Goal: Task Accomplishment & Management: Use online tool/utility

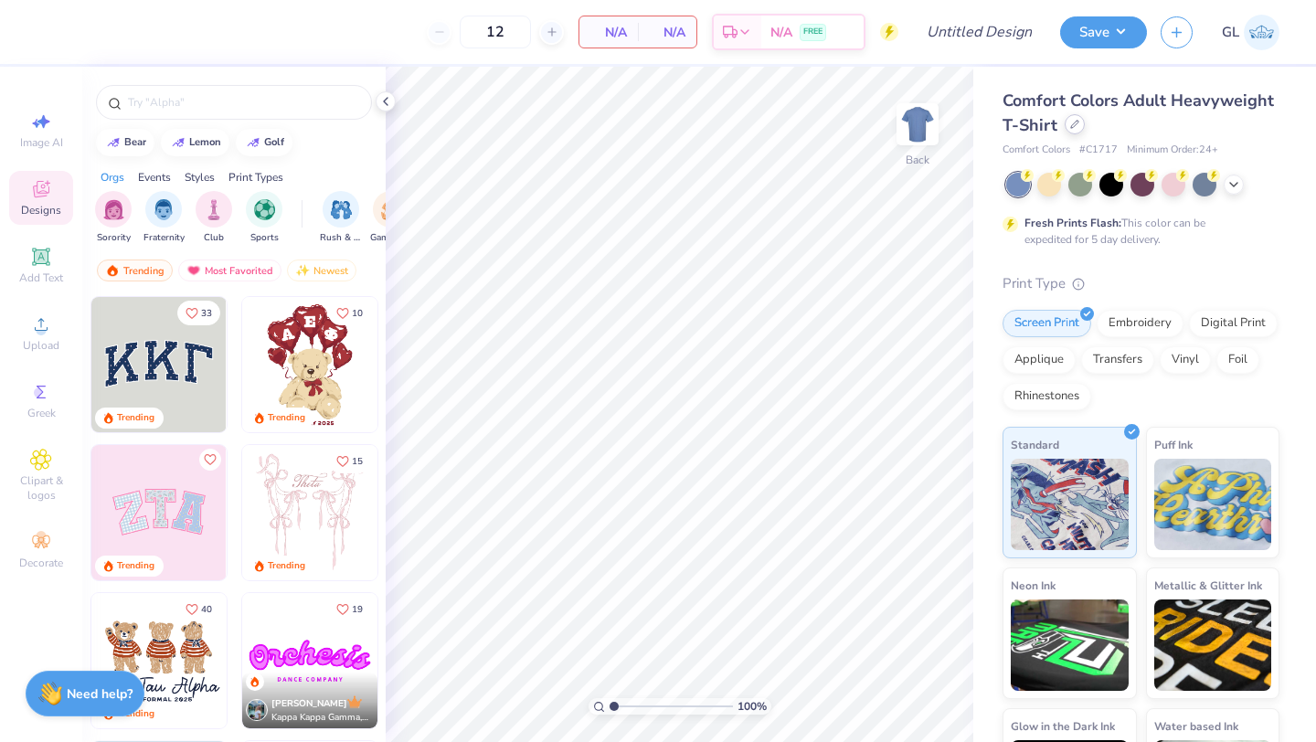
click at [1074, 130] on div at bounding box center [1074, 124] width 20 height 20
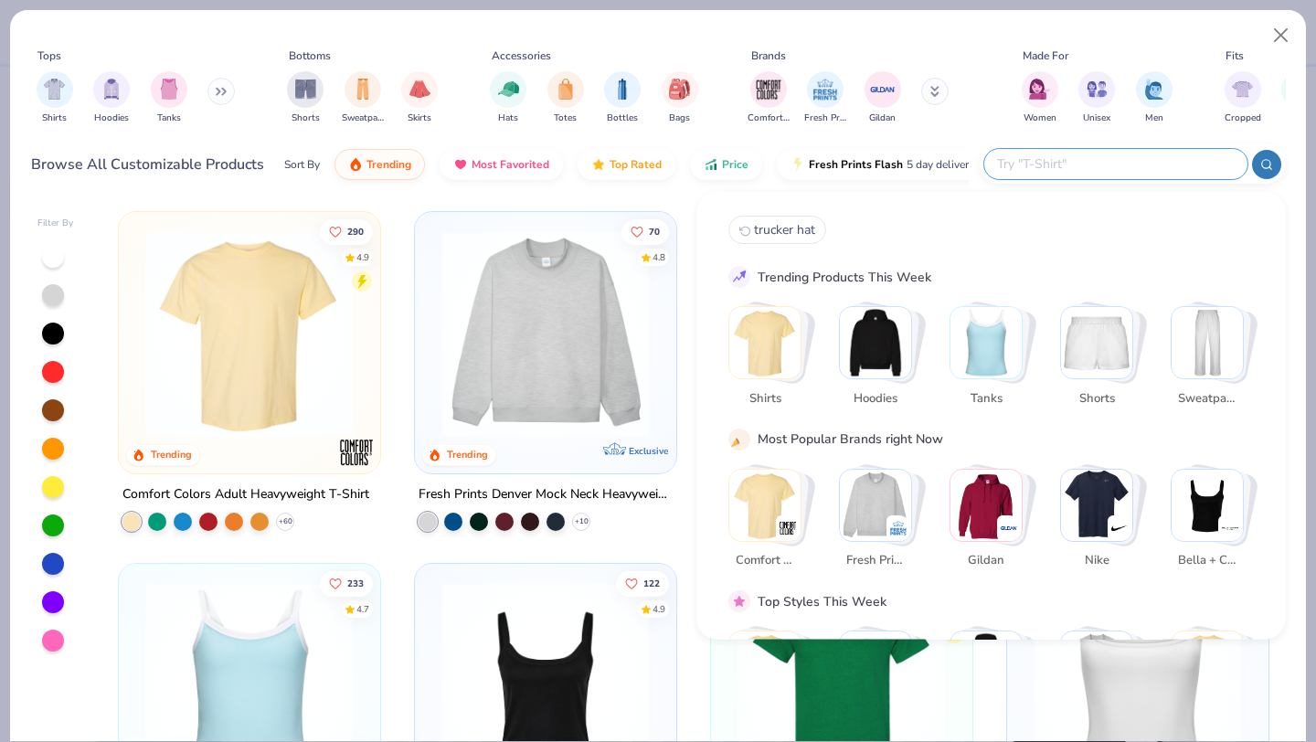
click at [1129, 153] on input "text" at bounding box center [1114, 163] width 239 height 21
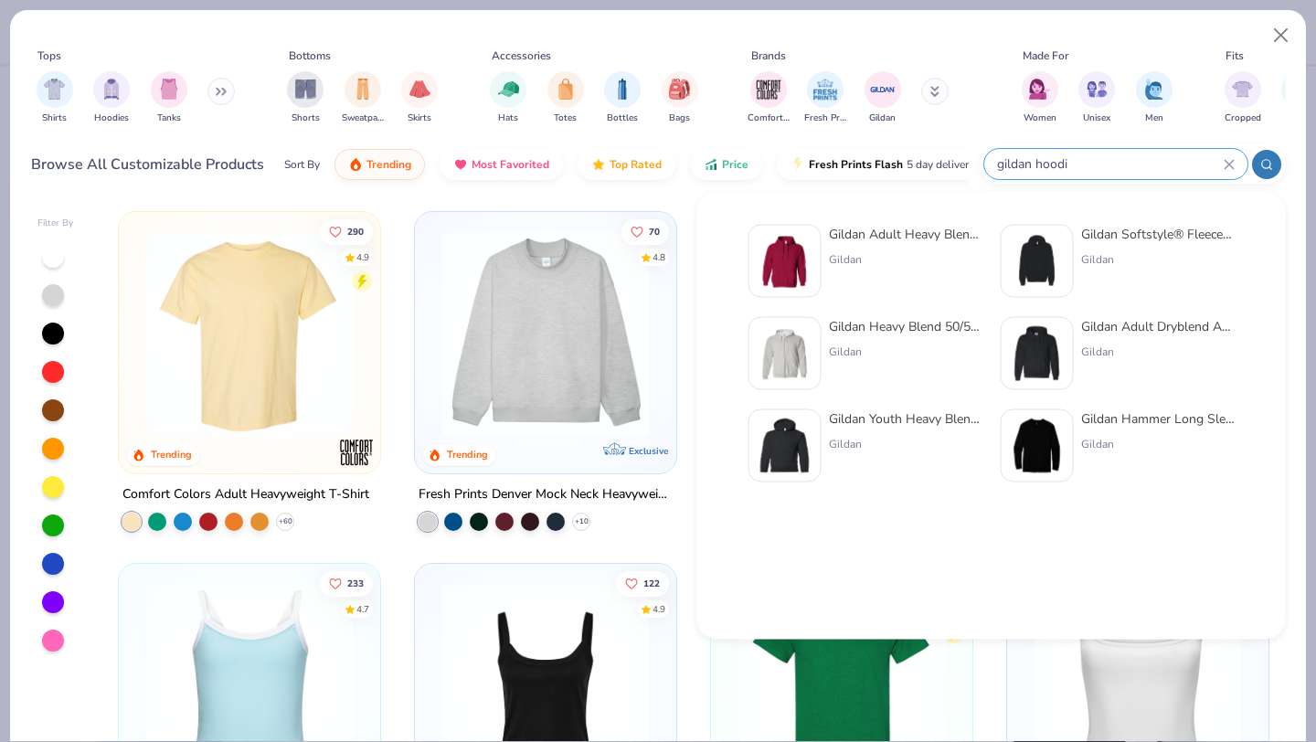
type input "gildan hoodi"
click at [789, 250] on img at bounding box center [784, 261] width 57 height 57
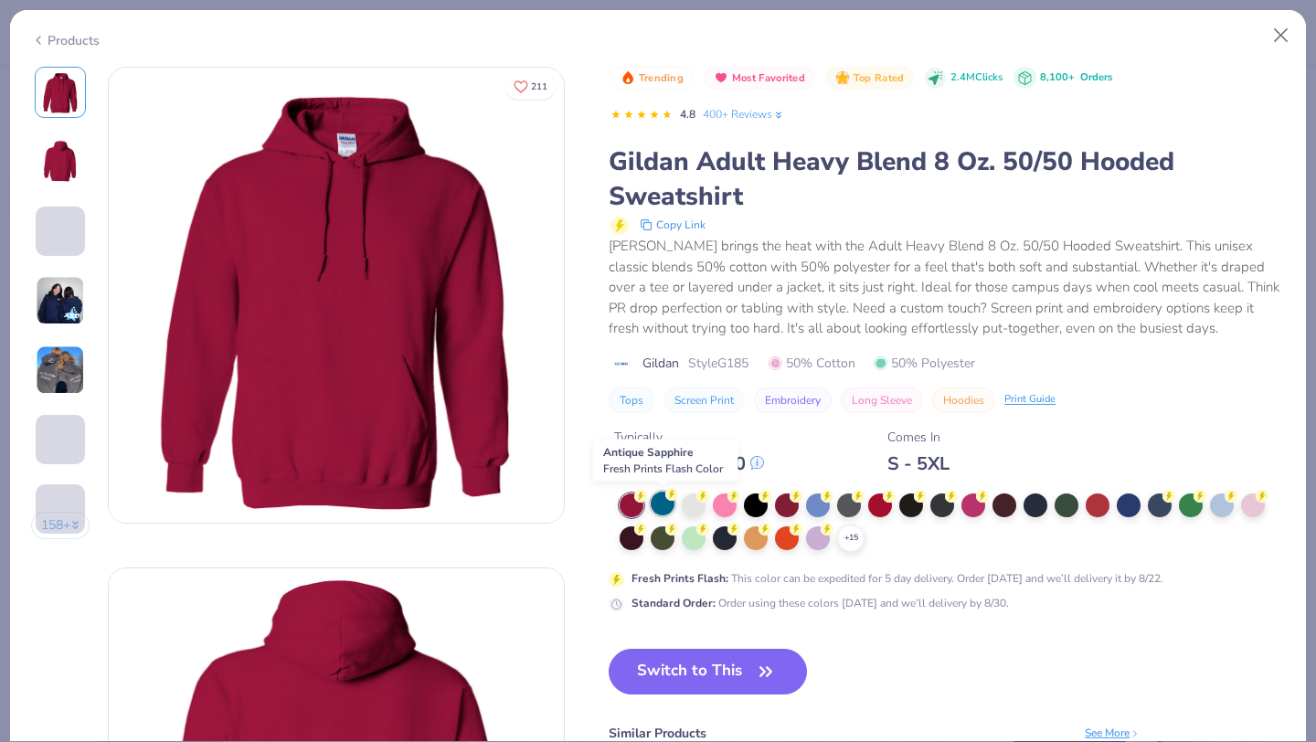
click at [659, 509] on div at bounding box center [662, 504] width 24 height 24
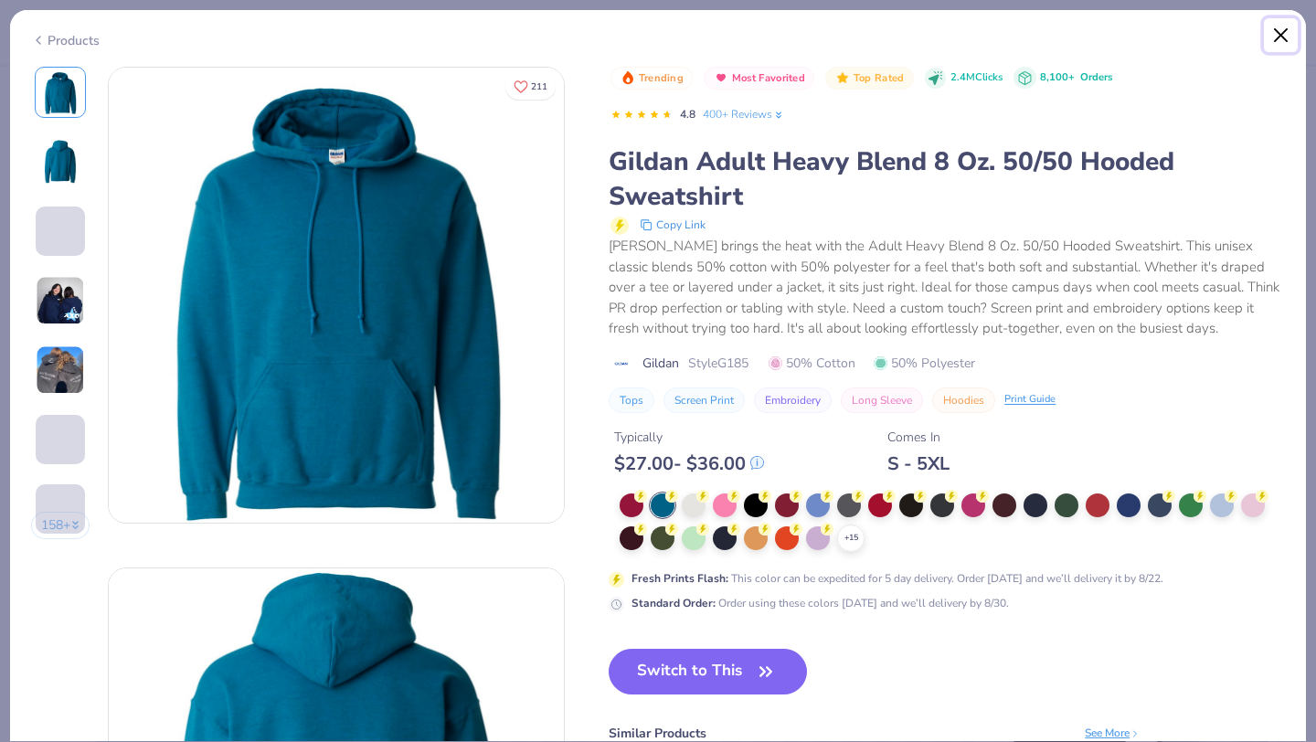
click at [1277, 37] on button "Close" at bounding box center [1281, 35] width 35 height 35
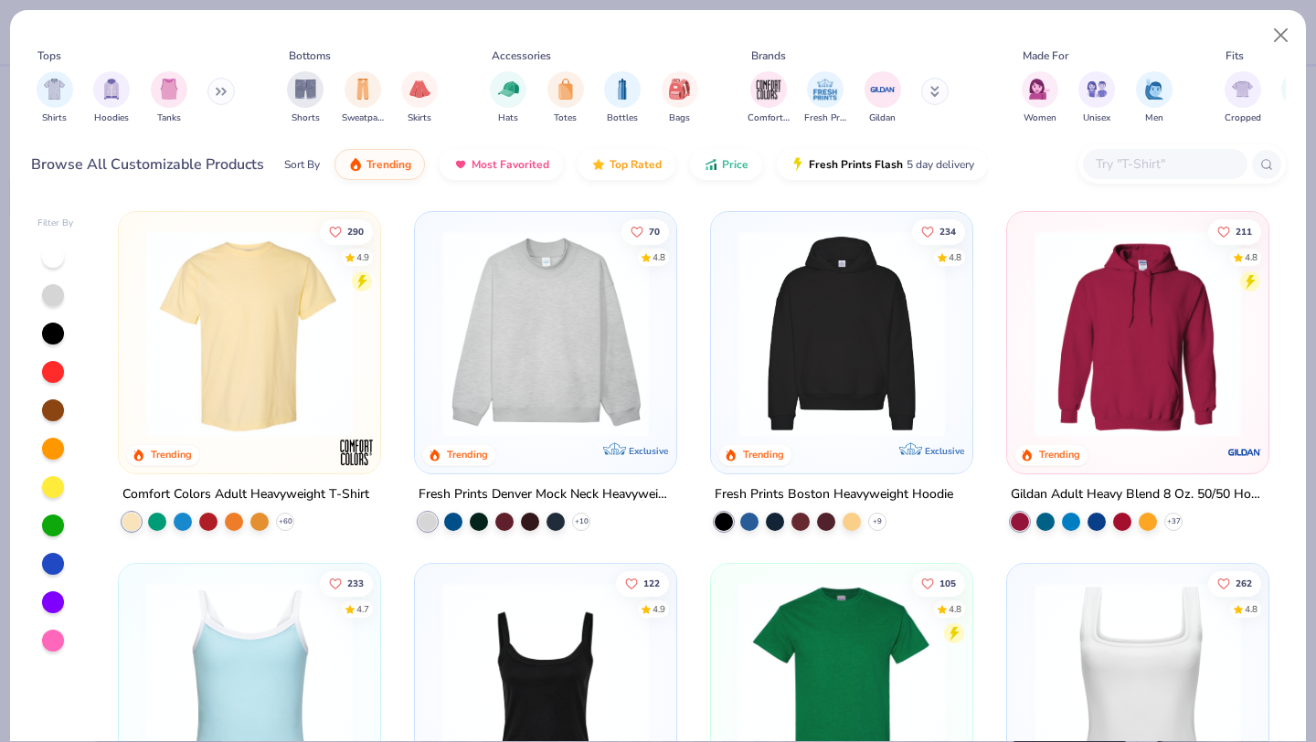
click at [1121, 178] on div at bounding box center [1165, 164] width 164 height 30
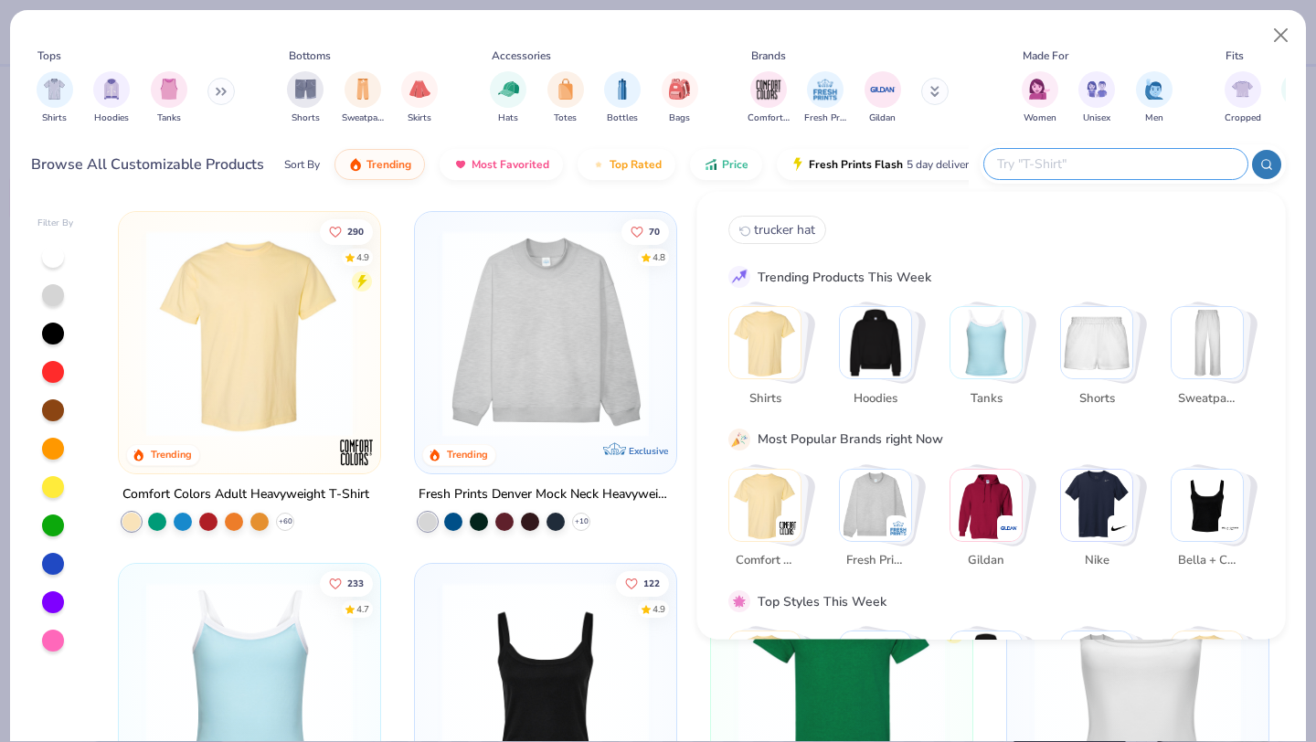
click at [862, 496] on img "Stack Card Button Fresh Prints" at bounding box center [875, 504] width 71 height 71
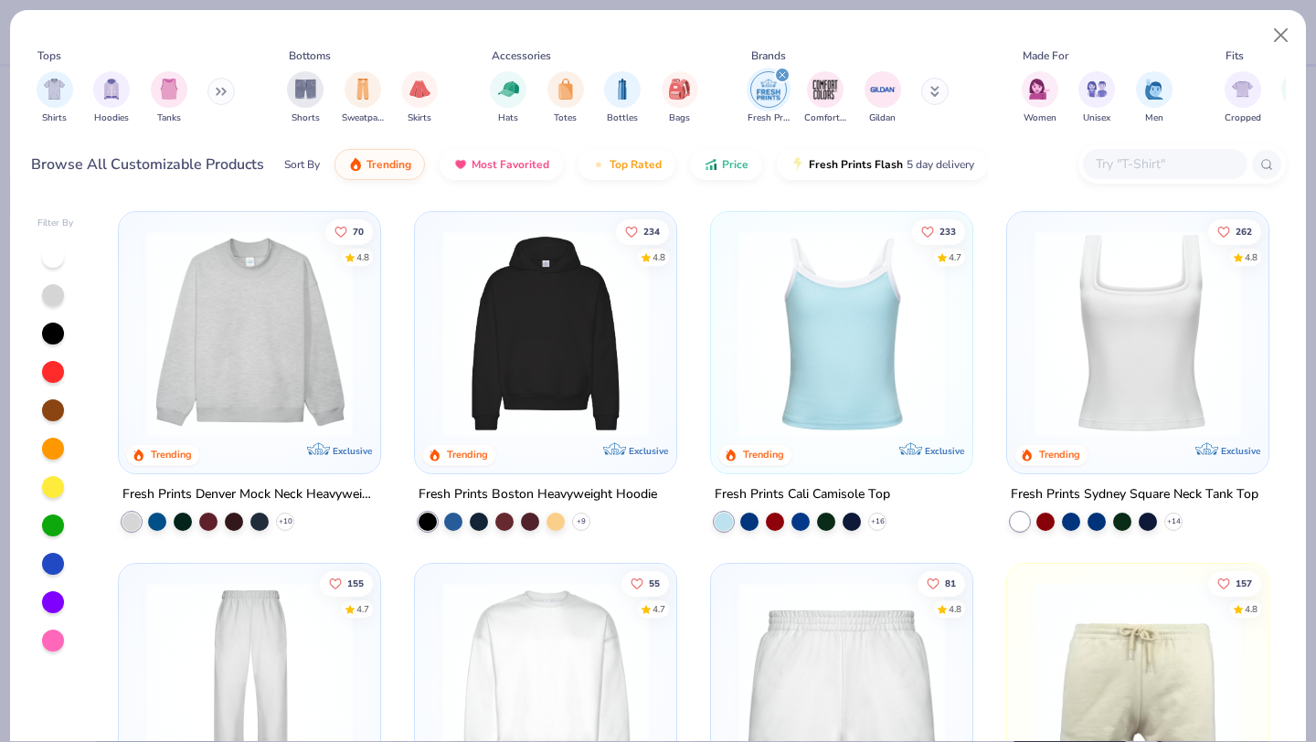
click at [523, 356] on img at bounding box center [545, 333] width 225 height 206
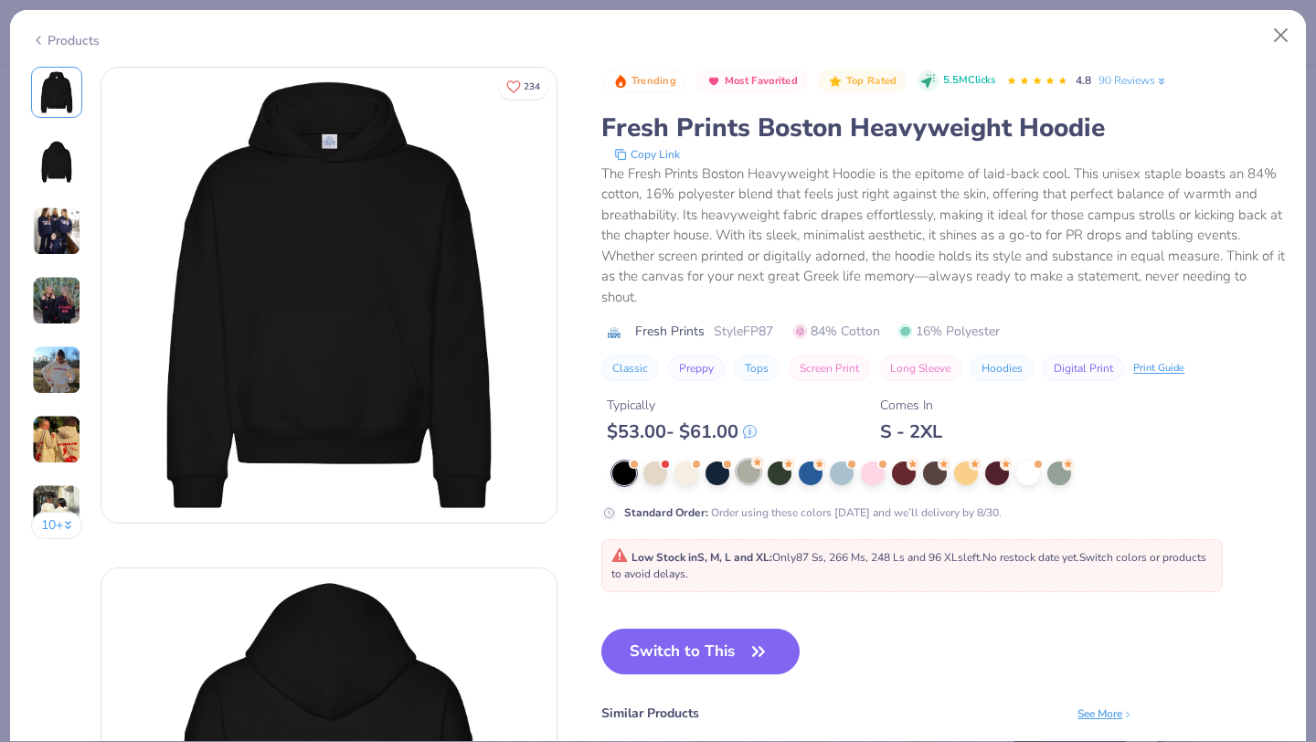
click at [751, 476] on div at bounding box center [748, 472] width 24 height 24
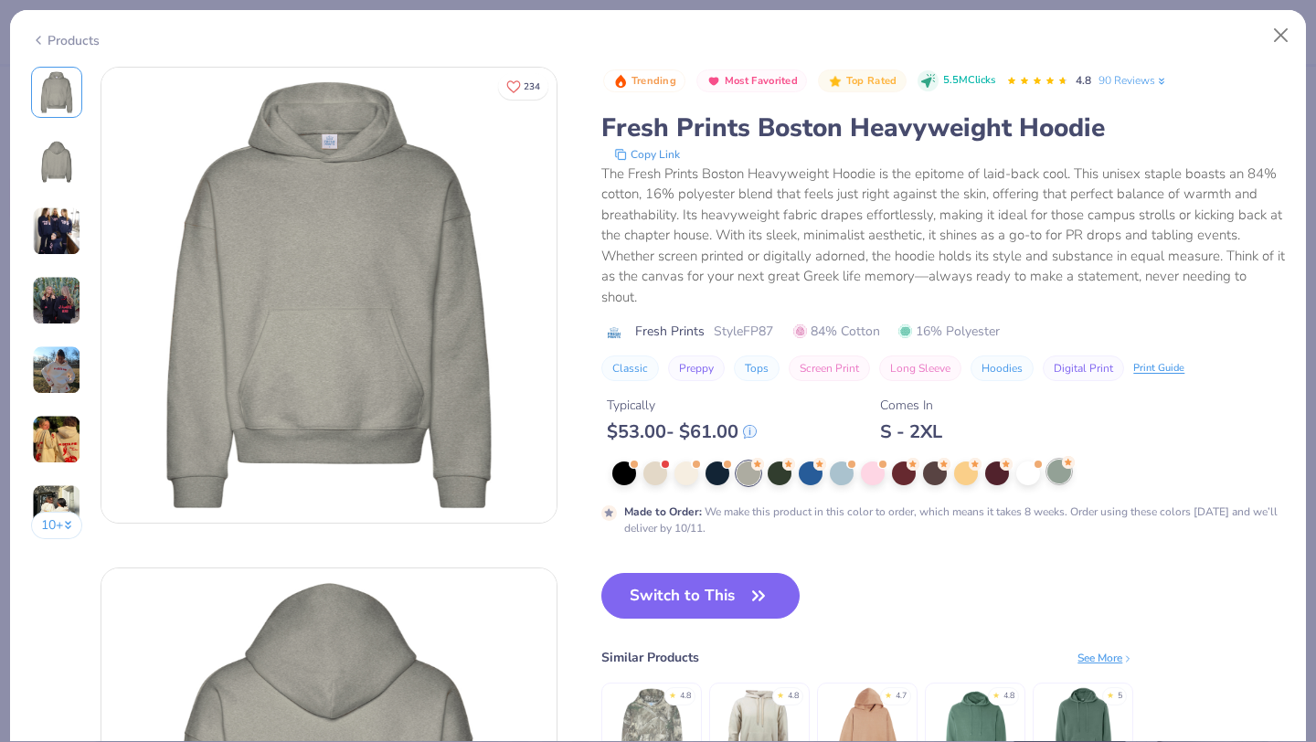
click at [1058, 473] on div at bounding box center [1059, 472] width 24 height 24
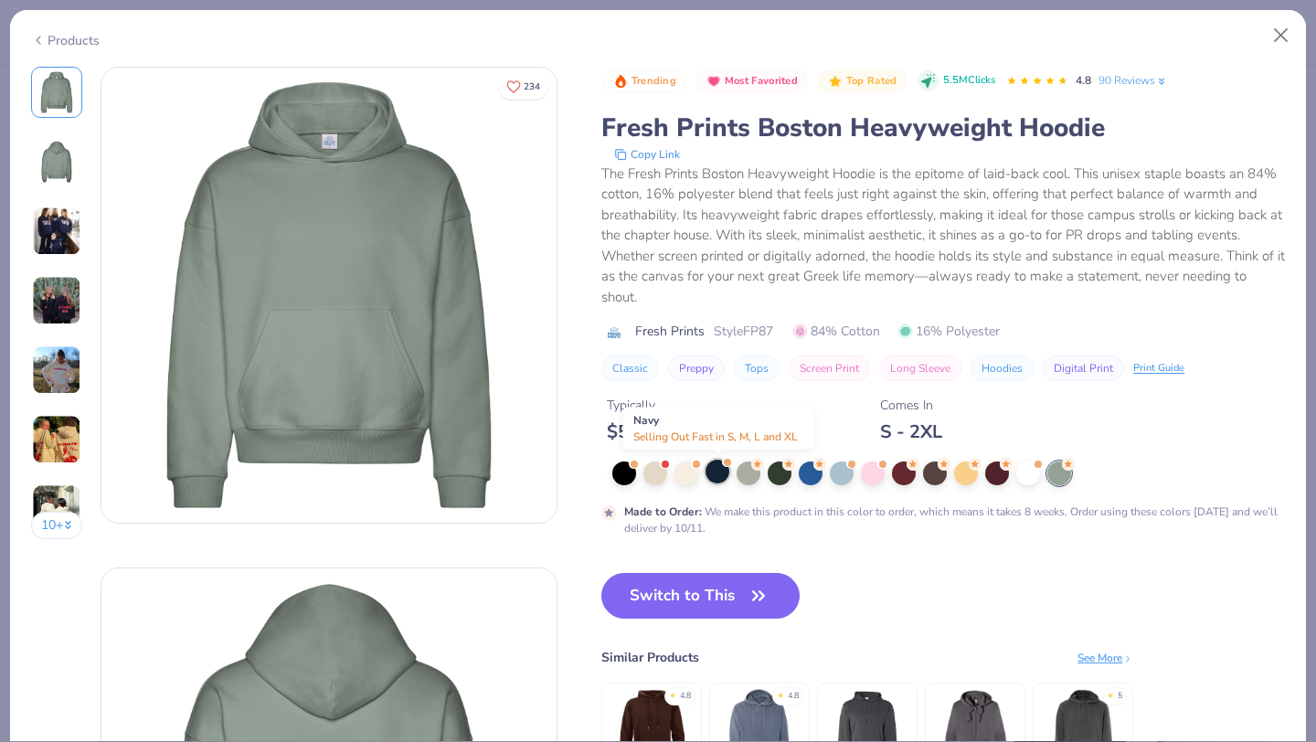
click at [715, 475] on div at bounding box center [717, 472] width 24 height 24
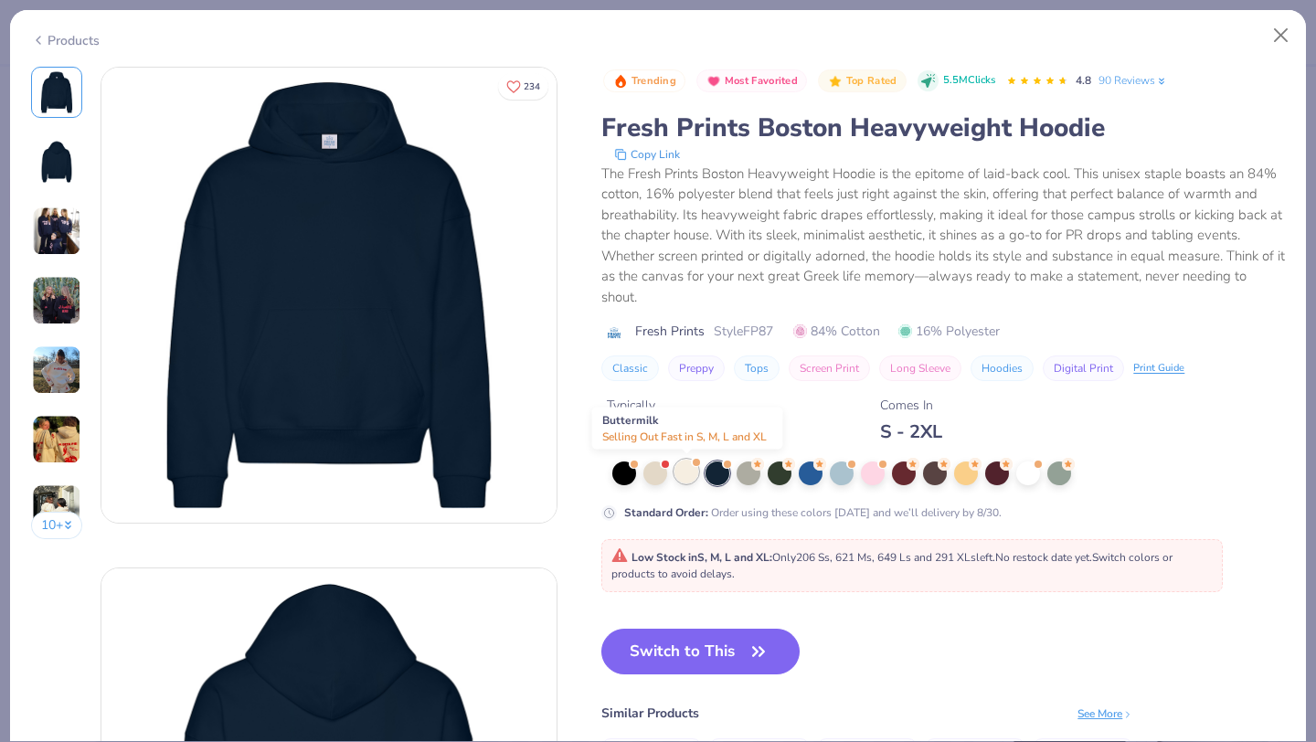
click at [684, 475] on div at bounding box center [686, 472] width 24 height 24
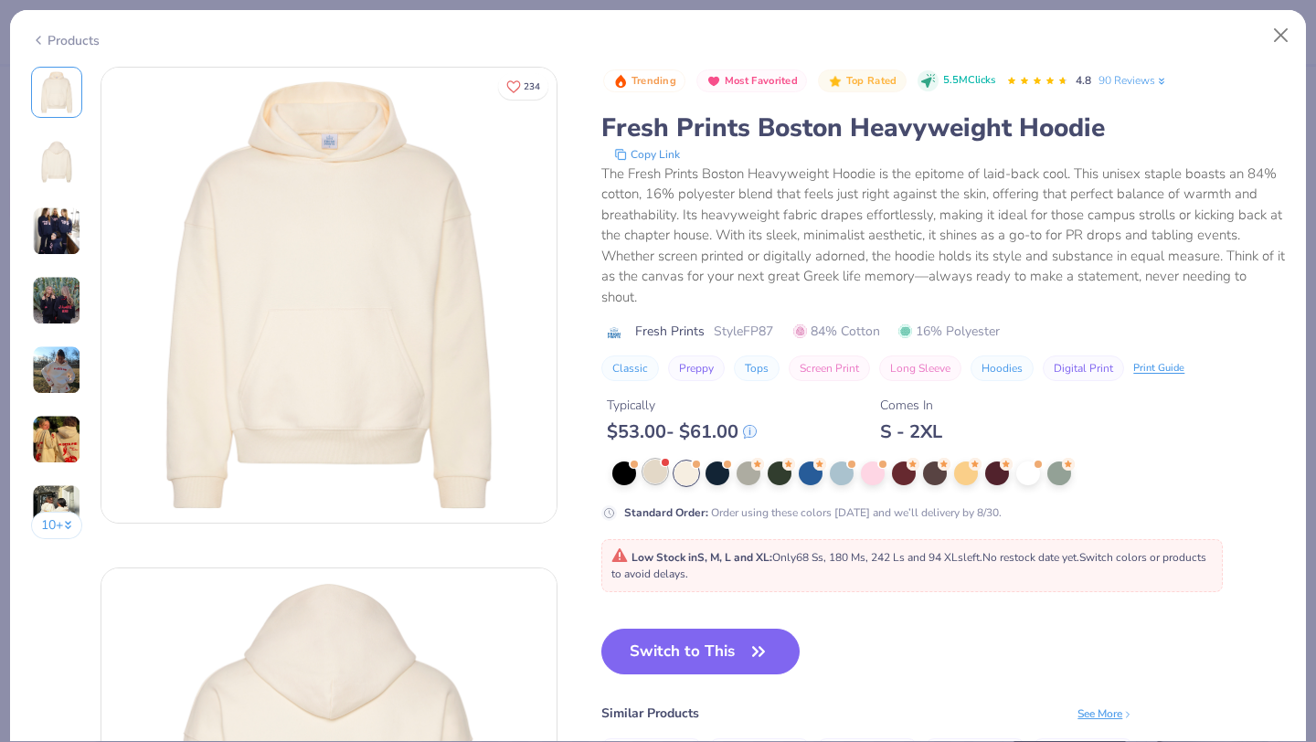
click at [647, 475] on div at bounding box center [655, 472] width 24 height 24
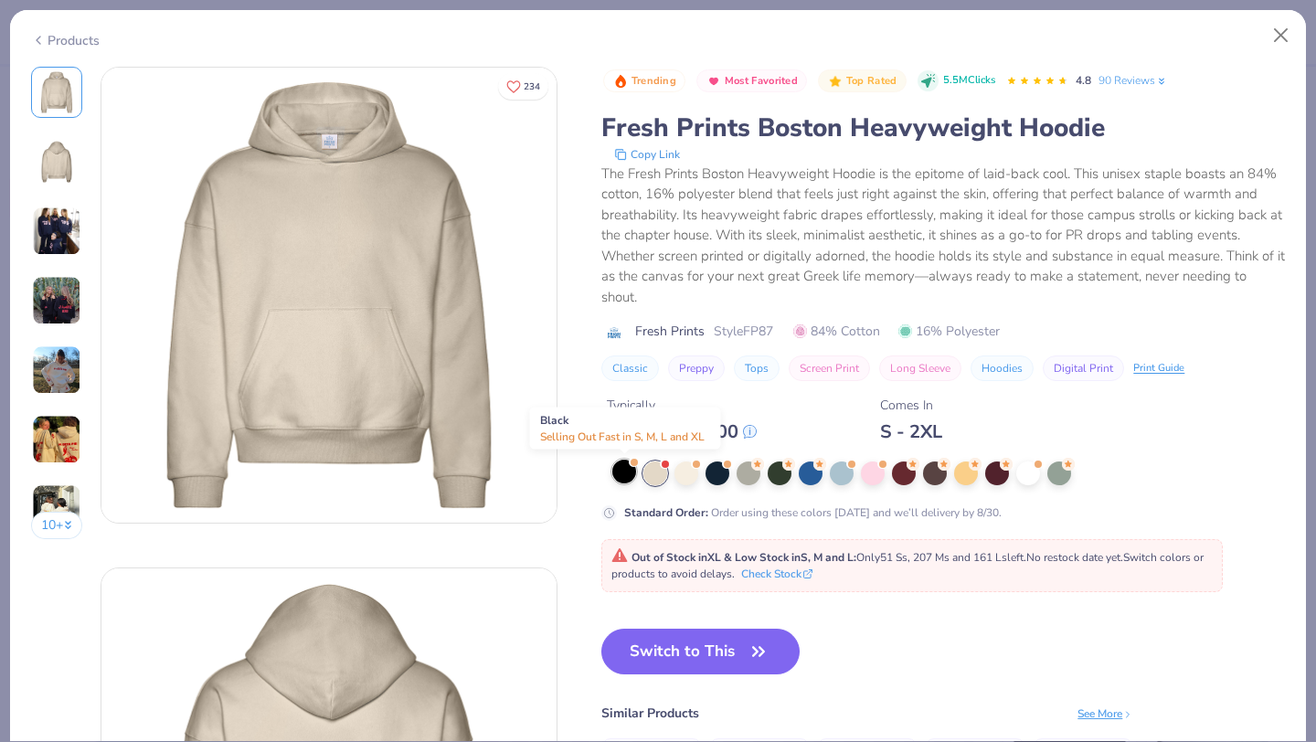
click at [614, 479] on div at bounding box center [624, 472] width 24 height 24
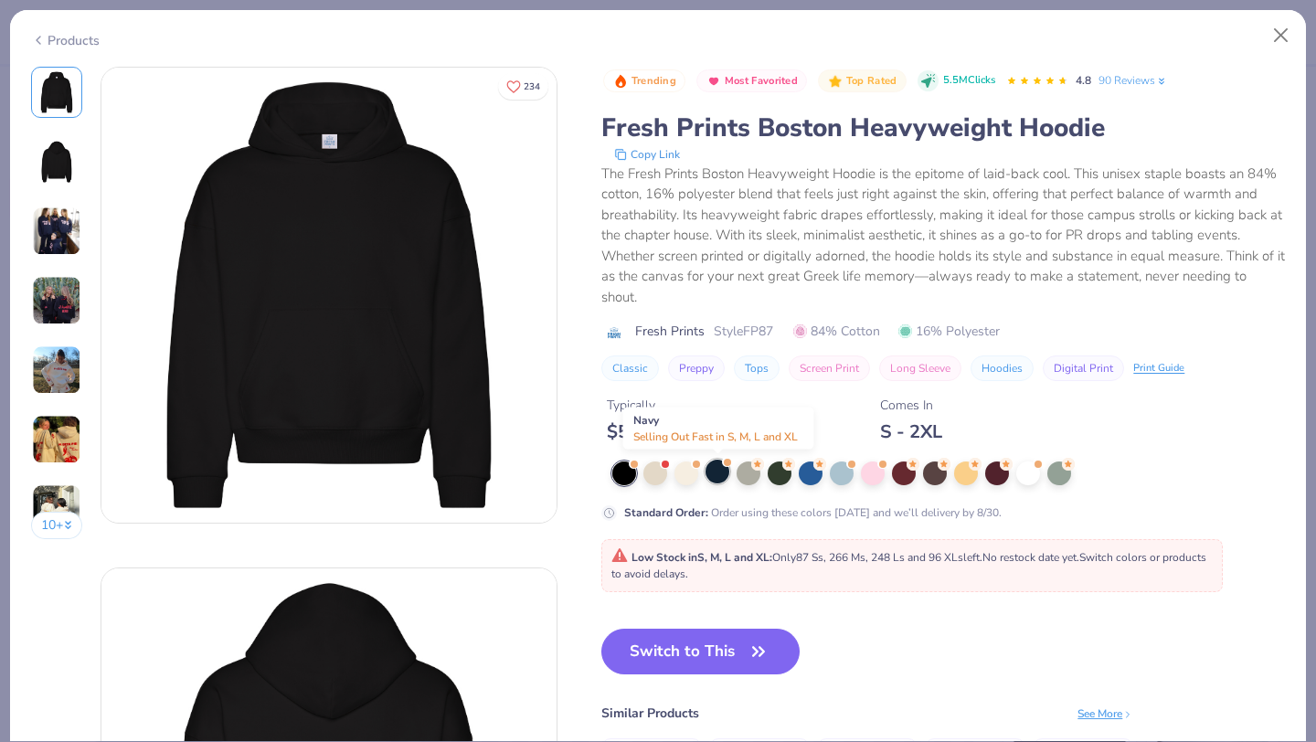
click at [713, 472] on div at bounding box center [717, 472] width 24 height 24
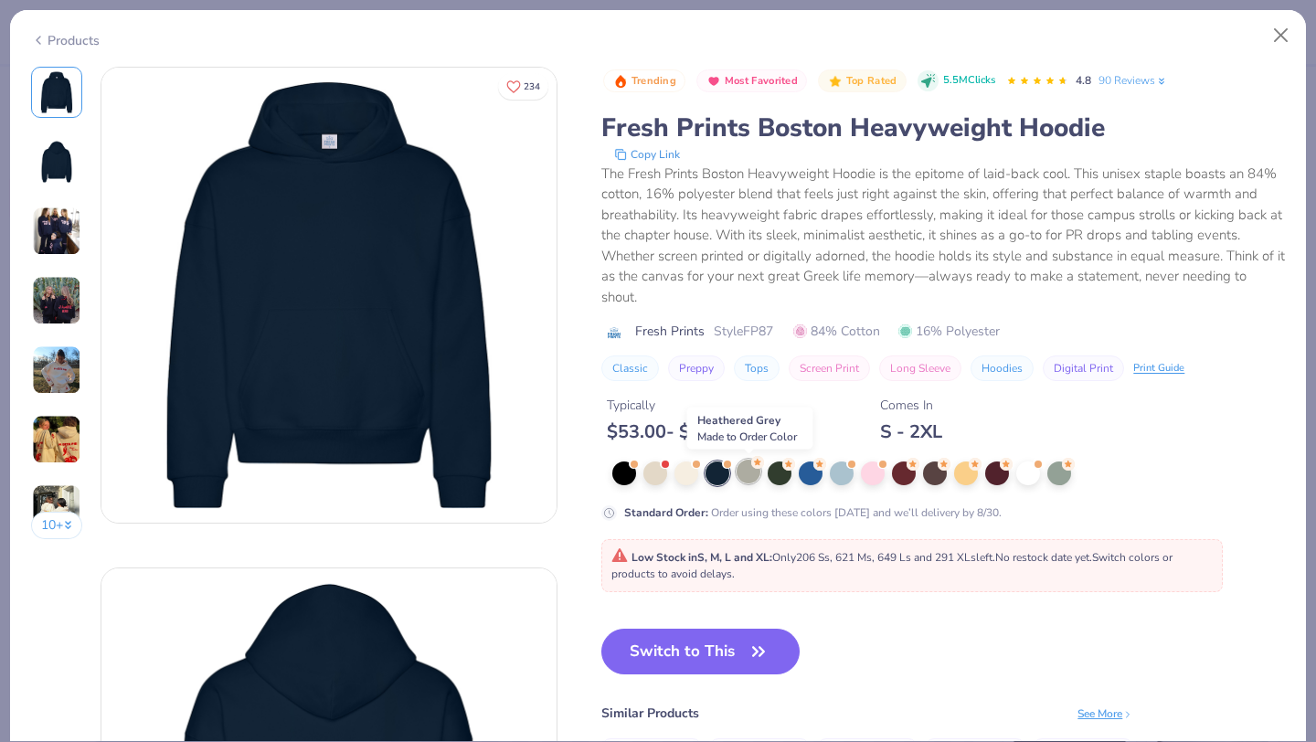
click at [740, 476] on div at bounding box center [748, 472] width 24 height 24
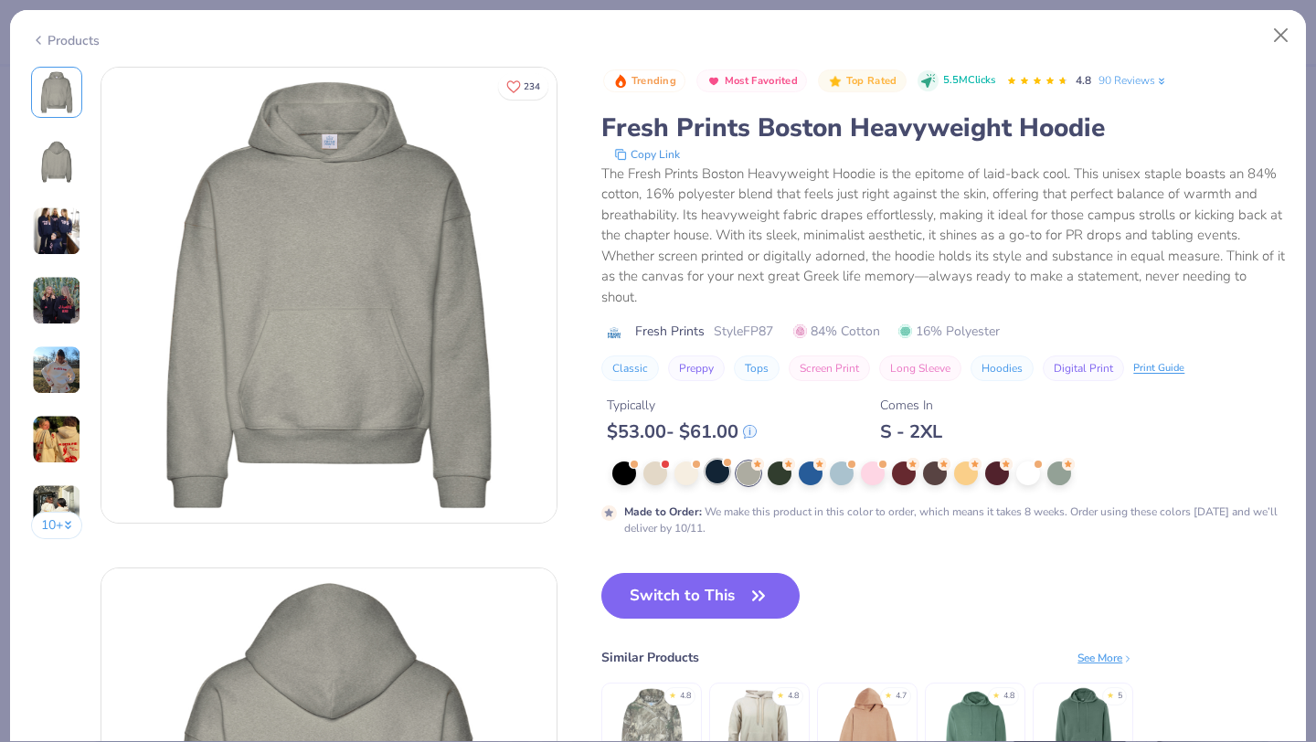
click at [707, 472] on div at bounding box center [717, 472] width 24 height 24
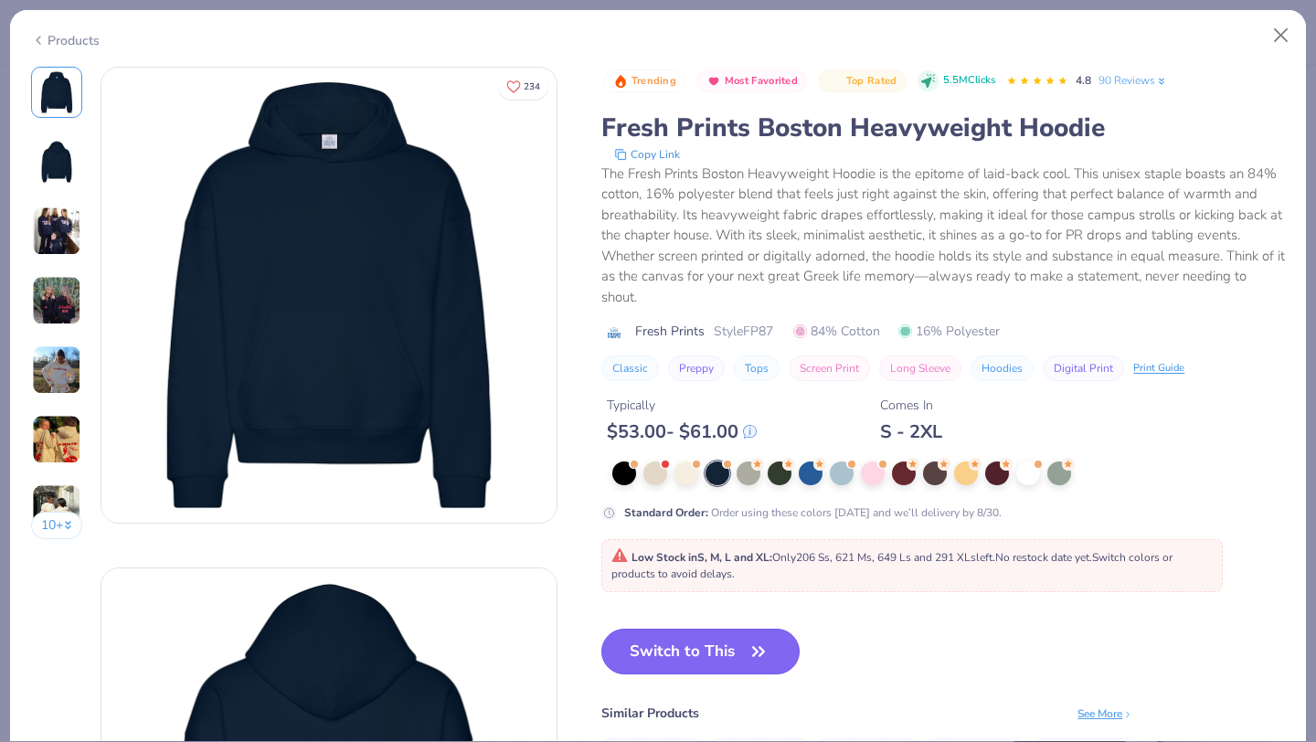
click at [663, 654] on button "Switch to This" at bounding box center [700, 652] width 198 height 46
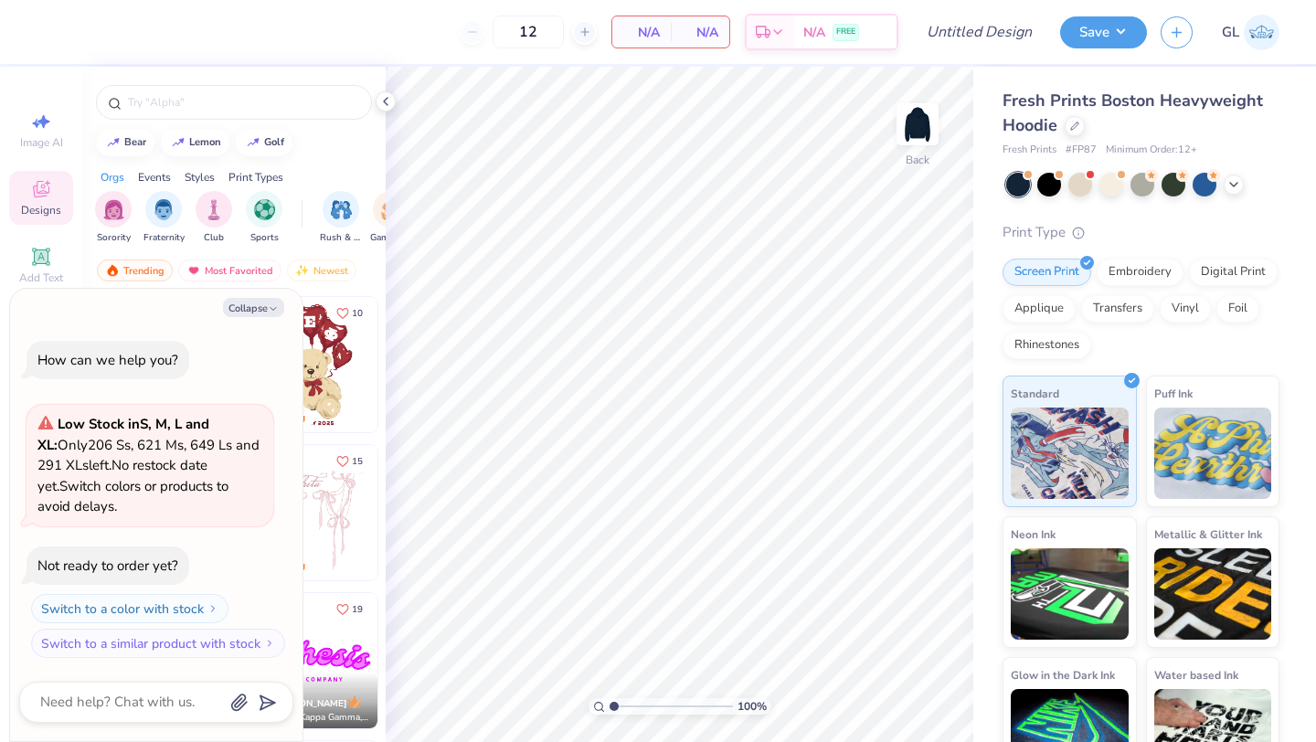
click at [371, 269] on div "Trending Most Favorited Newest" at bounding box center [233, 275] width 303 height 42
click at [270, 302] on button "Collapse" at bounding box center [253, 307] width 61 height 19
type textarea "x"
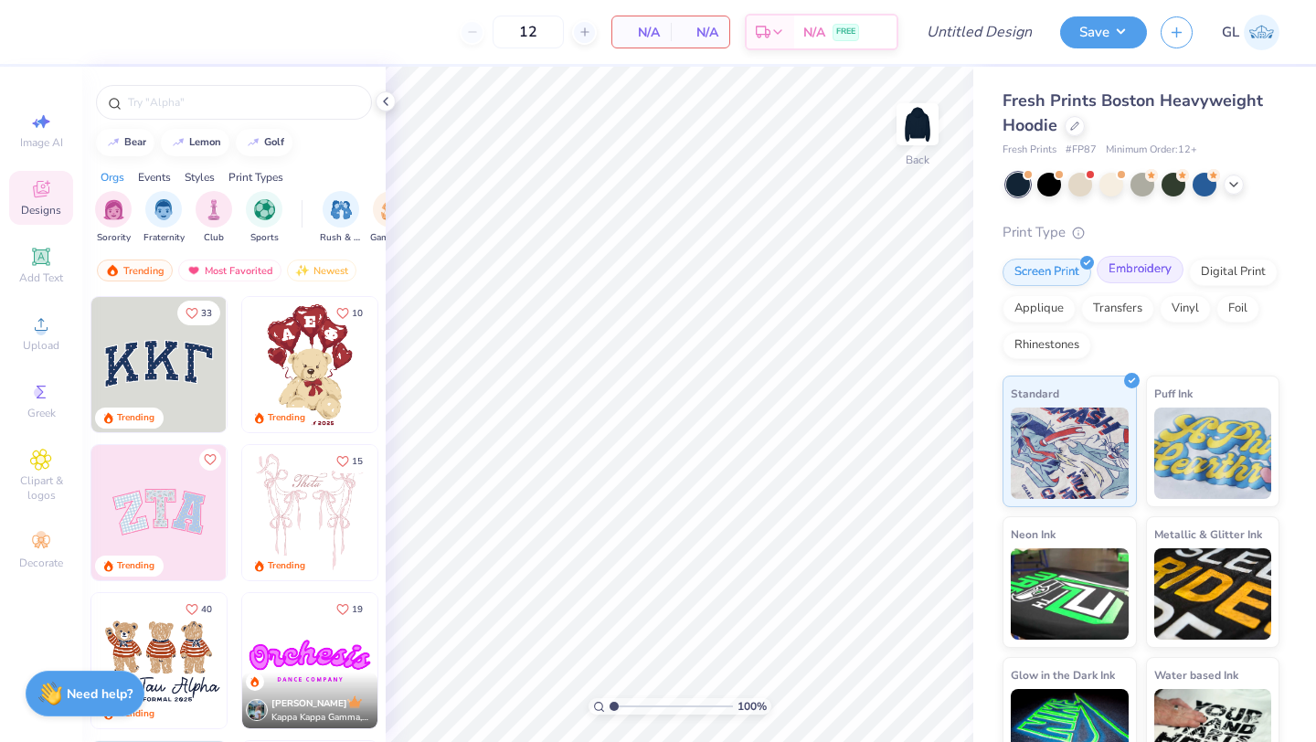
click at [1133, 274] on div "Embroidery" at bounding box center [1139, 269] width 87 height 27
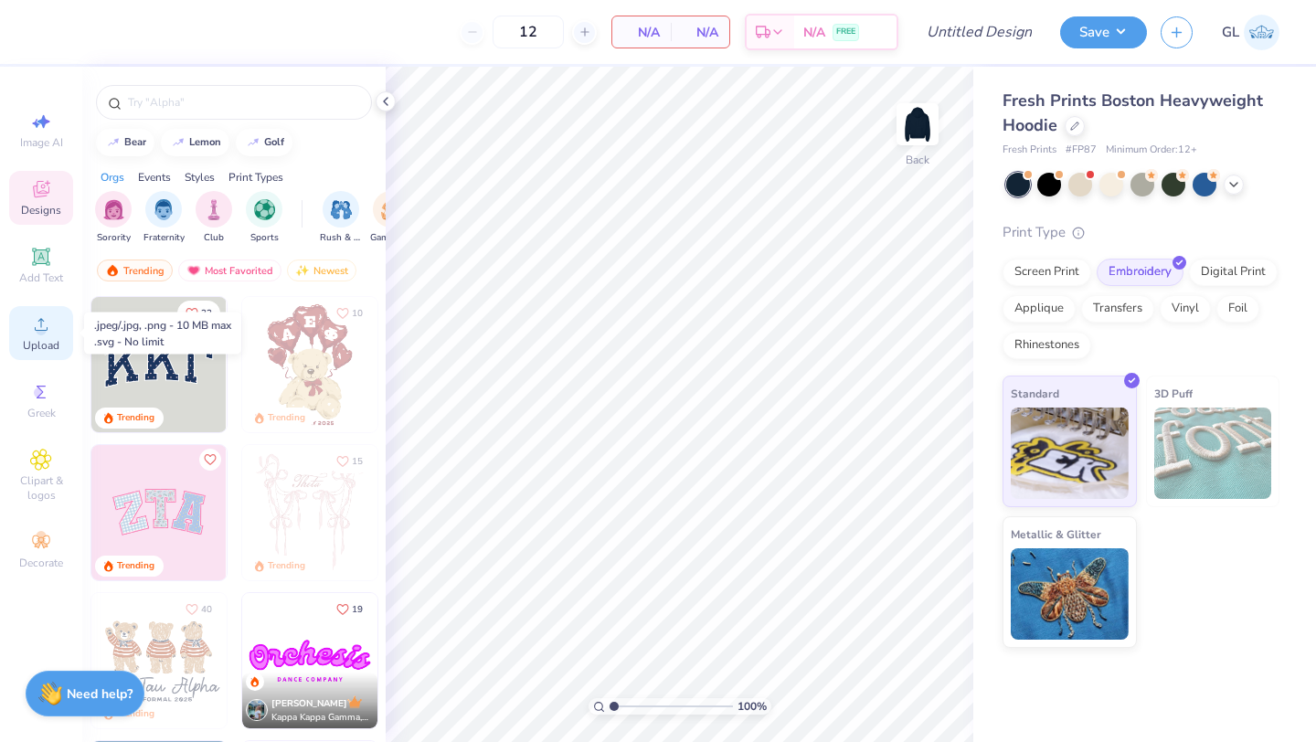
click at [37, 332] on circle at bounding box center [41, 330] width 10 height 10
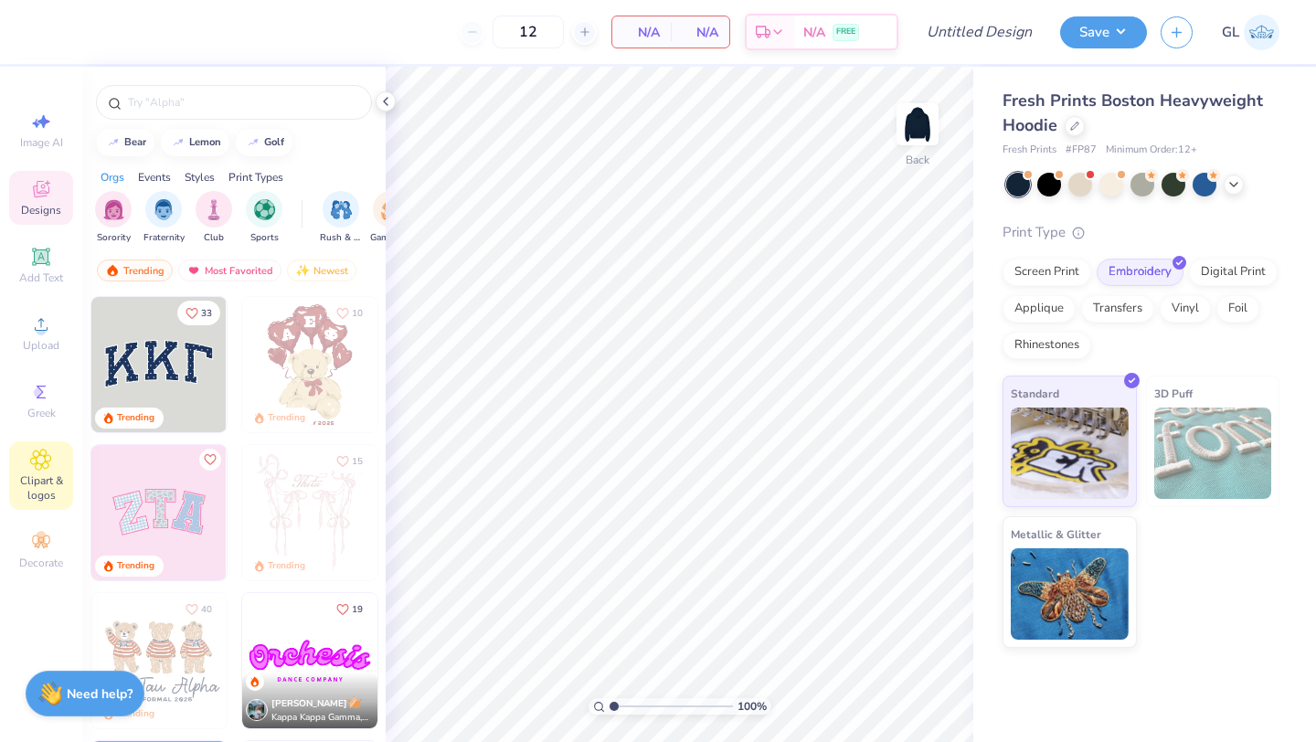
click at [40, 473] on span "Clipart & logos" at bounding box center [41, 487] width 64 height 29
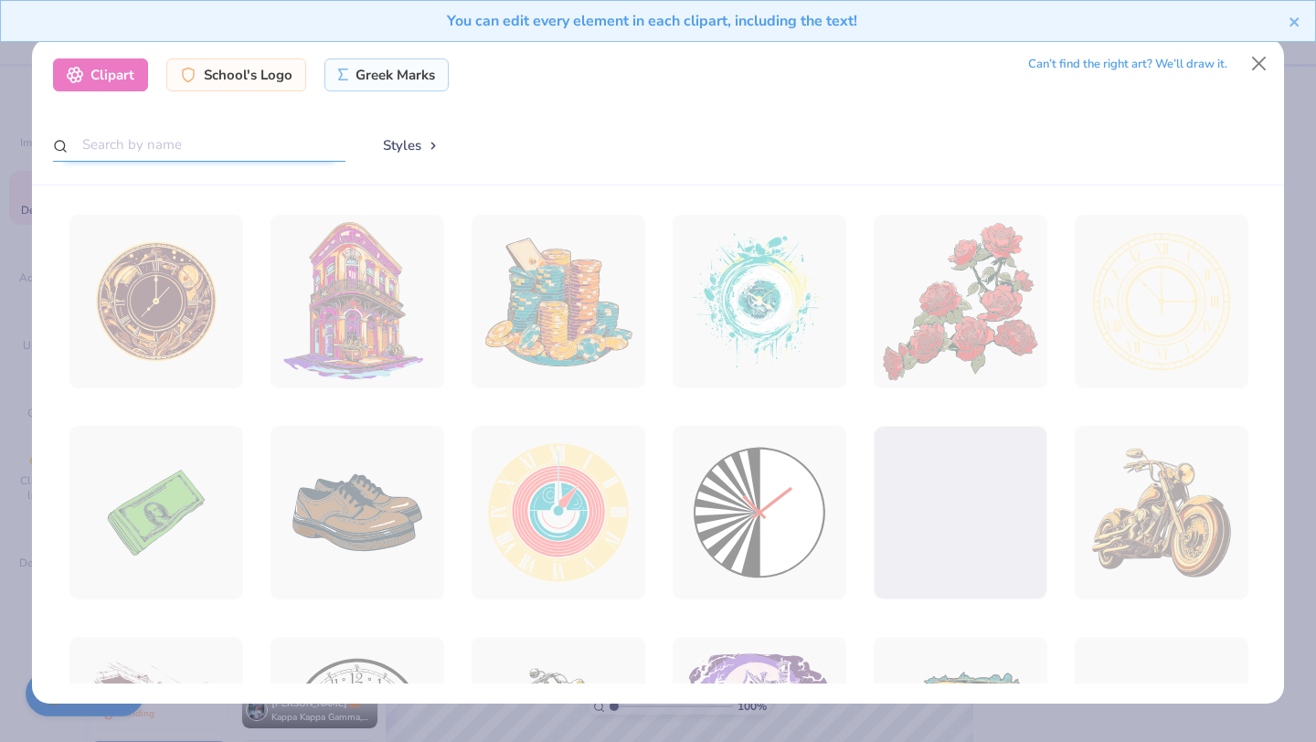
click at [217, 153] on input "text" at bounding box center [199, 145] width 292 height 34
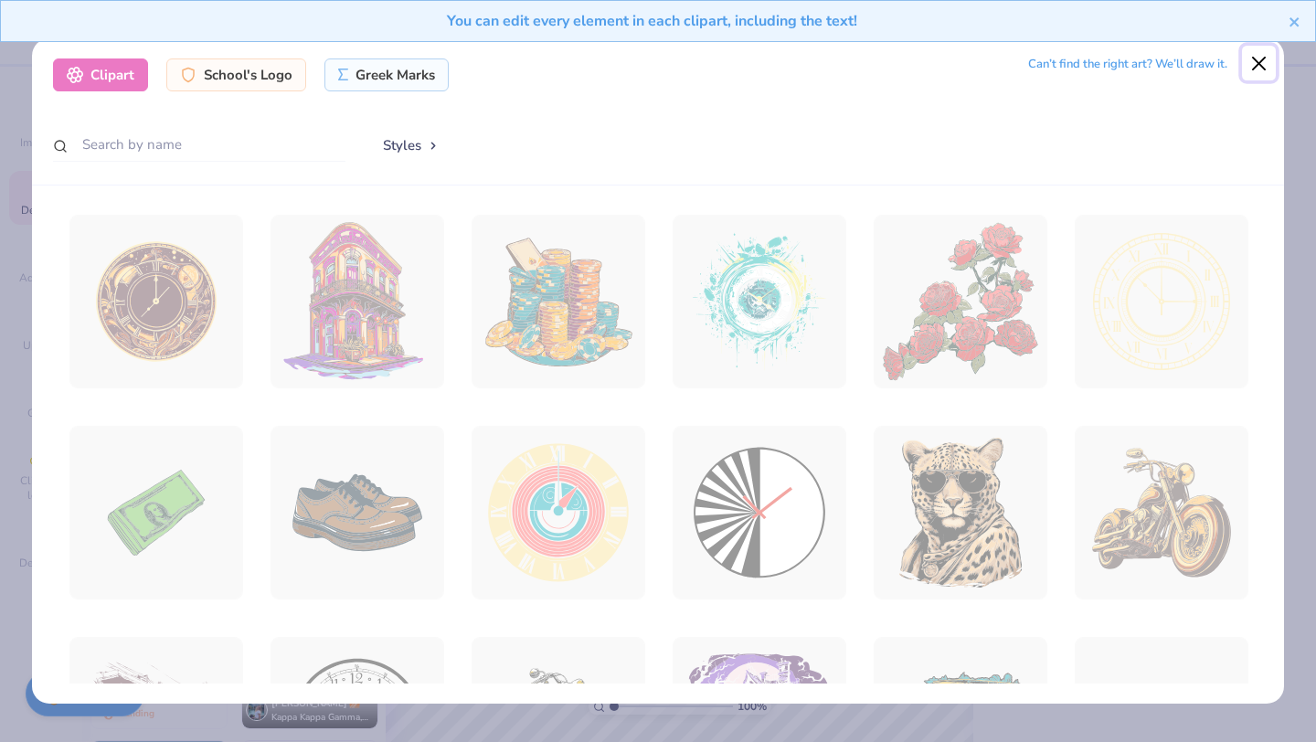
click at [1262, 65] on button "Close" at bounding box center [1259, 63] width 35 height 35
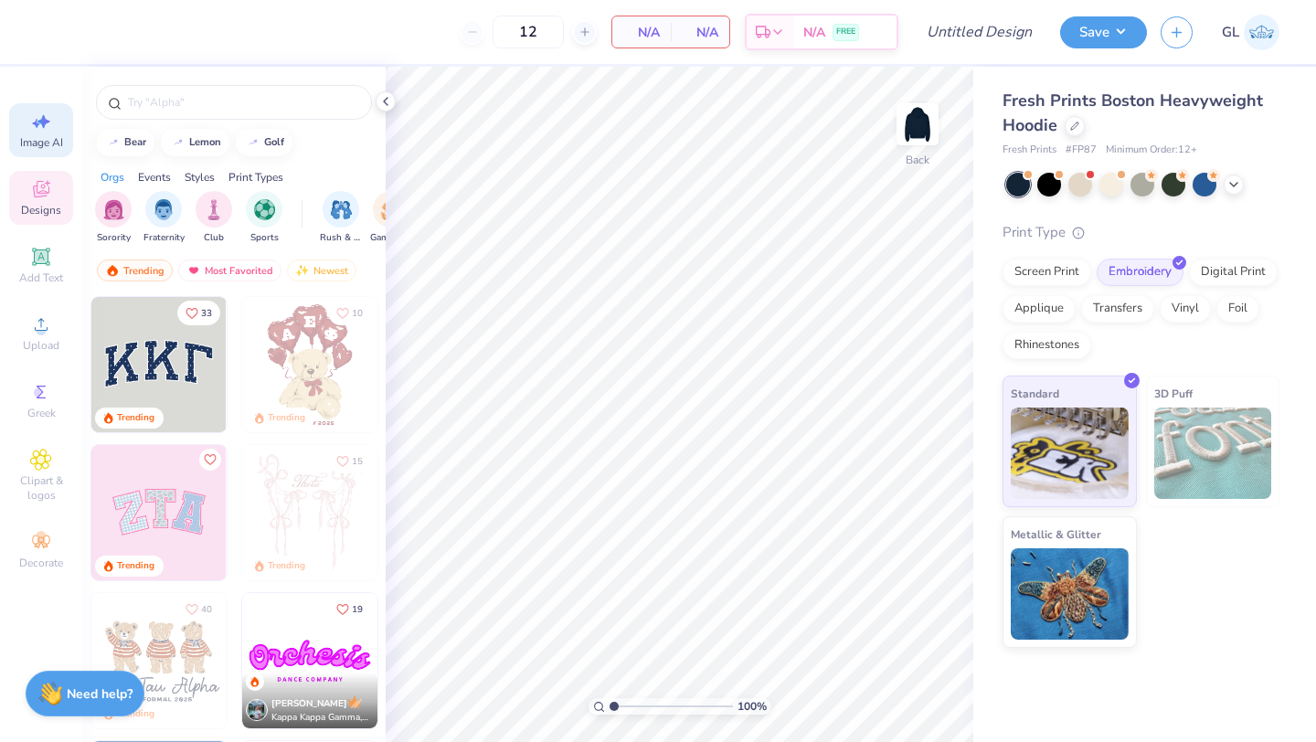
click at [41, 126] on icon at bounding box center [41, 122] width 22 height 22
select select "4"
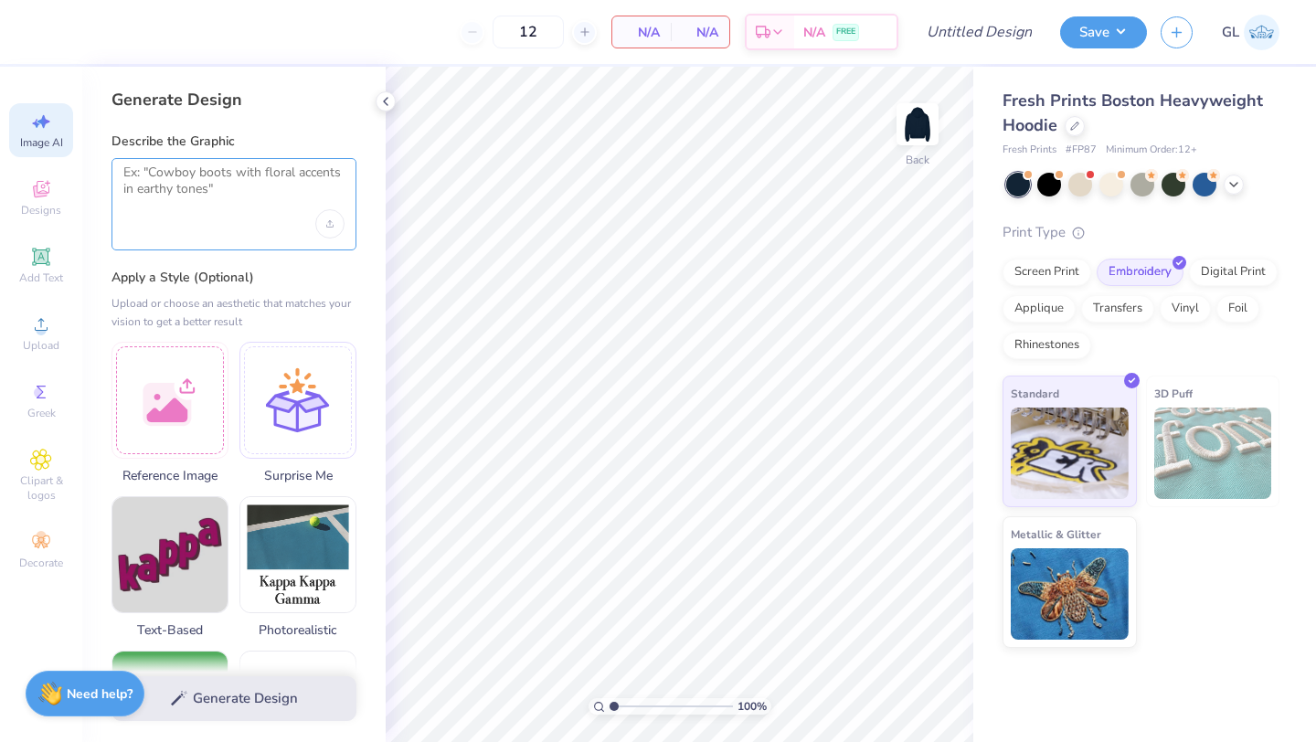
click at [206, 206] on textarea at bounding box center [233, 187] width 221 height 46
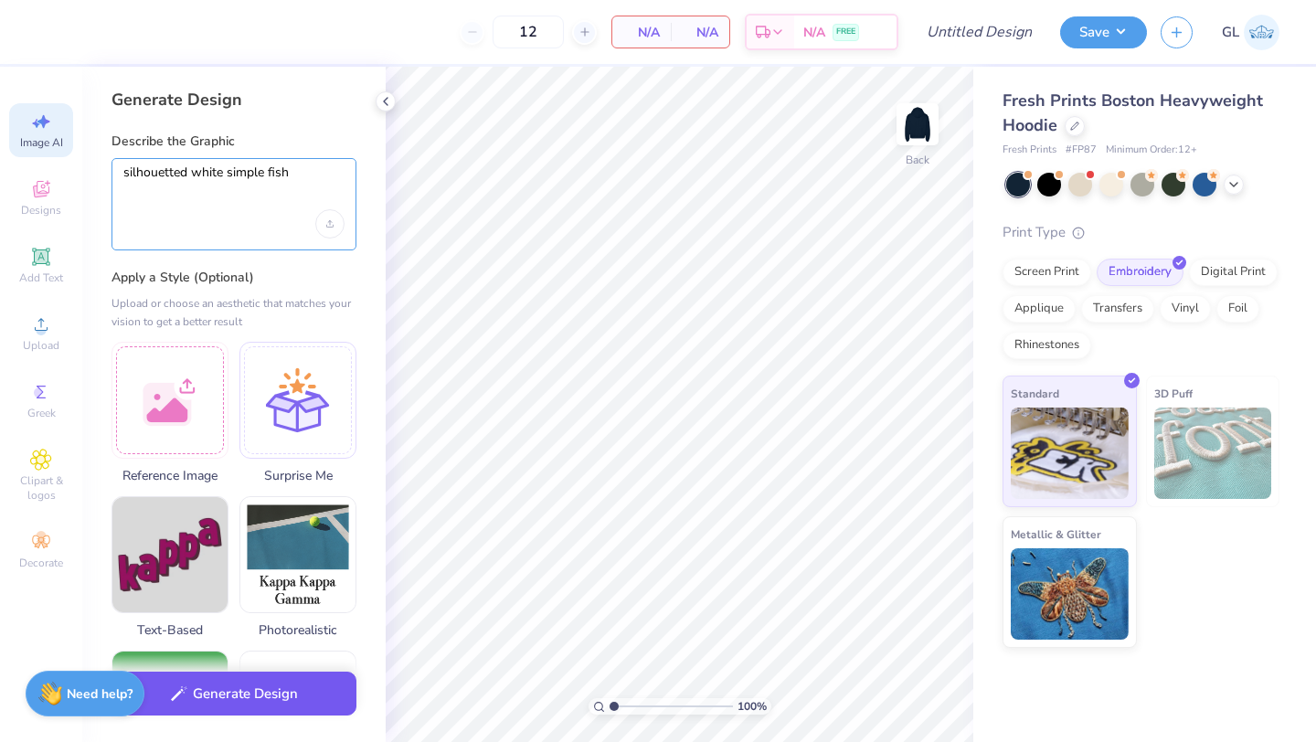
type textarea "silhouetted white simple fish"
click at [271, 695] on button "Generate Design" at bounding box center [233, 694] width 245 height 45
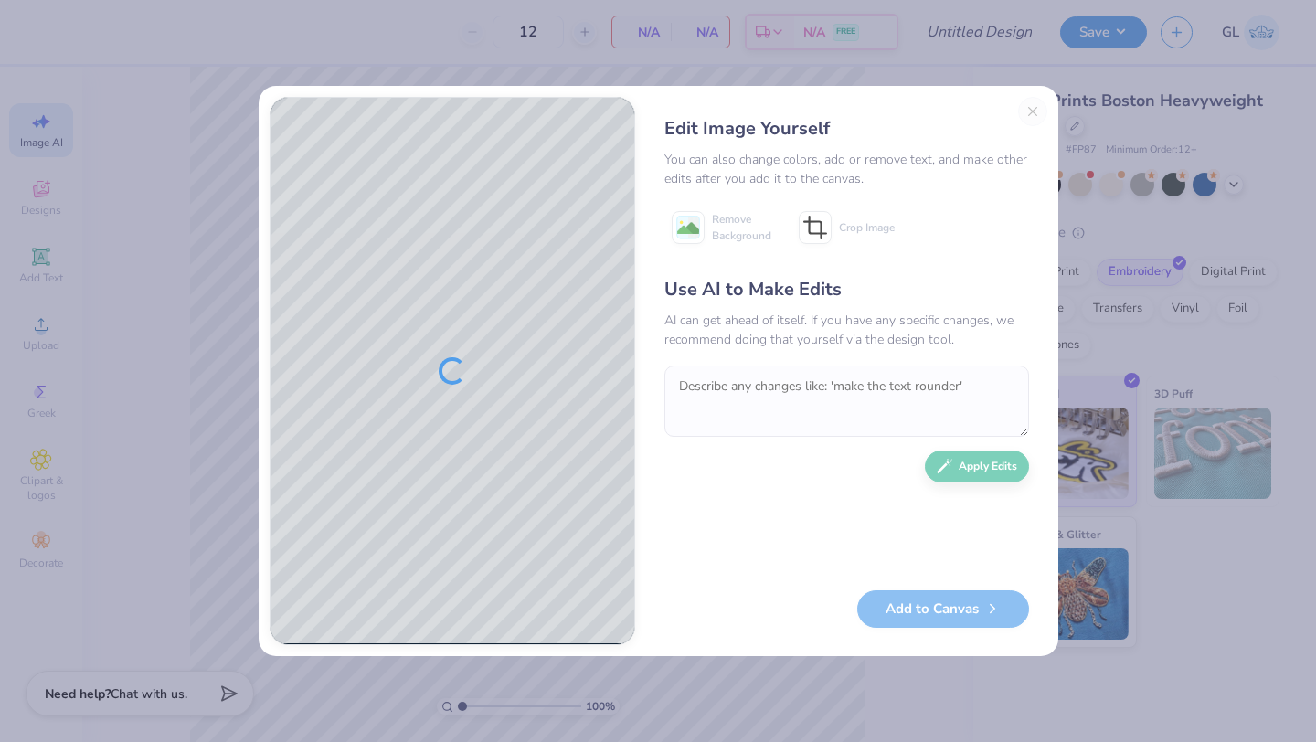
click at [500, 354] on div at bounding box center [452, 371] width 364 height 546
click at [1031, 112] on div "Edit Image Yourself You can also change colors, add or remove text, and make ot…" at bounding box center [846, 371] width 401 height 548
click at [987, 194] on div "Edit Image Yourself You can also change colors, add or remove text, and make ot…" at bounding box center [846, 371] width 401 height 548
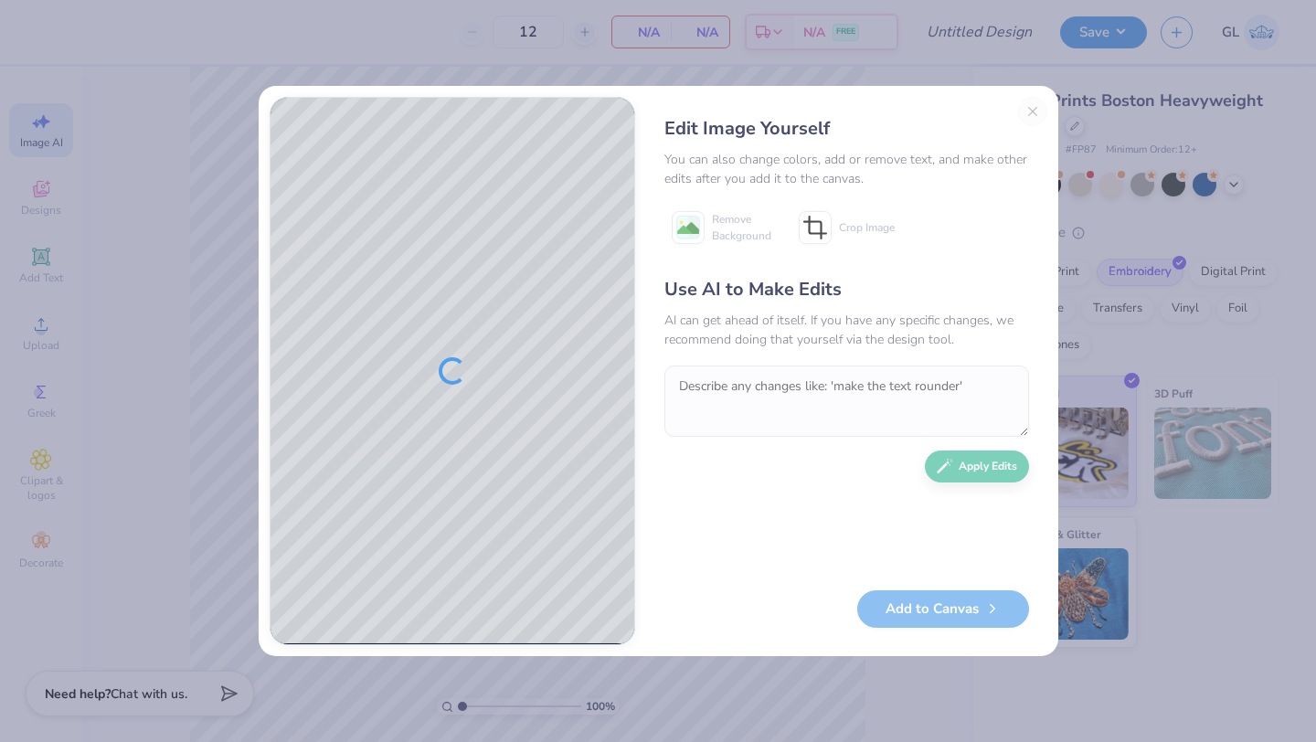
click at [987, 194] on div "Edit Image Yourself You can also change colors, add or remove text, and make ot…" at bounding box center [846, 371] width 401 height 548
click at [966, 464] on div "Use AI to Make Edits AI can get ahead of itself. If you have any specific chang…" at bounding box center [846, 424] width 365 height 296
click at [1031, 120] on div "Edit Image Yourself You can also change colors, add or remove text, and make ot…" at bounding box center [846, 371] width 401 height 548
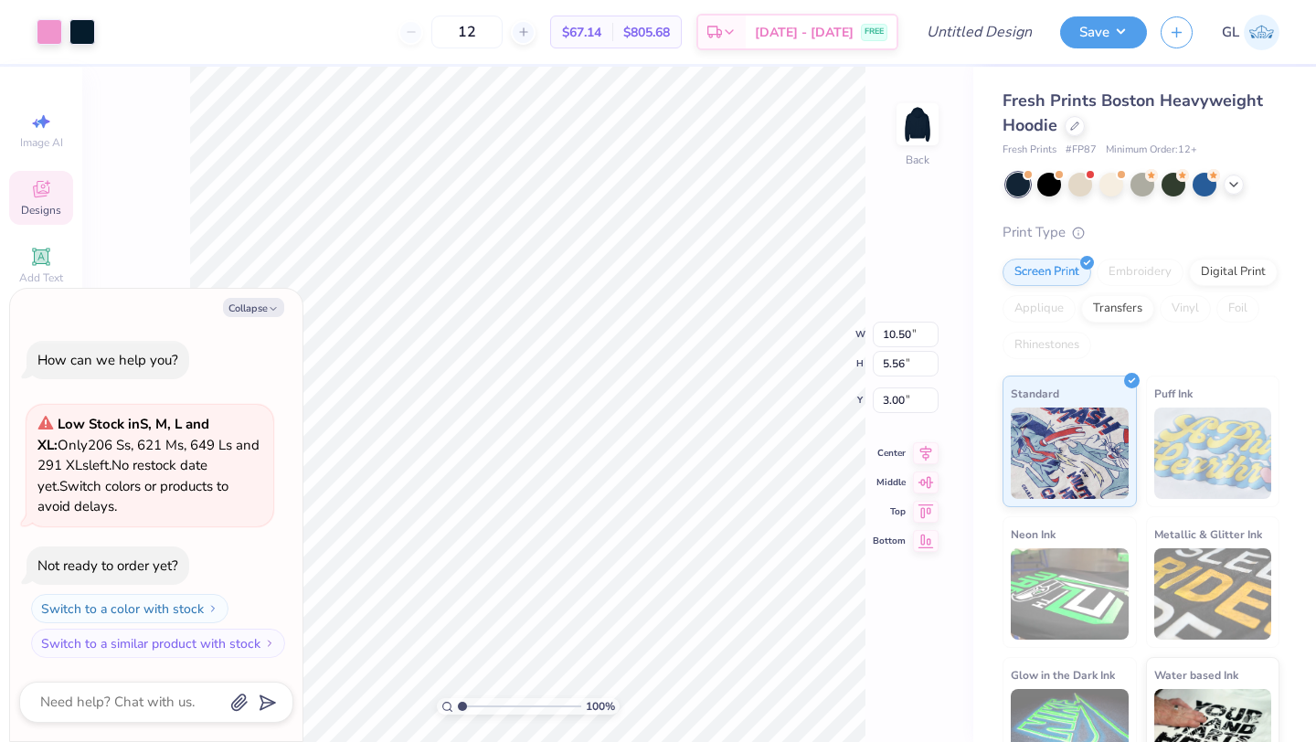
type textarea "x"
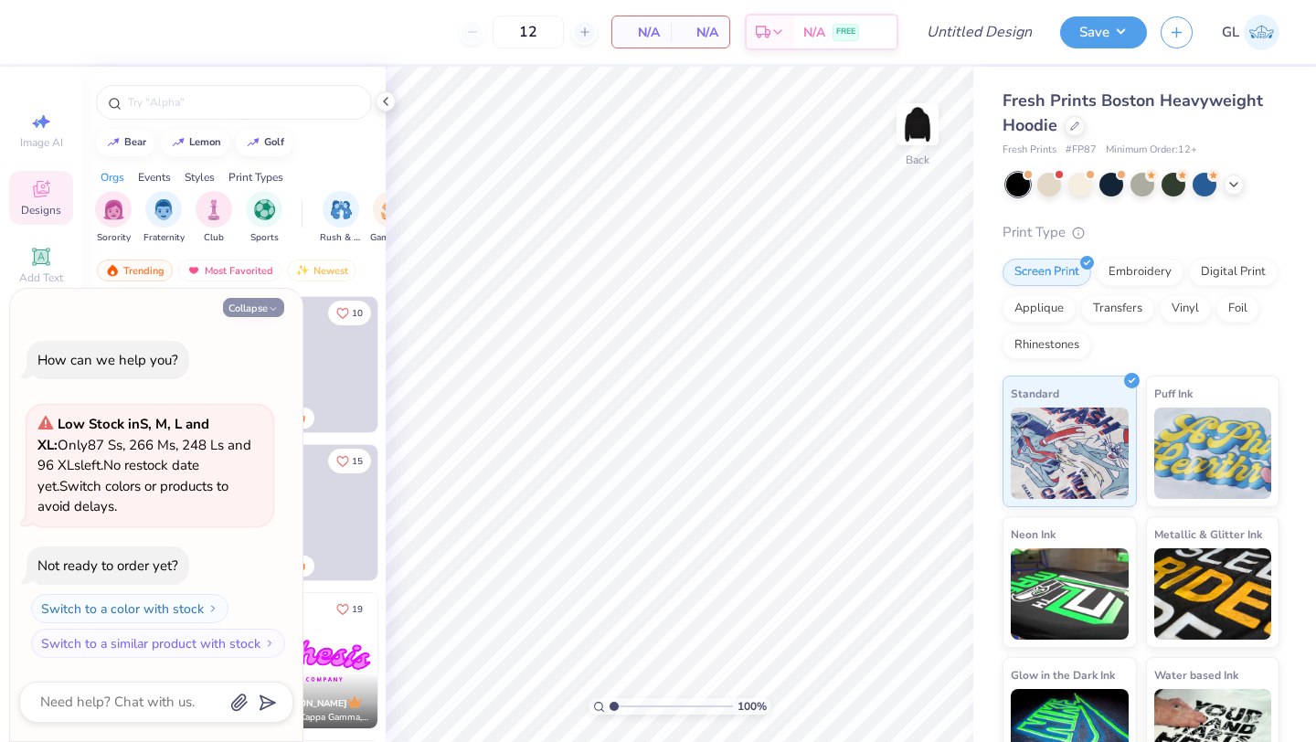
click at [257, 302] on button "Collapse" at bounding box center [253, 307] width 61 height 19
type textarea "x"
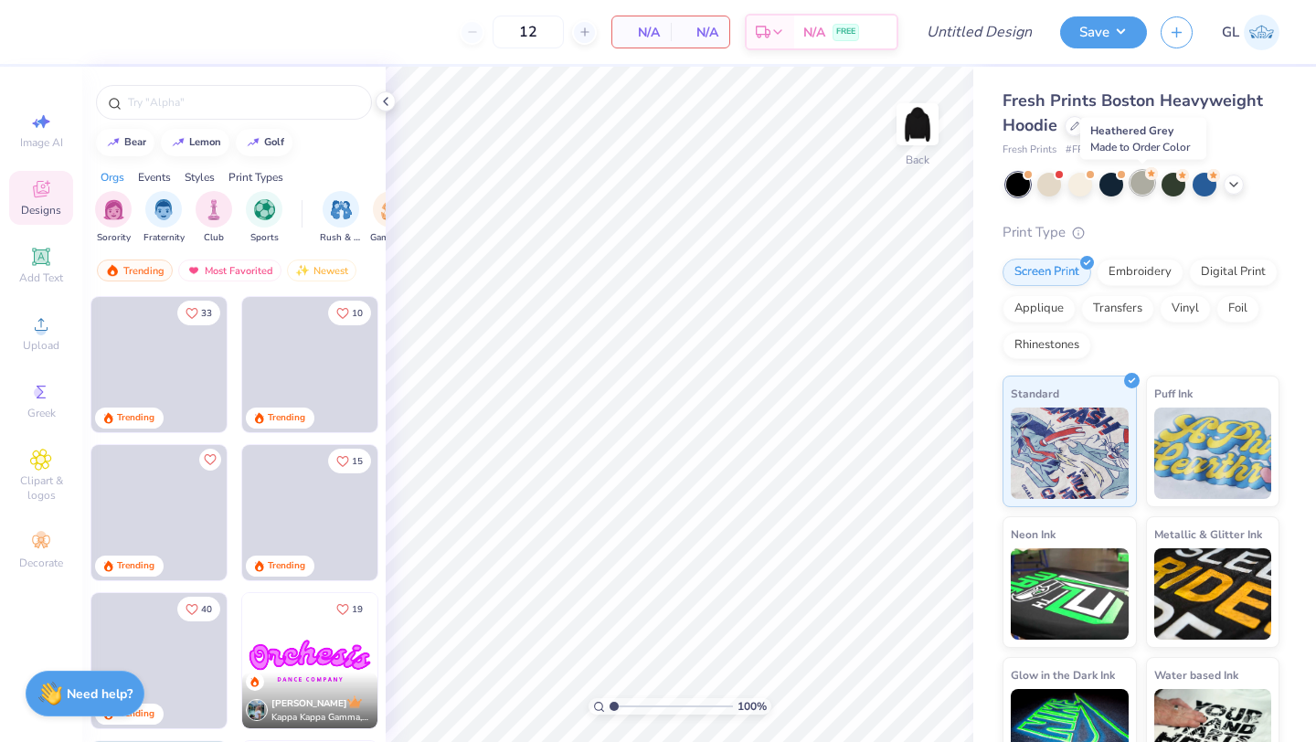
click at [1142, 179] on div at bounding box center [1142, 183] width 24 height 24
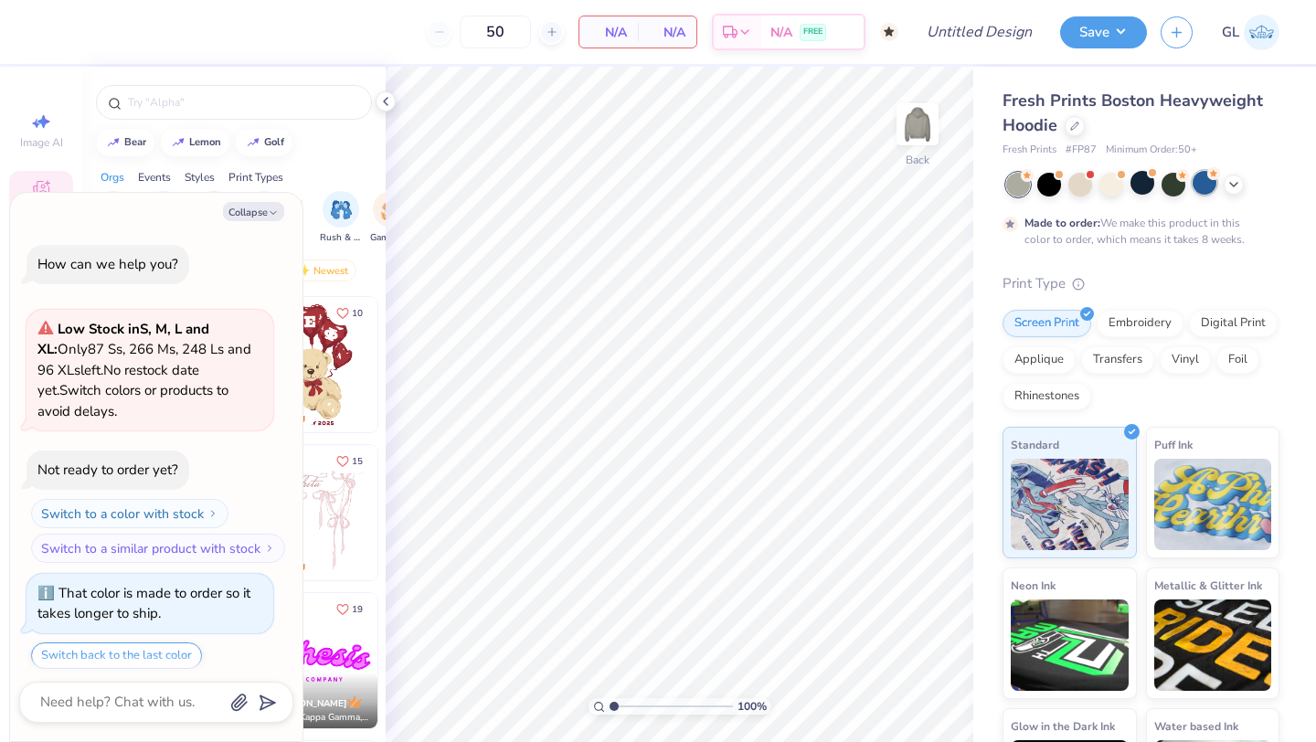
type input "50"
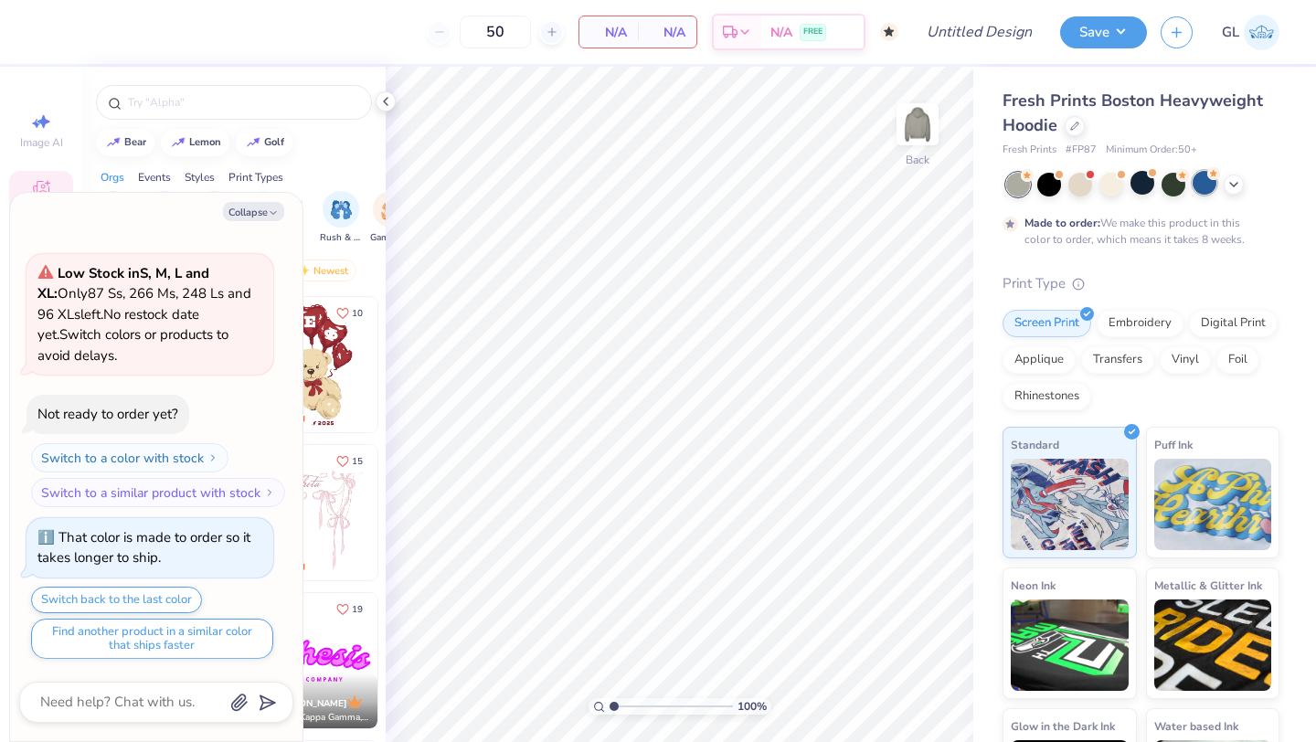
click at [1192, 181] on div at bounding box center [1204, 183] width 24 height 24
click at [1174, 191] on div at bounding box center [1173, 183] width 24 height 24
click at [1146, 184] on div at bounding box center [1142, 183] width 24 height 24
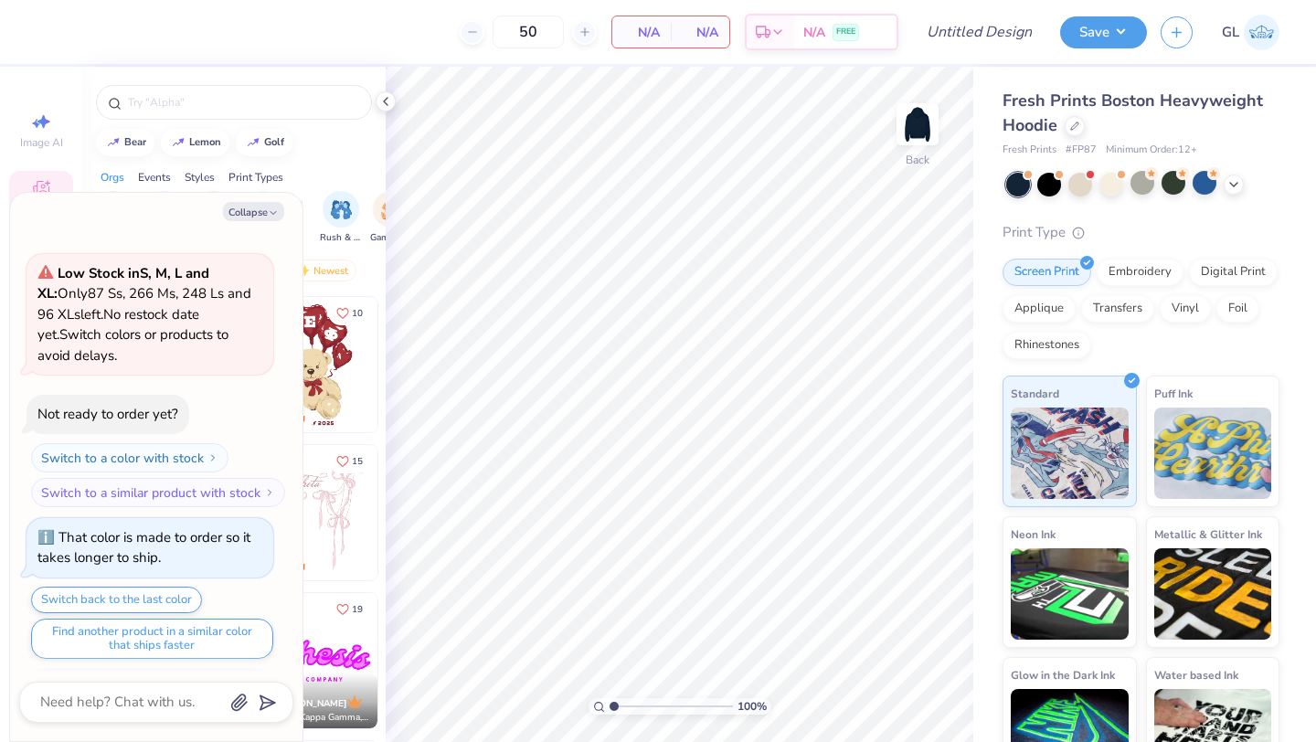
scroll to position [426, 0]
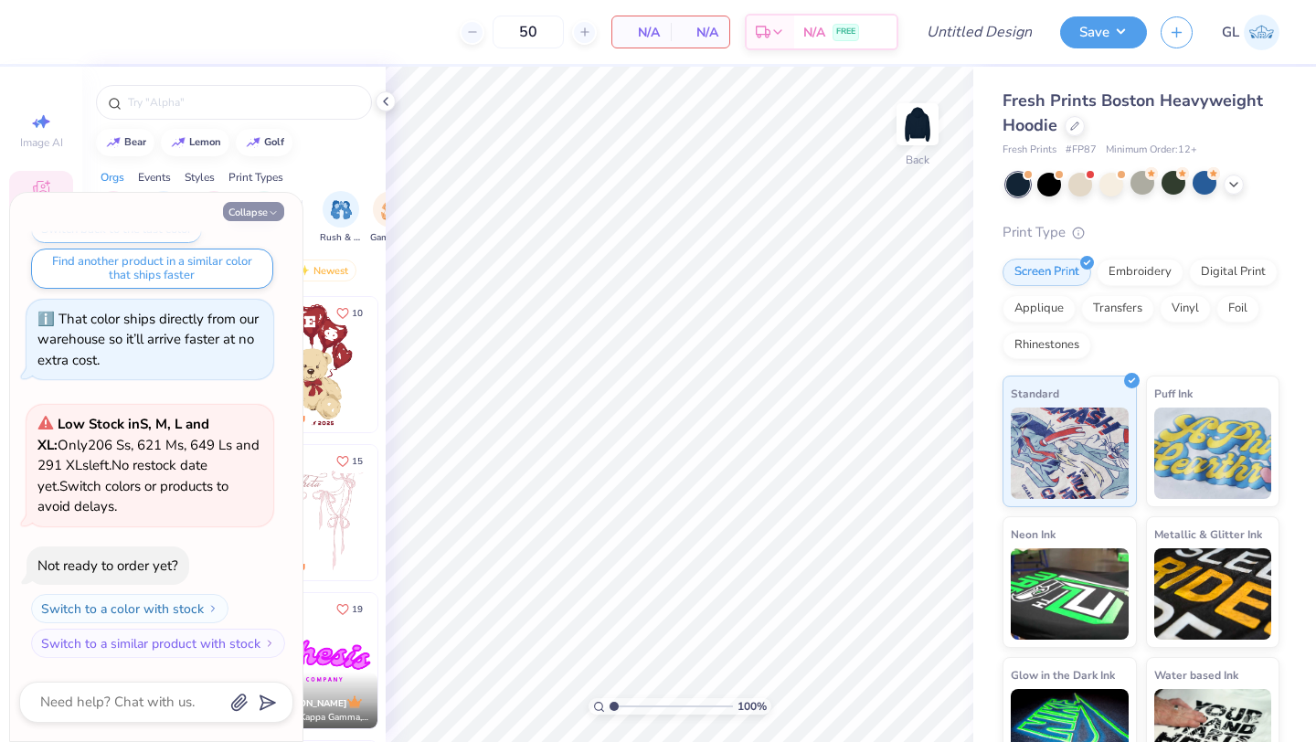
click at [259, 211] on button "Collapse" at bounding box center [253, 211] width 61 height 19
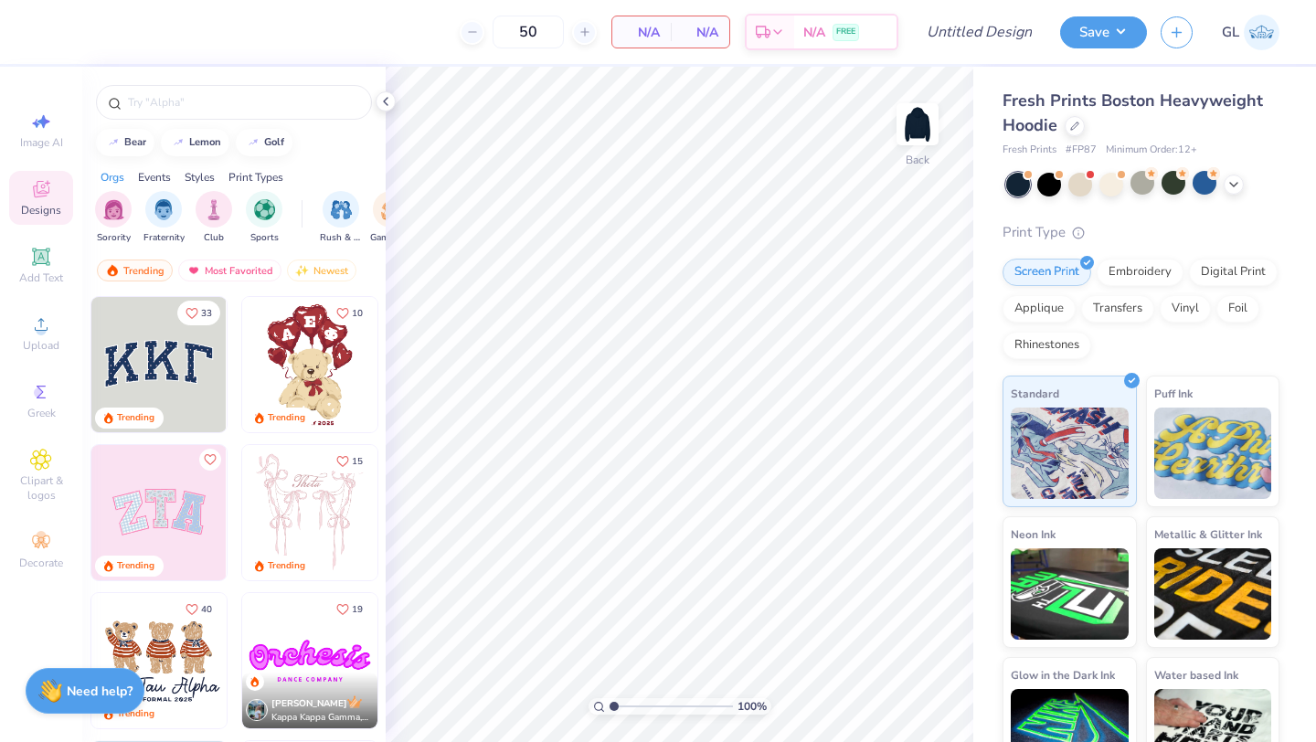
click at [50, 696] on img at bounding box center [50, 691] width 24 height 24
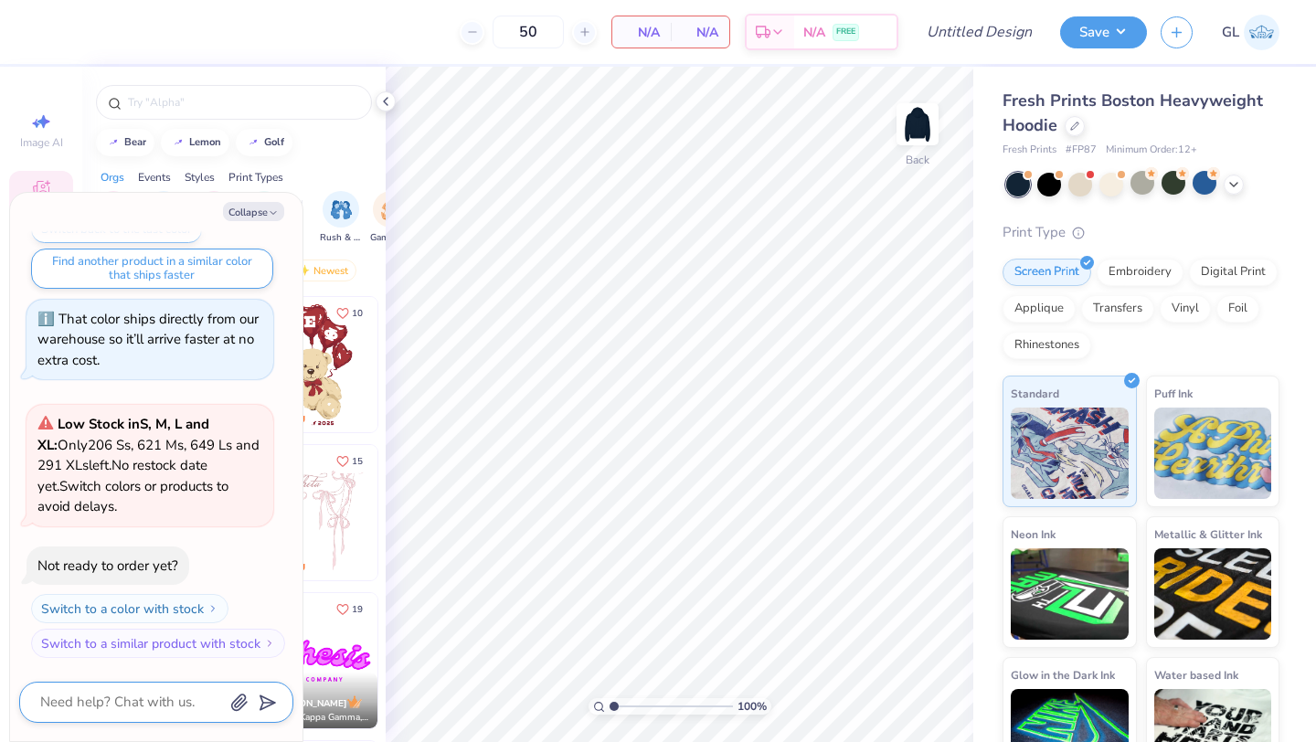
click at [65, 707] on textarea at bounding box center [130, 702] width 185 height 25
type textarea "x"
type textarea "c"
type textarea "x"
type textarea "can"
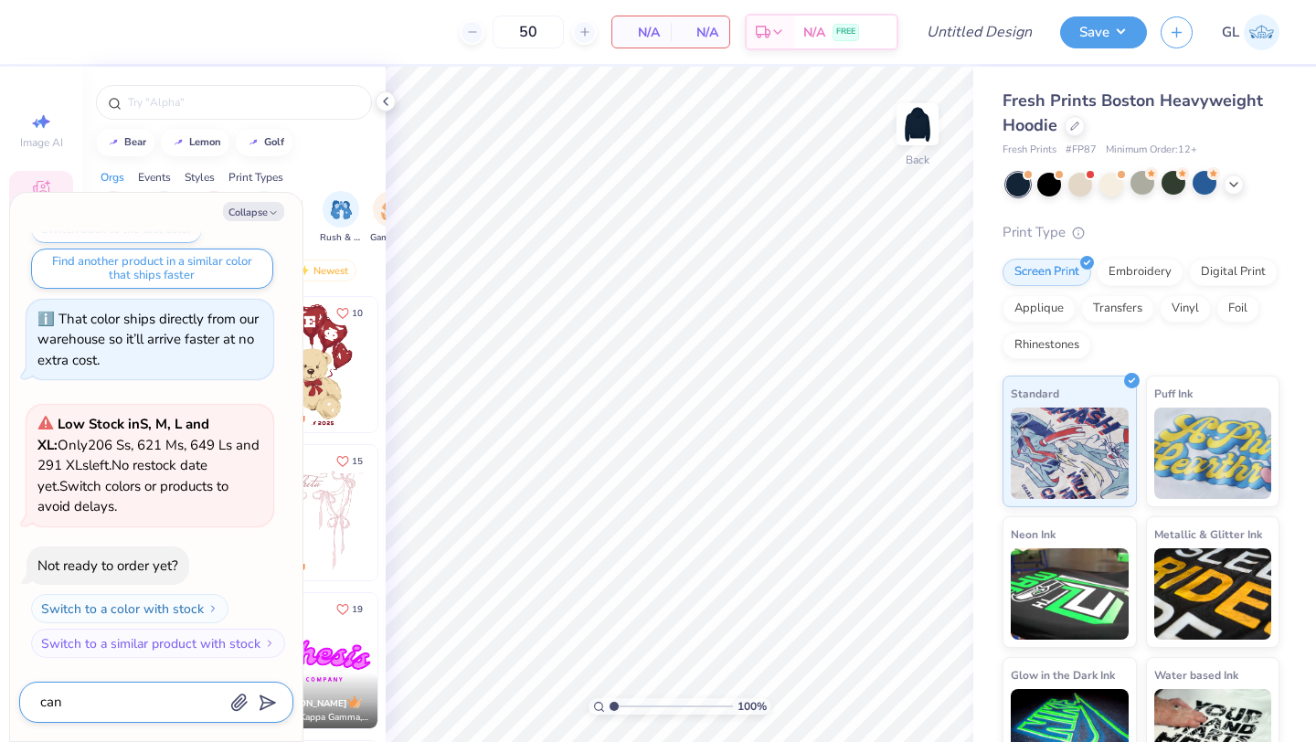
type textarea "x"
type textarea "can i"
type textarea "x"
type textarea "can i"
type textarea "x"
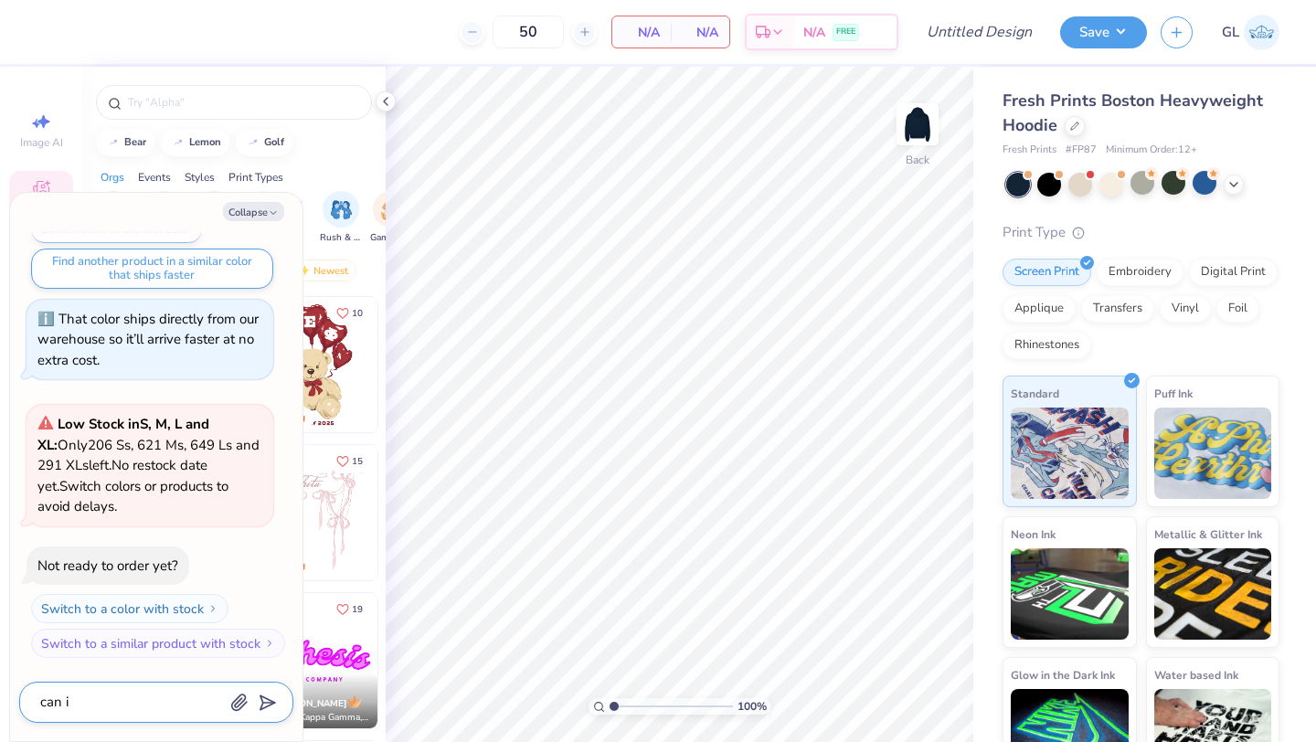
type textarea "can i p"
type textarea "x"
type textarea "can i pu"
type textarea "x"
type textarea "can i put"
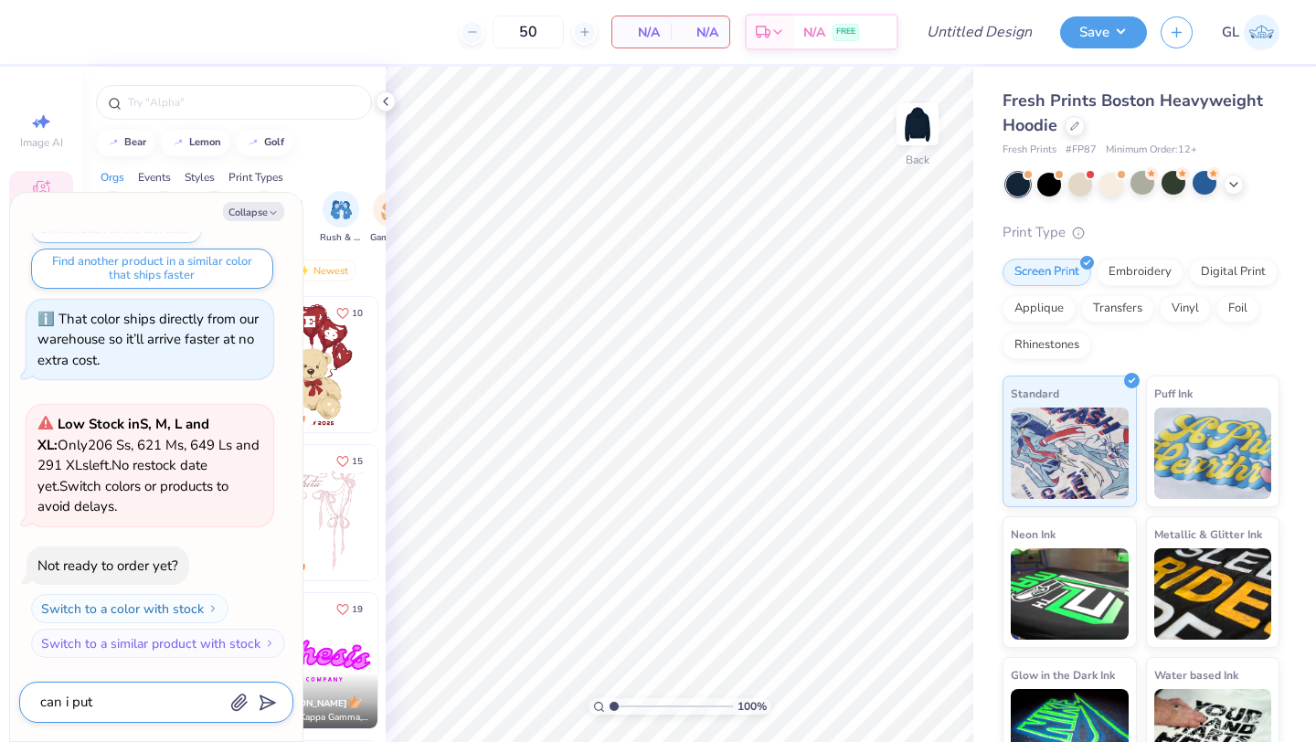
type textarea "x"
type textarea "can i put"
type textarea "x"
type textarea "can i put s"
type textarea "x"
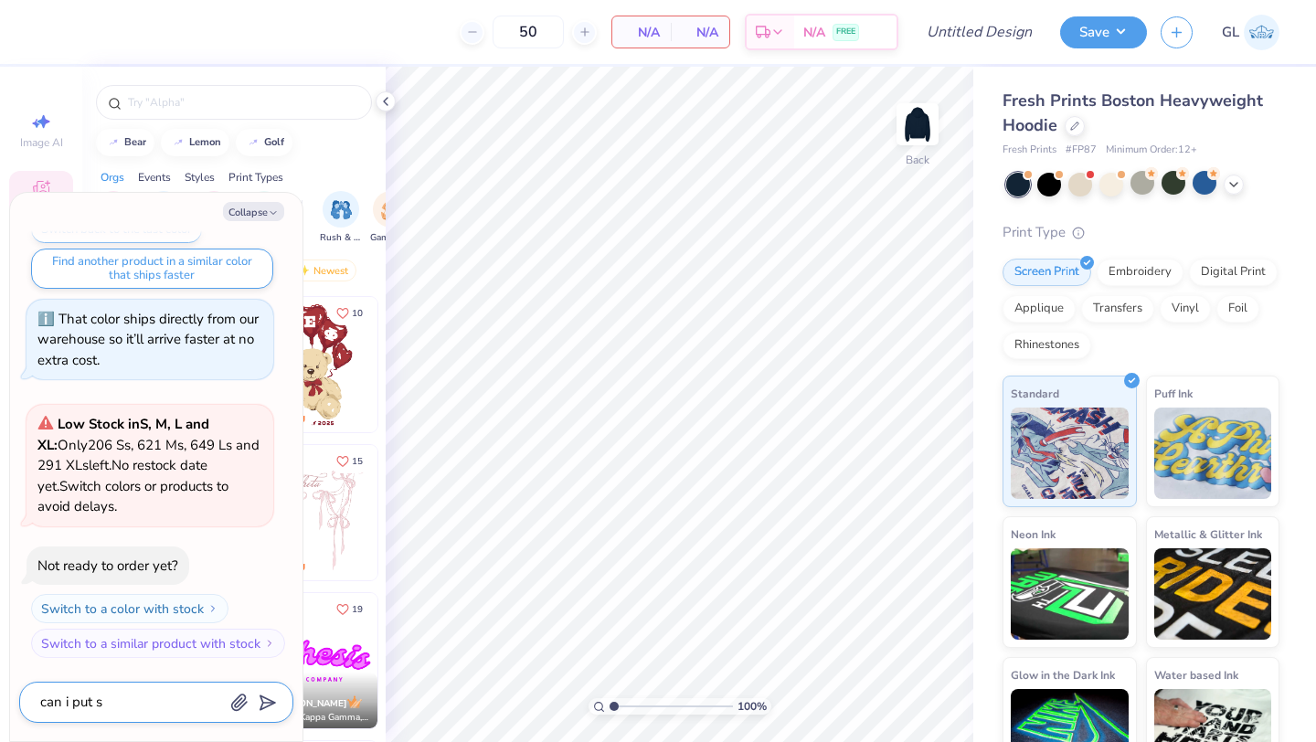
type textarea "can i put st"
type textarea "x"
type textarea "can i put sti"
type textarea "x"
type textarea "can i put stit"
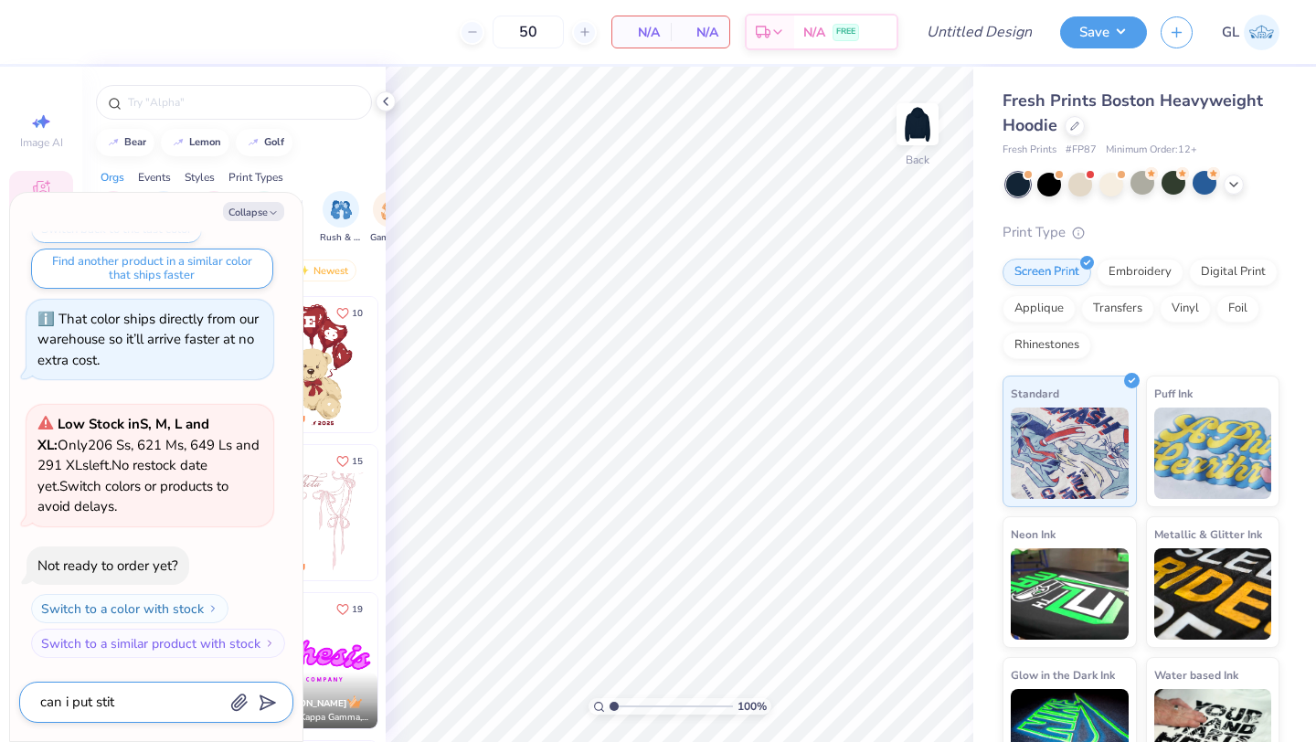
type textarea "x"
type textarea "can i put stitc"
type textarea "x"
type textarea "can i put stitch"
type textarea "x"
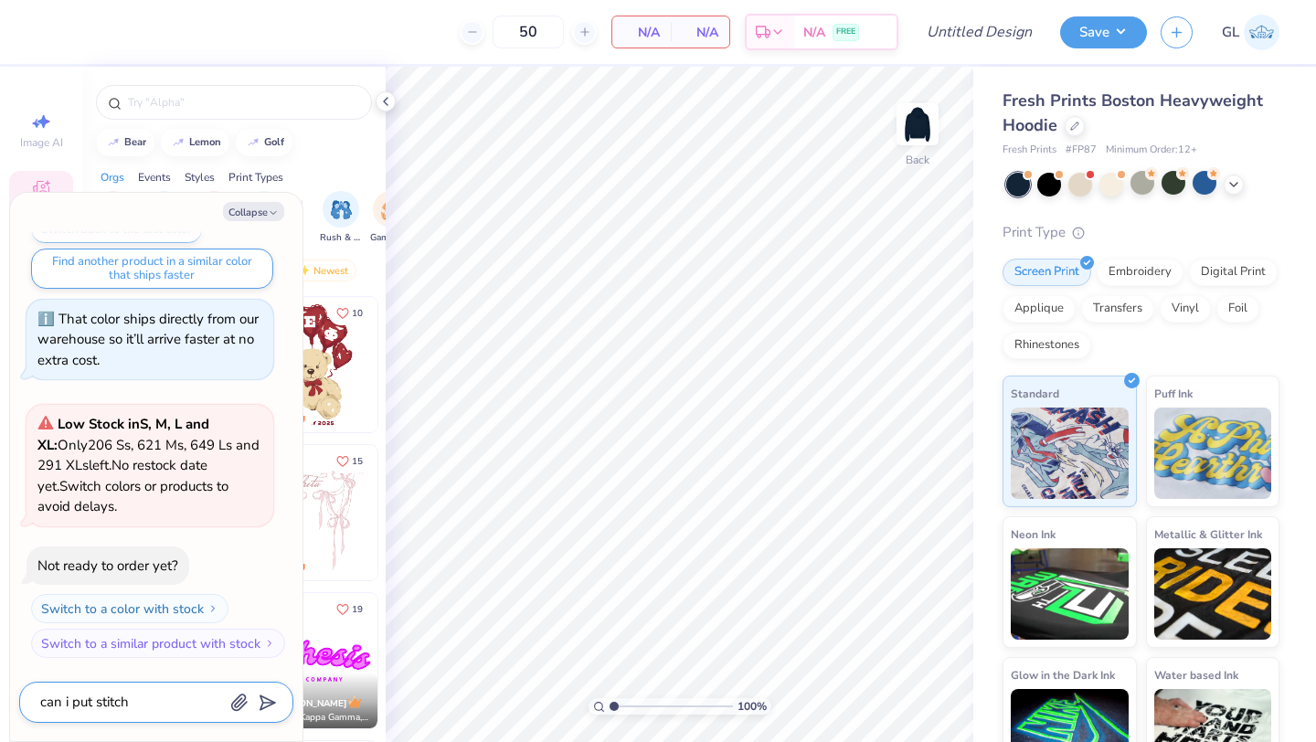
type textarea "can i put stitchi"
type textarea "x"
type textarea "can i put stitchin"
type textarea "x"
type textarea "can i put stitching"
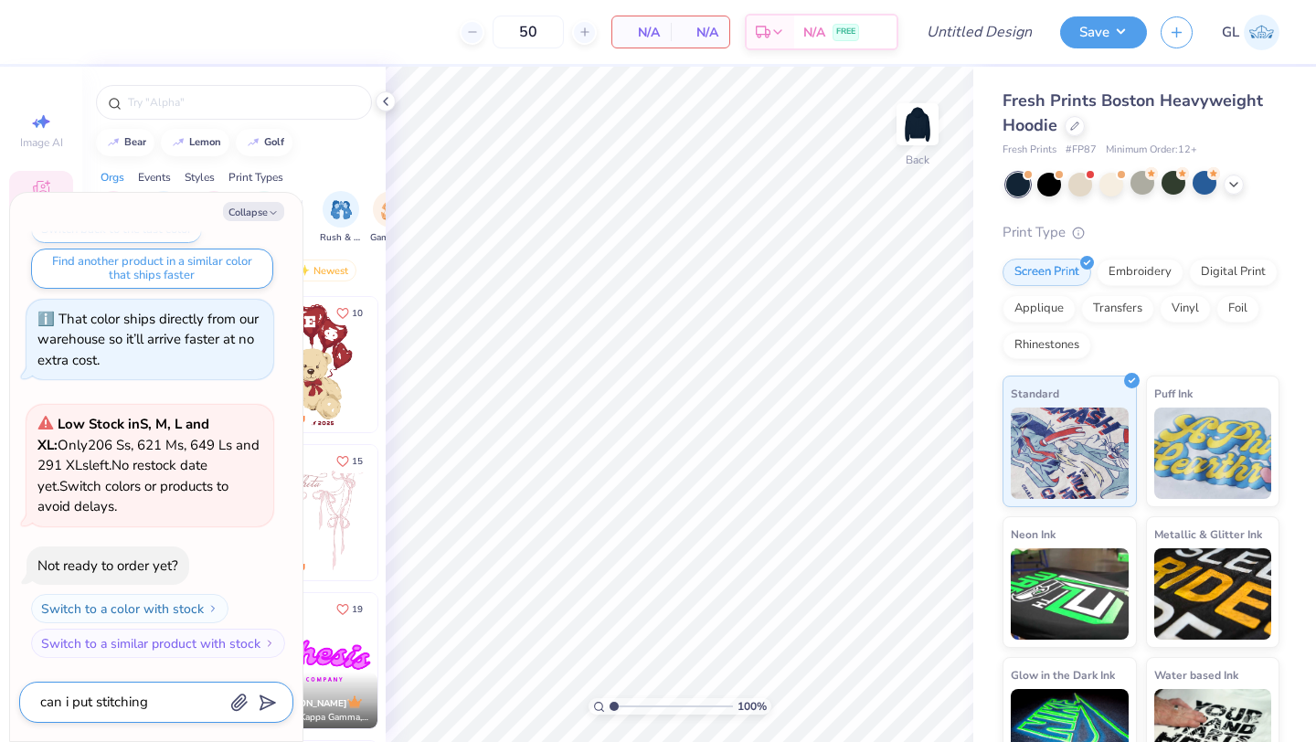
type textarea "x"
type textarea "can i put stitching"
type textarea "x"
type textarea "can i put stitching o"
type textarea "x"
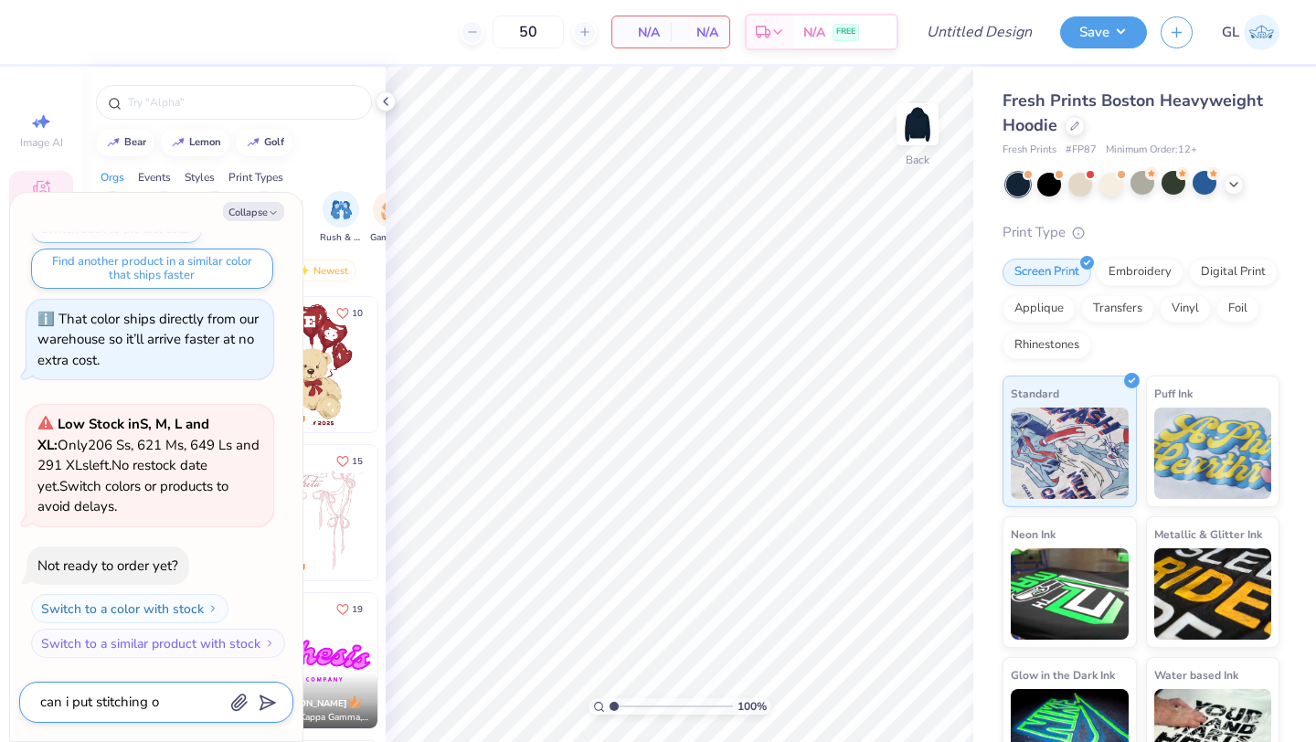
type textarea "can i put stitching on"
type textarea "x"
type textarea "can i put stitching on"
type textarea "x"
type textarea "can i put stitching on t"
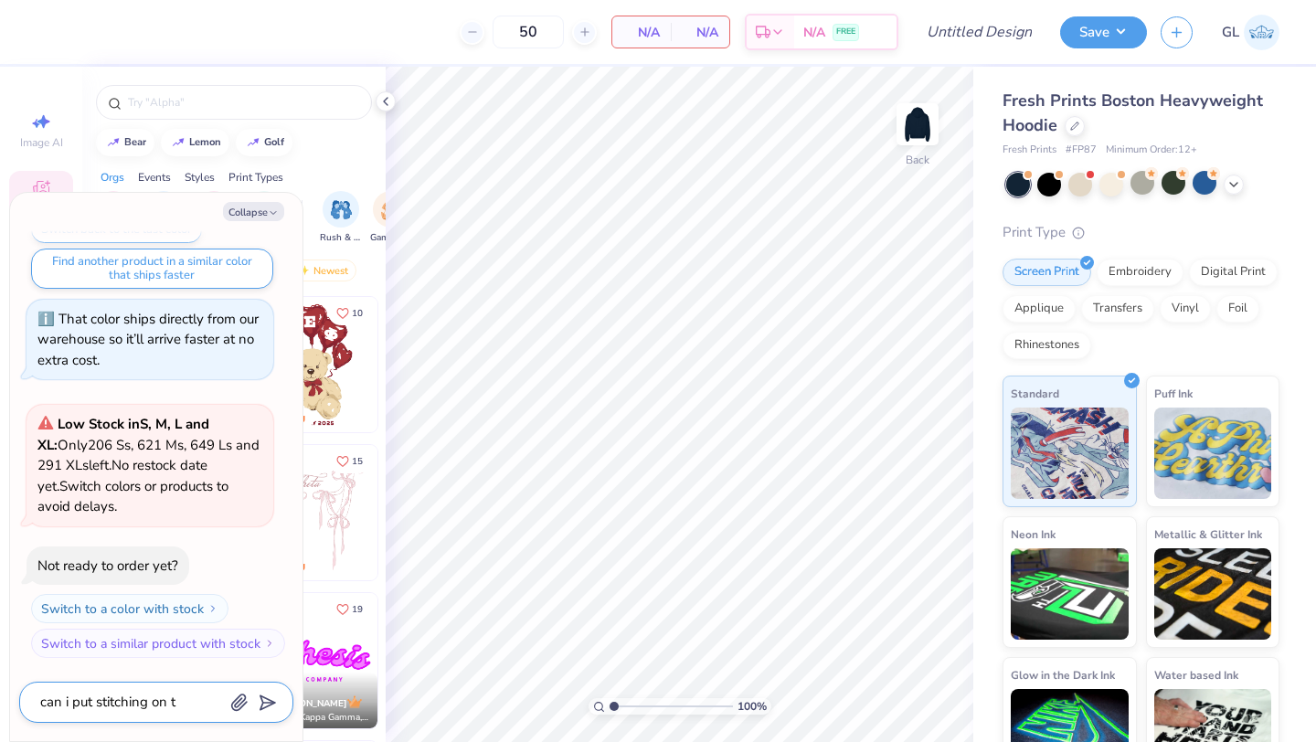
type textarea "x"
type textarea "can i put stitching on th"
type textarea "x"
type textarea "can i put stitching on the"
type textarea "x"
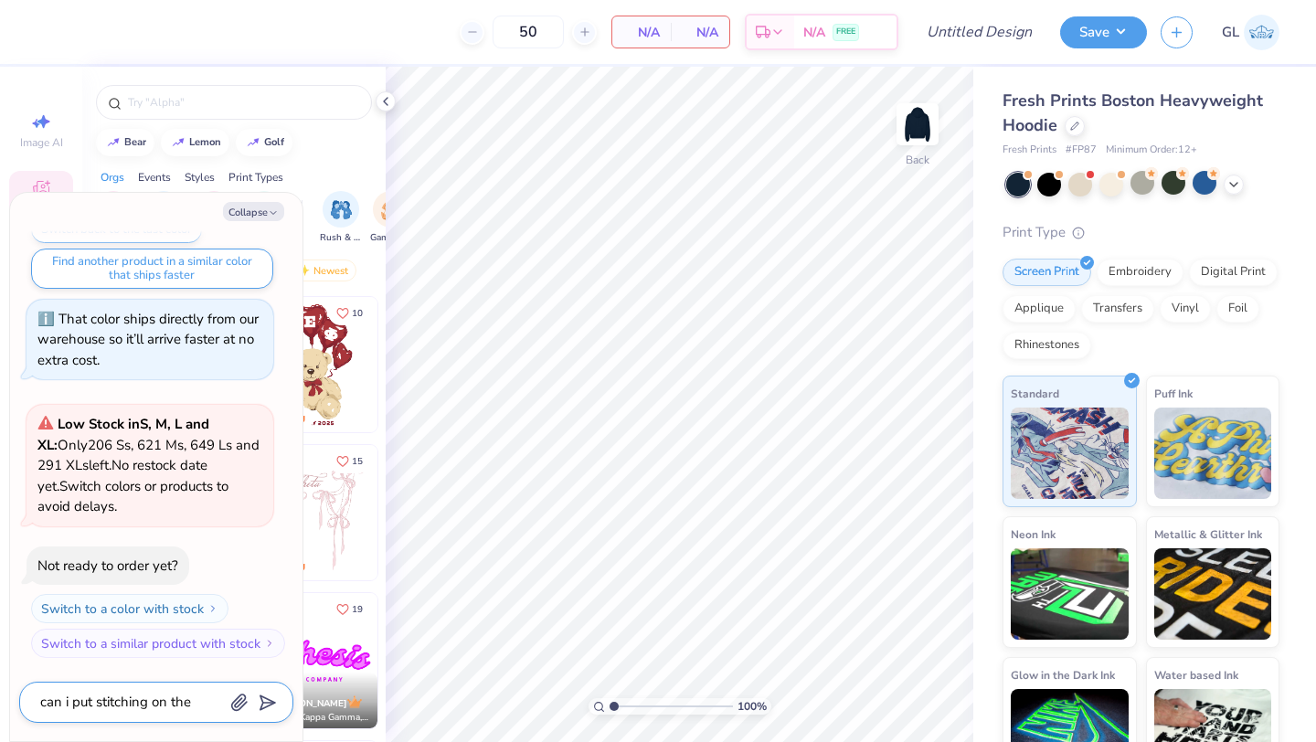
type textarea "can i put stitching on the"
type textarea "x"
type textarea "can i put stitching on the h"
type textarea "x"
type textarea "can i put stitching on the ho"
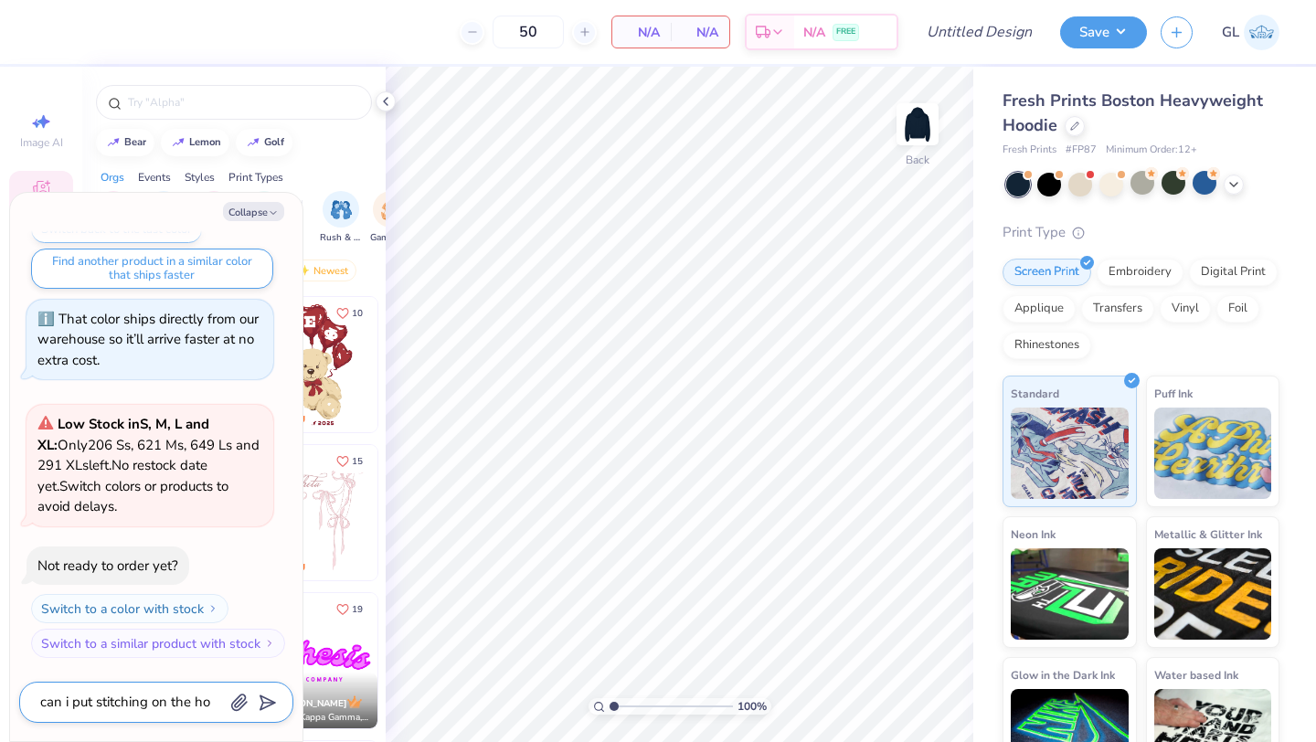
type textarea "x"
type textarea "can i put stitching on the hood"
type textarea "x"
type textarea "can i put stitching on the hood"
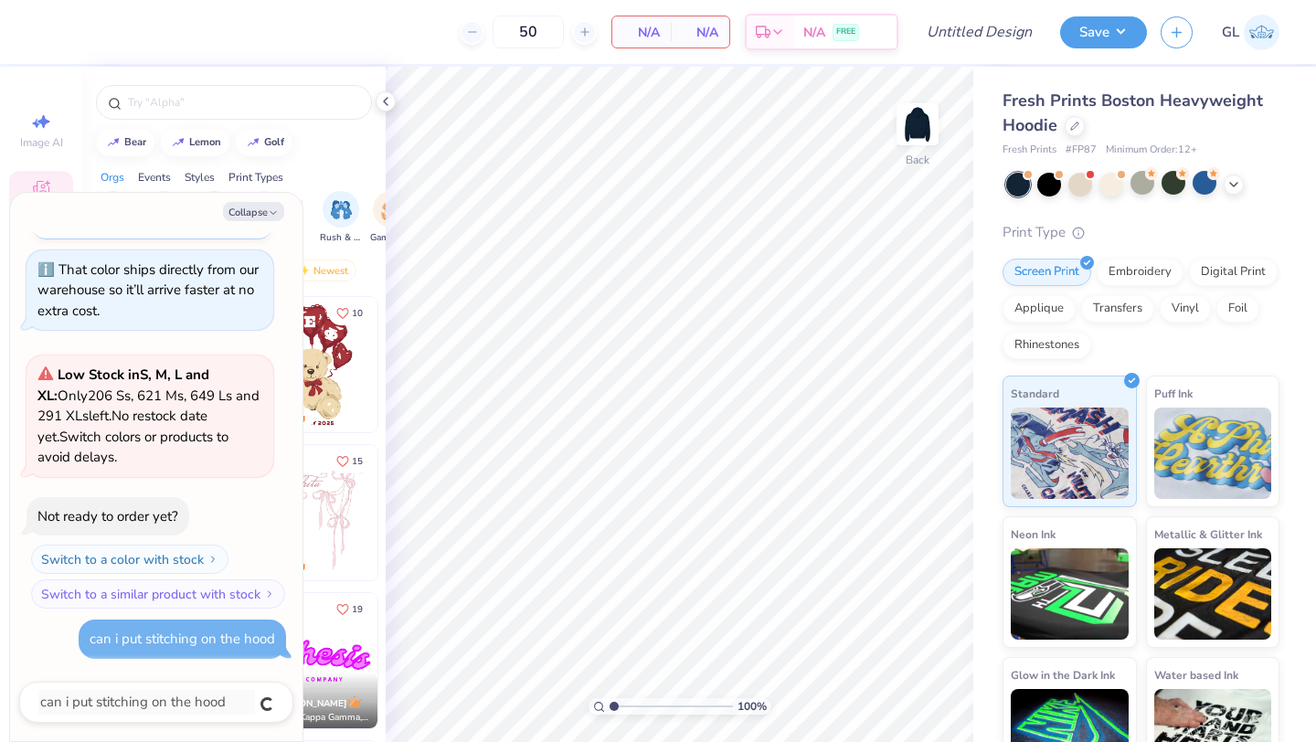
type textarea "x"
click at [244, 215] on button "Collapse" at bounding box center [253, 211] width 61 height 19
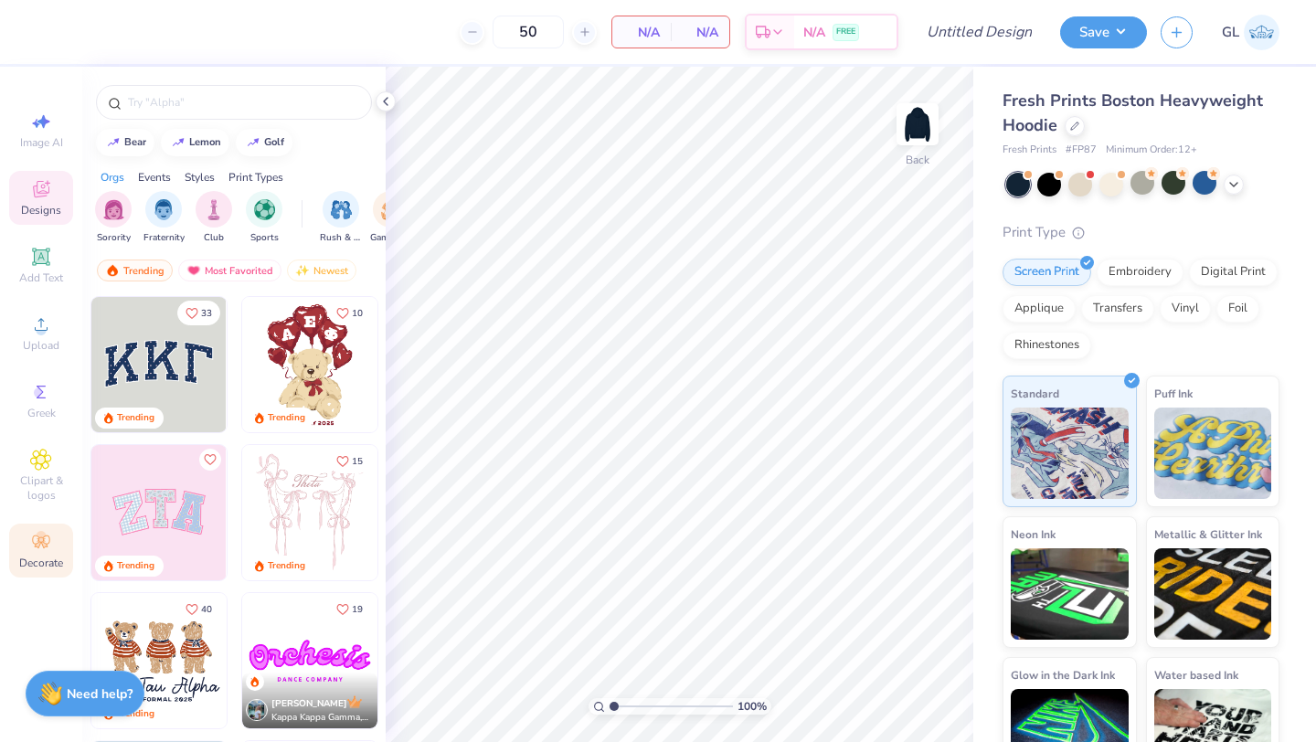
click at [51, 549] on icon at bounding box center [41, 542] width 22 height 22
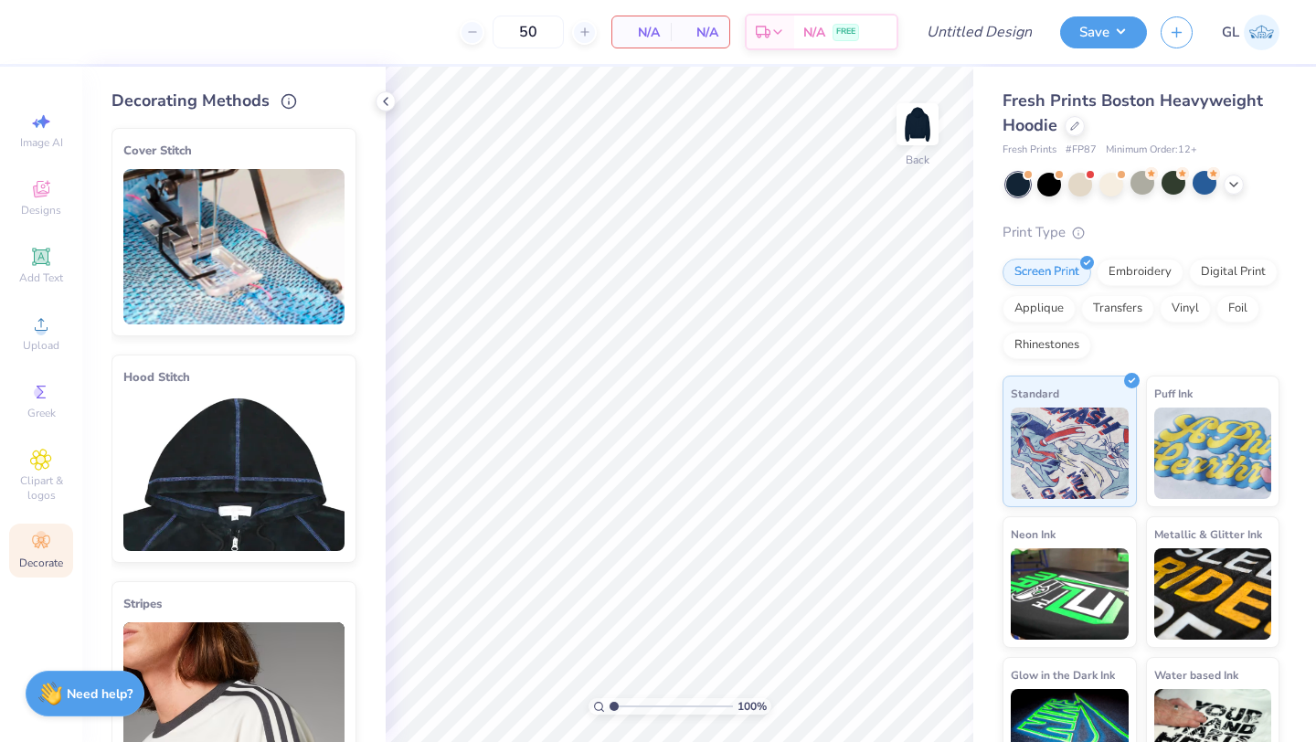
click at [211, 439] on img at bounding box center [233, 473] width 221 height 155
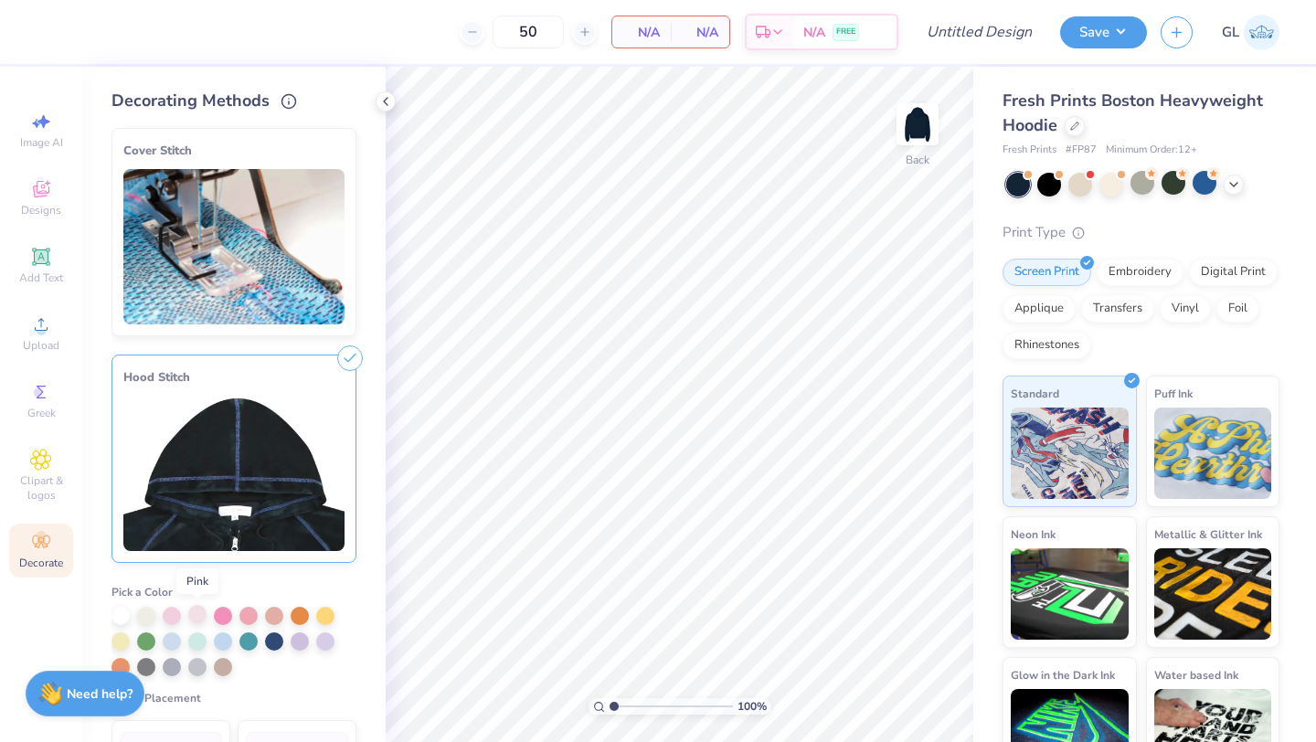
click at [189, 616] on div at bounding box center [197, 614] width 18 height 18
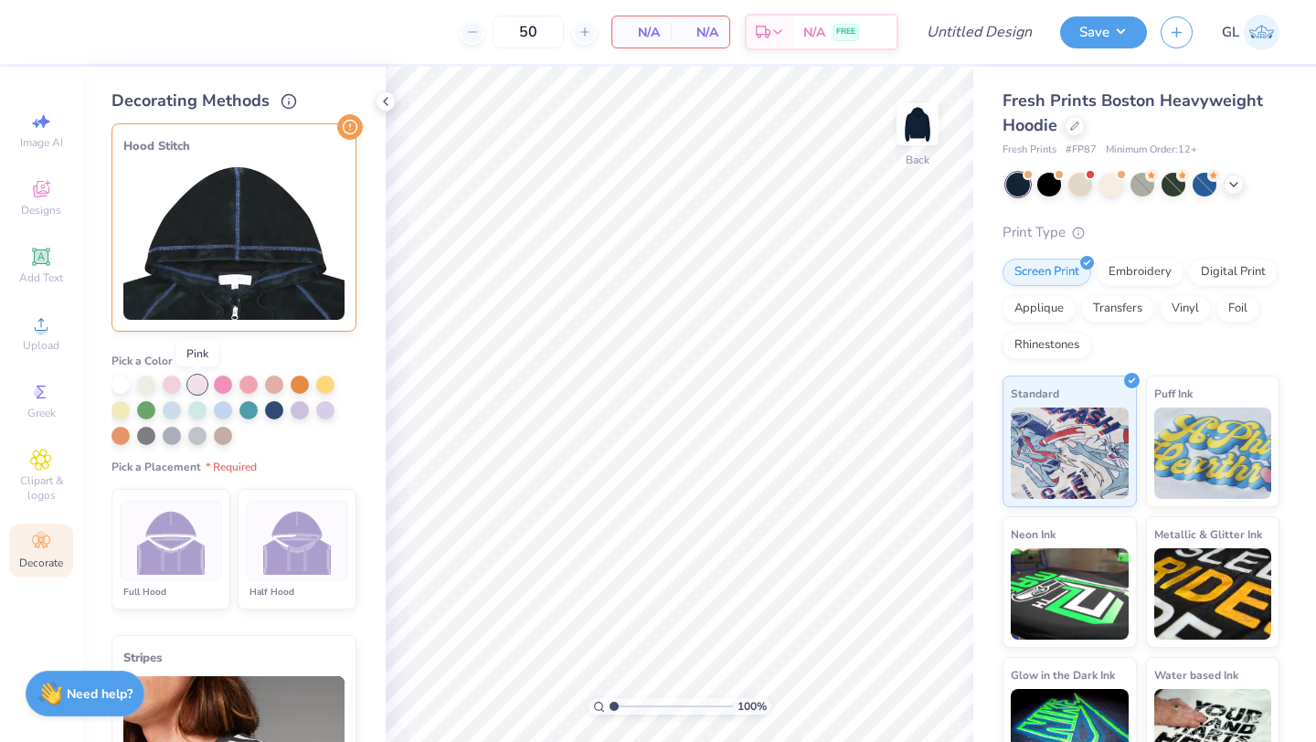
scroll to position [236, 0]
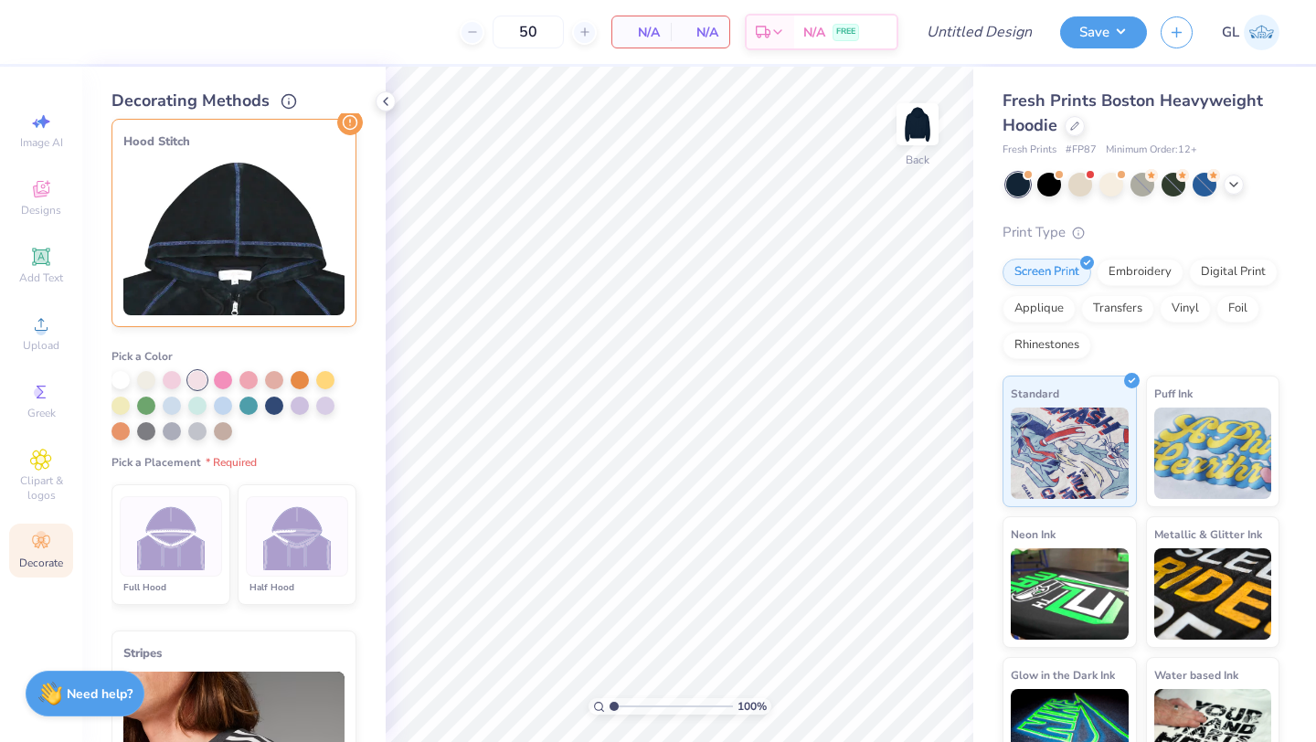
click at [297, 531] on img at bounding box center [297, 536] width 69 height 69
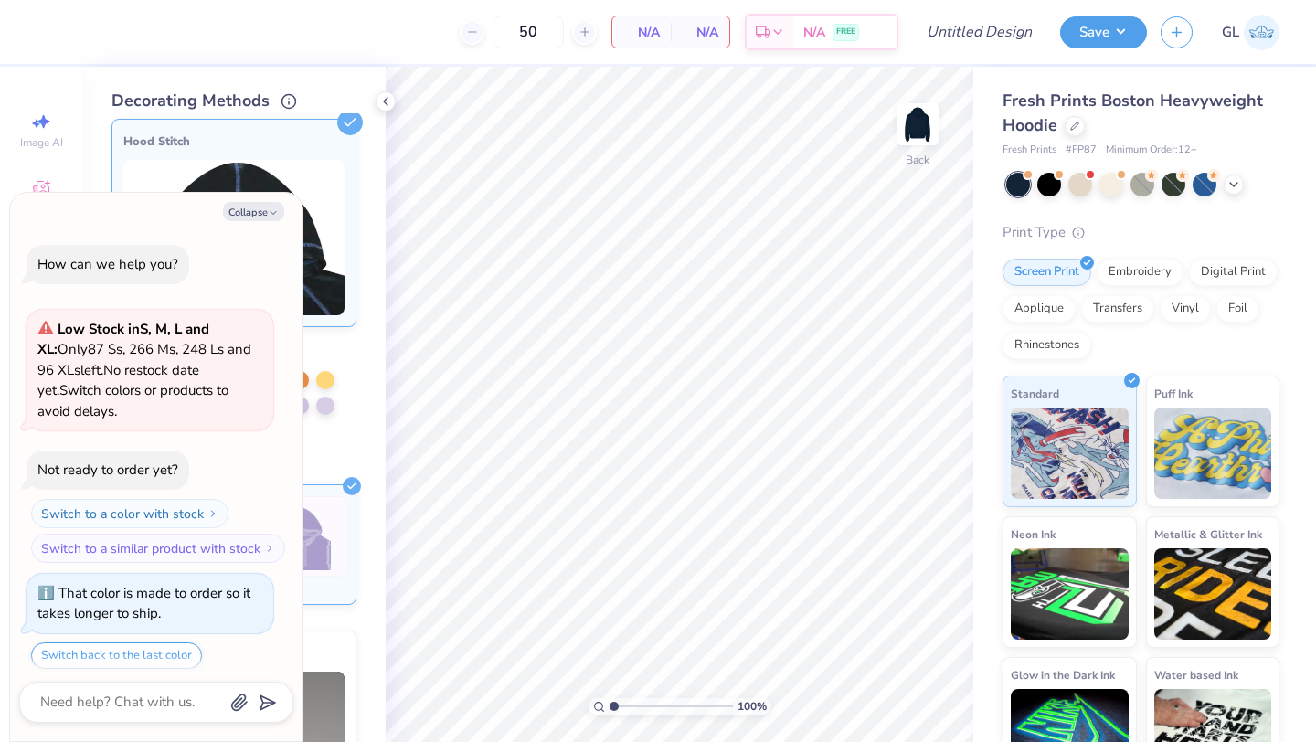
scroll to position [608, 0]
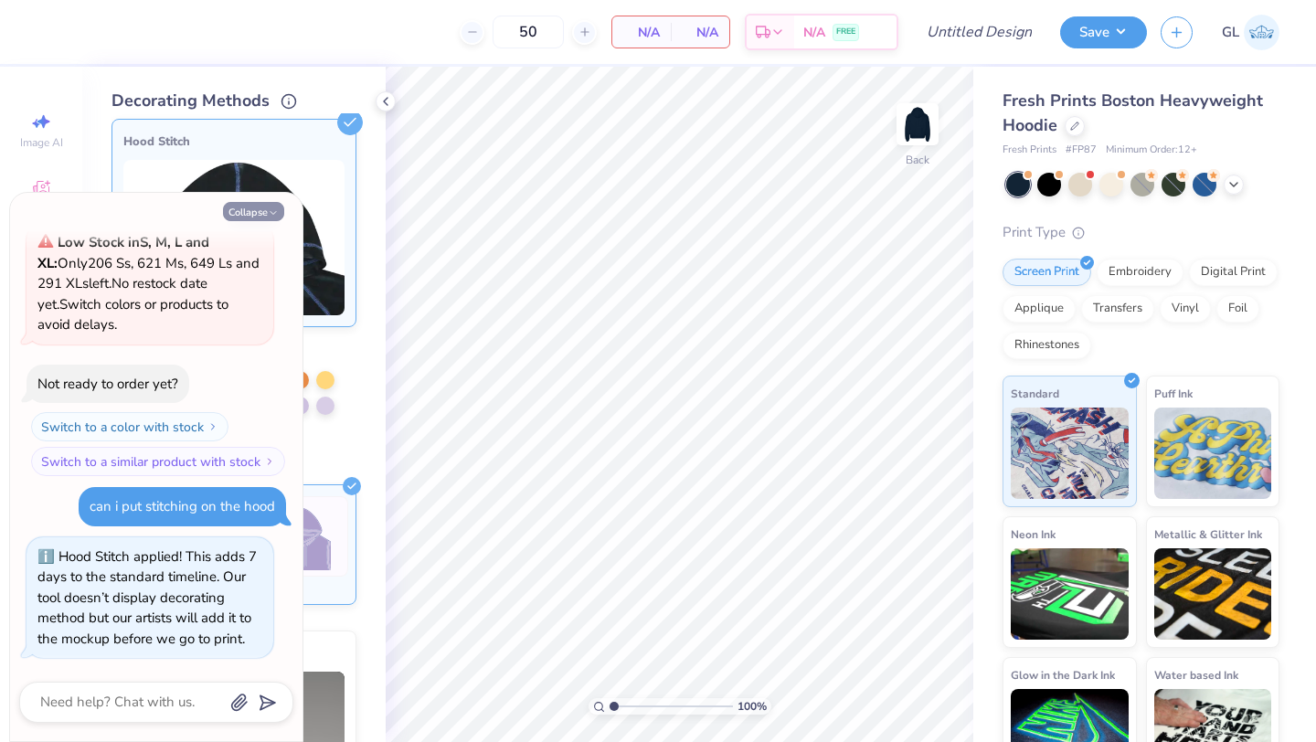
click at [258, 212] on button "Collapse" at bounding box center [253, 211] width 61 height 19
type textarea "x"
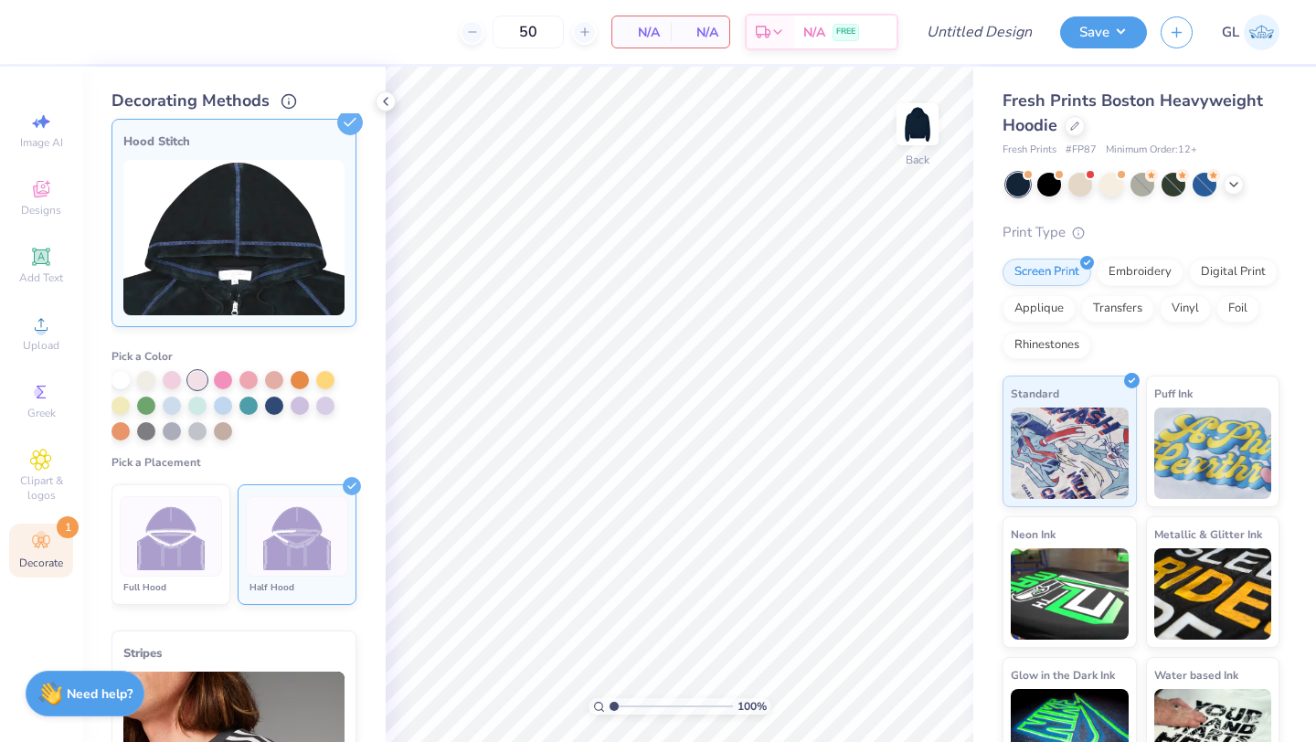
click at [298, 556] on img at bounding box center [297, 536] width 69 height 69
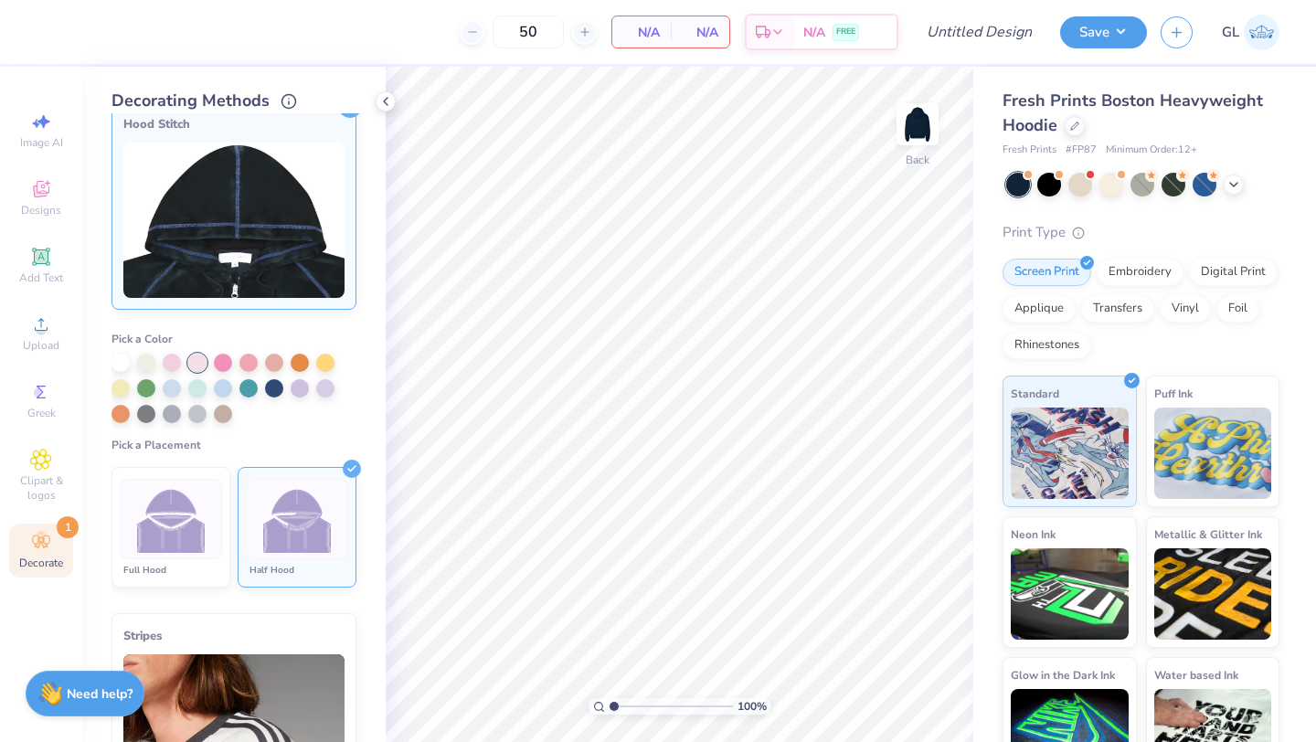
scroll to position [229, 0]
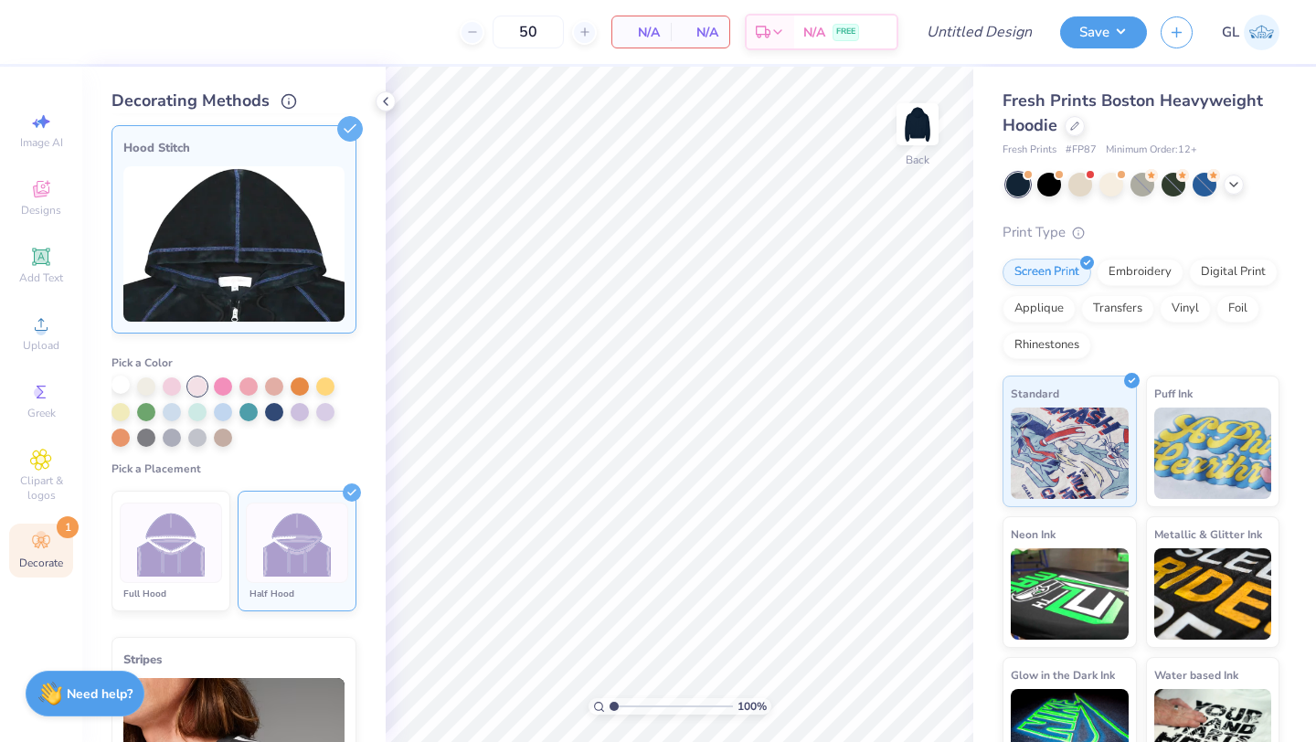
click at [113, 383] on div at bounding box center [120, 384] width 18 height 18
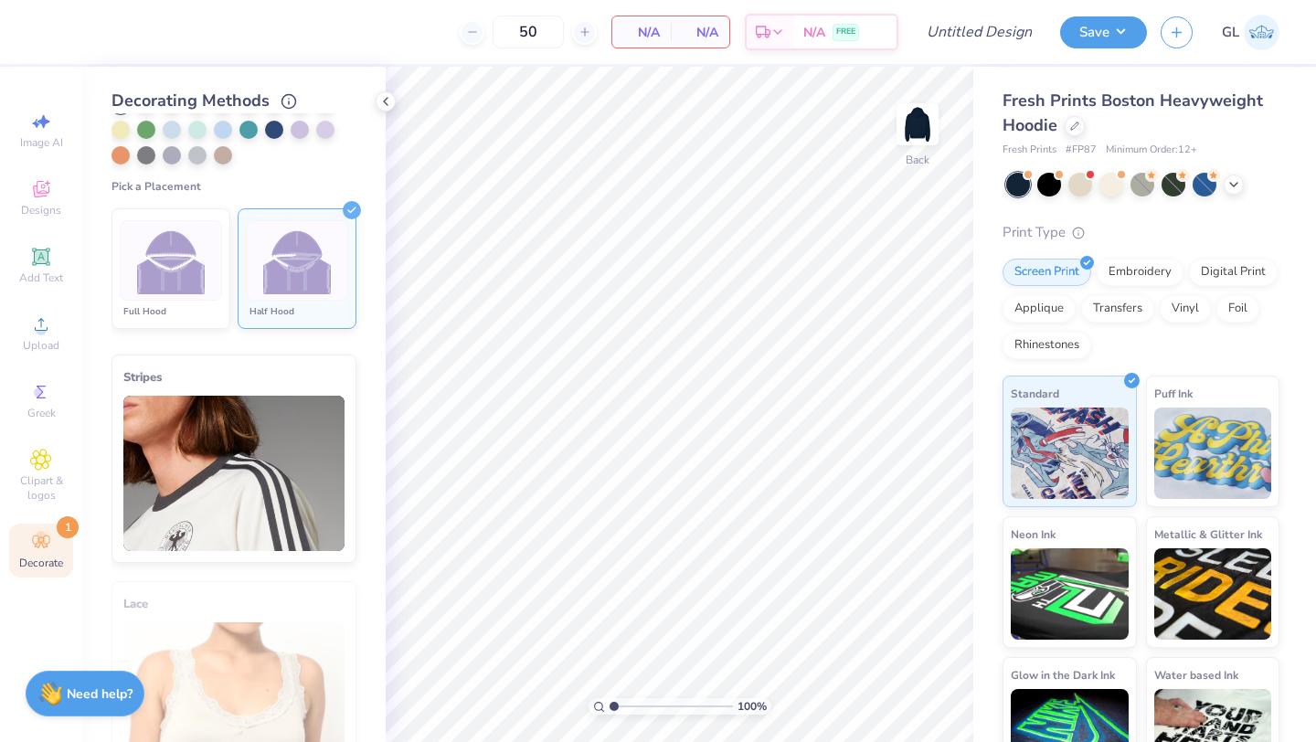
scroll to position [408, 0]
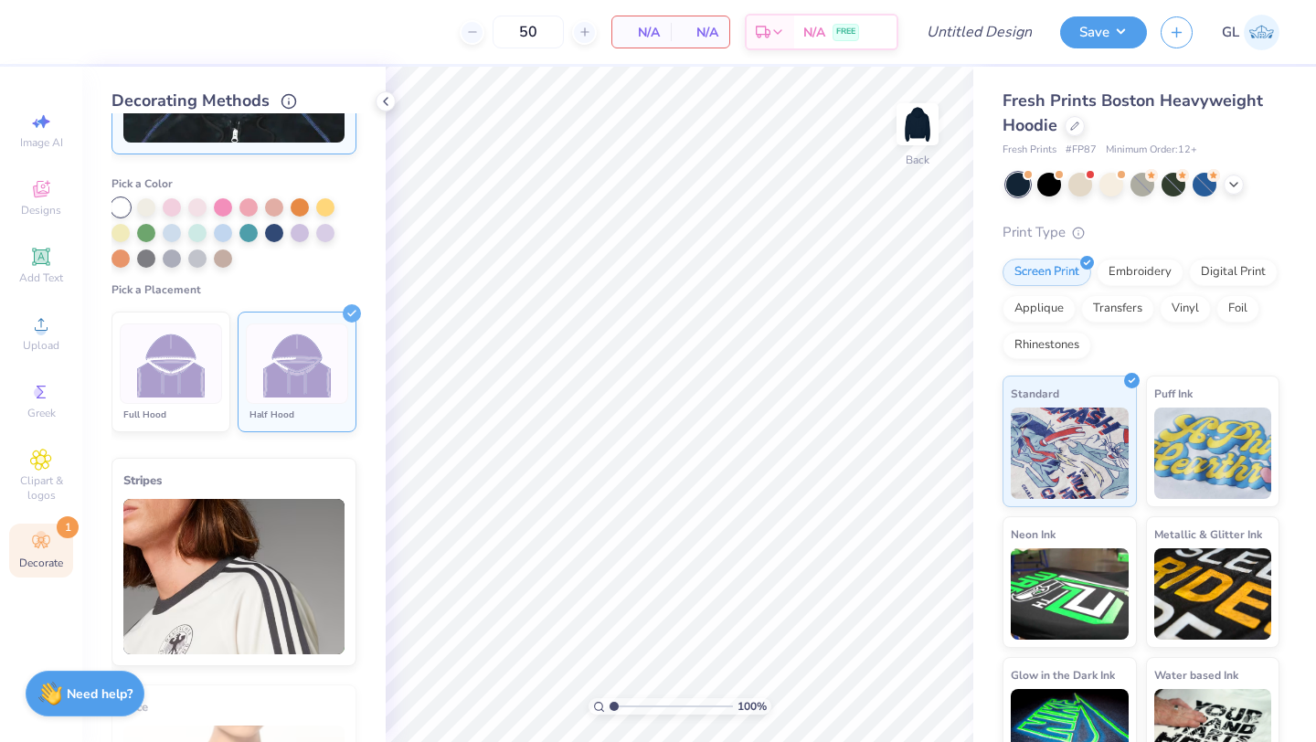
click at [344, 293] on label "Pick a Placement" at bounding box center [233, 289] width 245 height 15
click at [394, 99] on div at bounding box center [385, 101] width 20 height 20
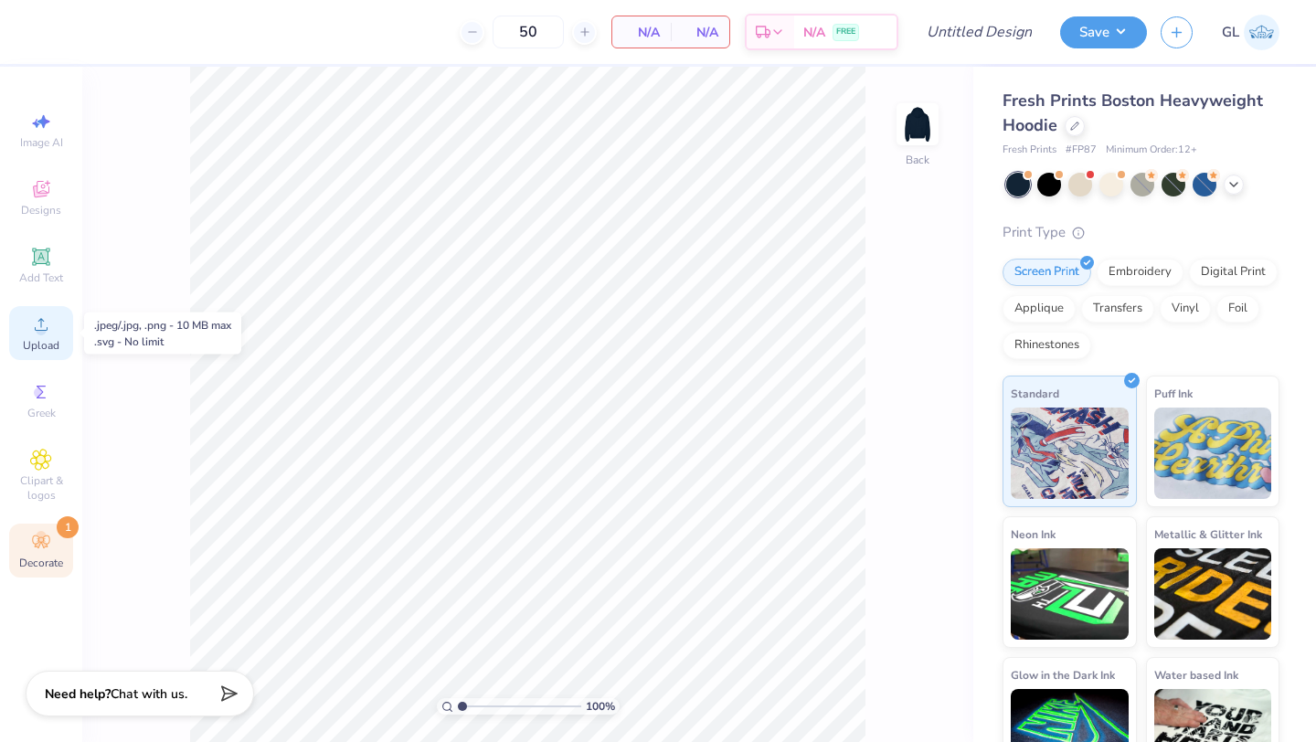
click at [37, 324] on icon at bounding box center [41, 324] width 22 height 22
click at [1258, 31] on img at bounding box center [1261, 33] width 36 height 36
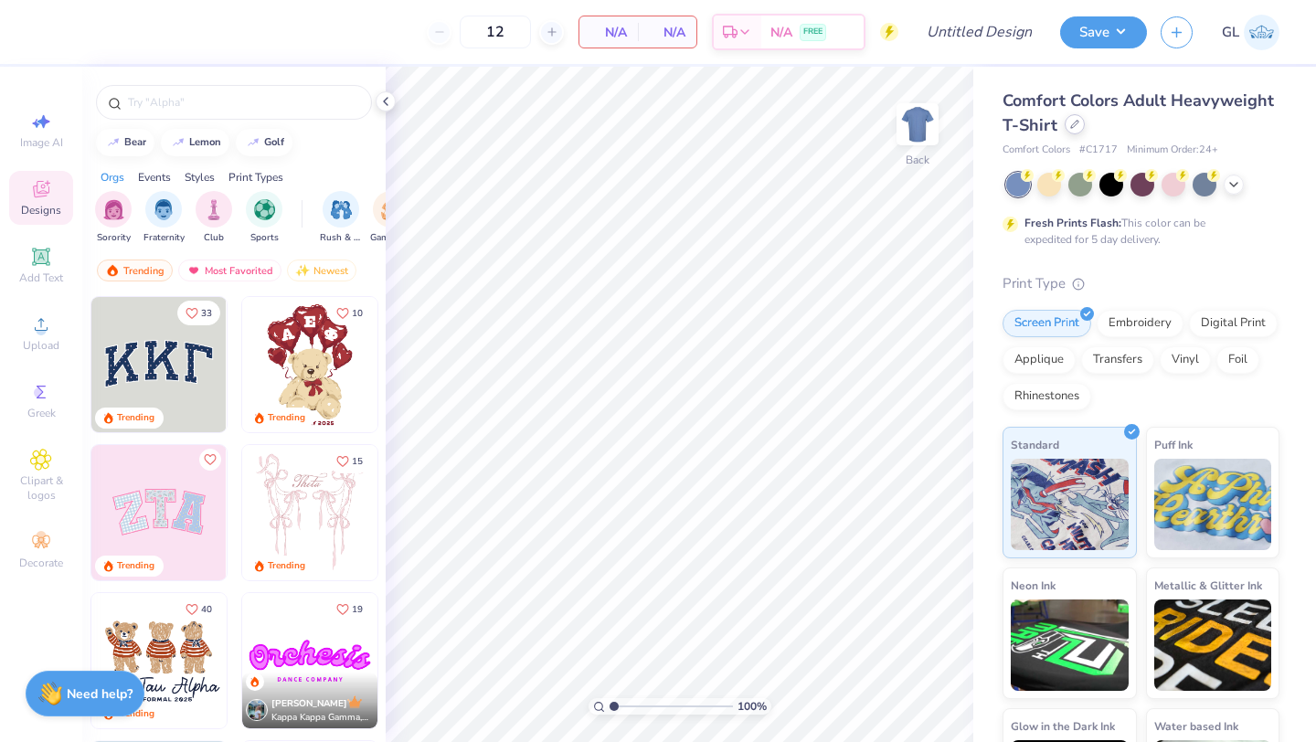
click at [1071, 127] on icon at bounding box center [1074, 124] width 7 height 7
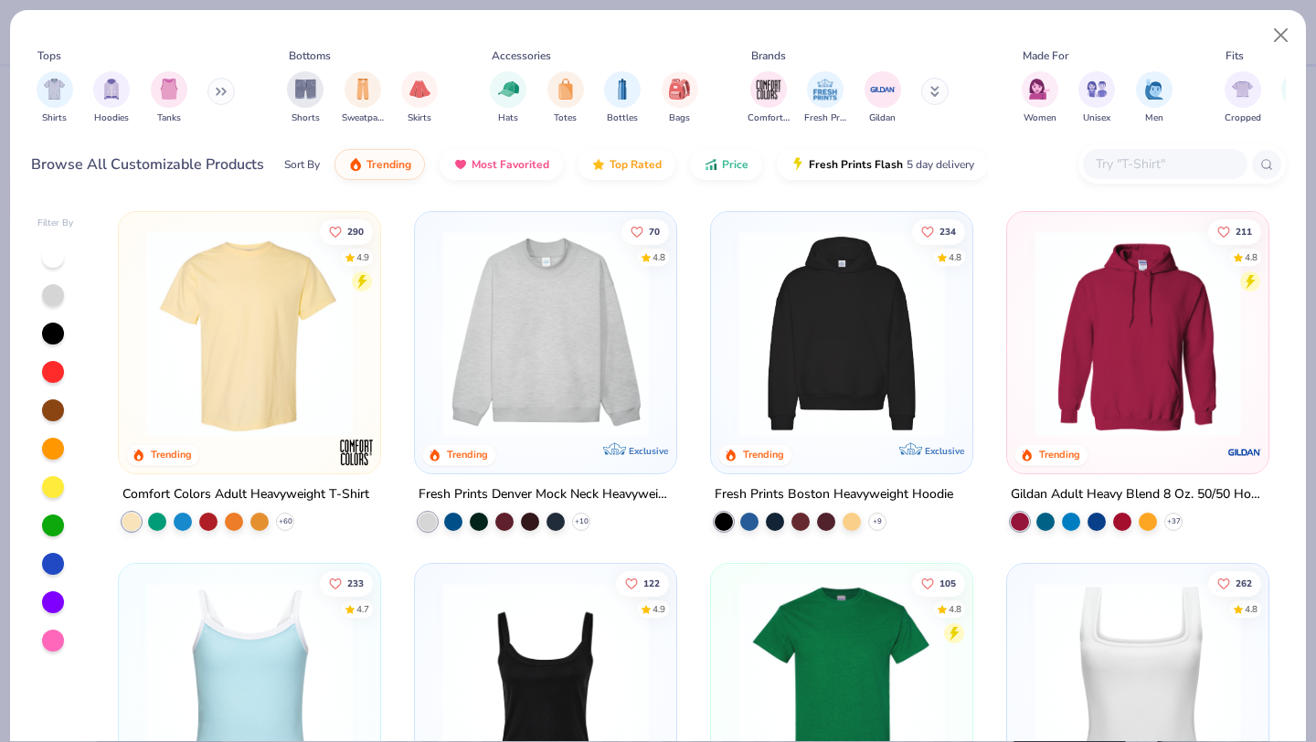
click at [841, 335] on img at bounding box center [841, 333] width 225 height 206
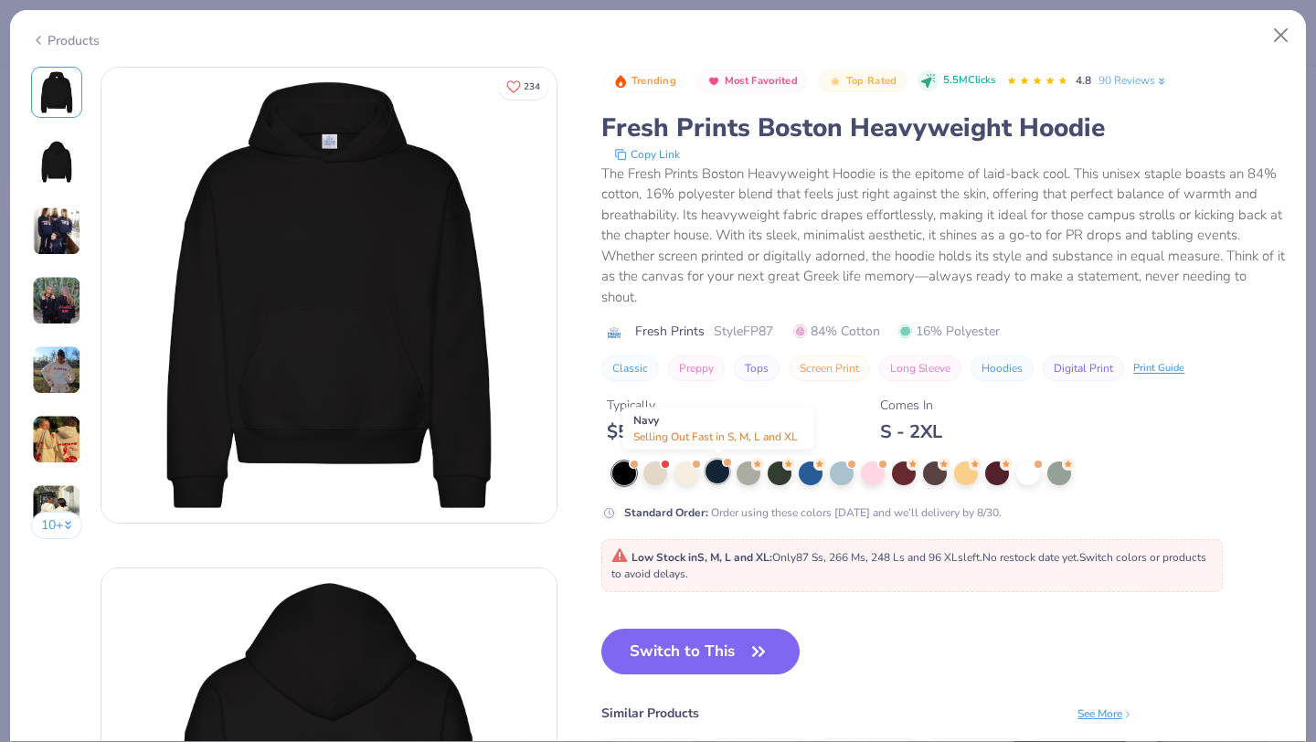
click at [721, 474] on div at bounding box center [717, 472] width 24 height 24
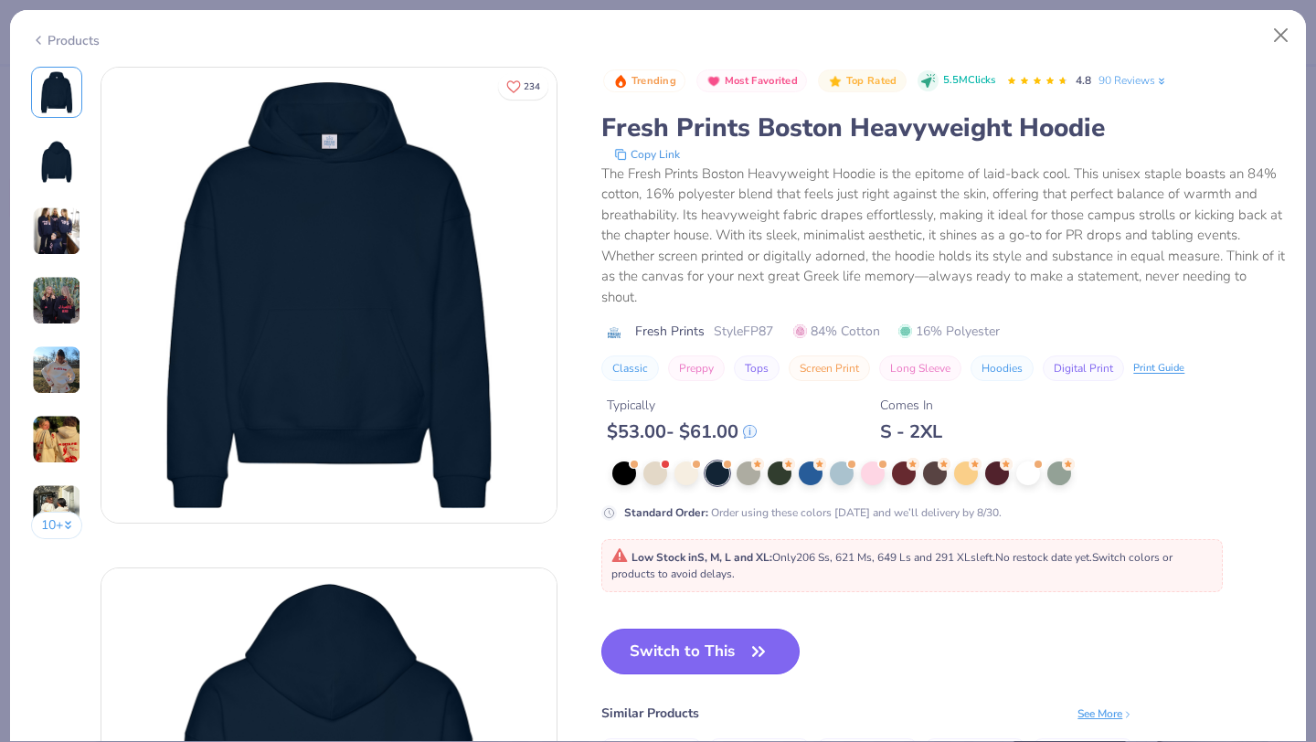
click at [662, 645] on button "Switch to This" at bounding box center [700, 652] width 198 height 46
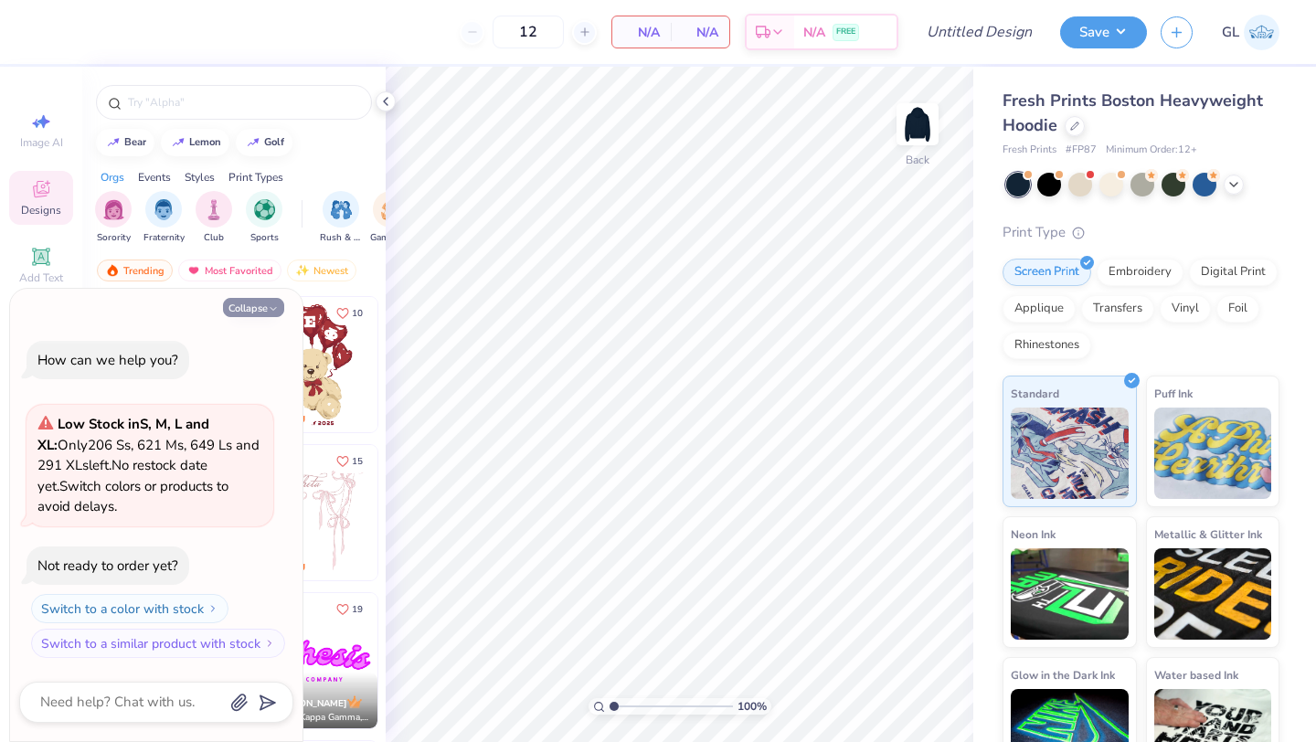
click at [262, 301] on button "Collapse" at bounding box center [253, 307] width 61 height 19
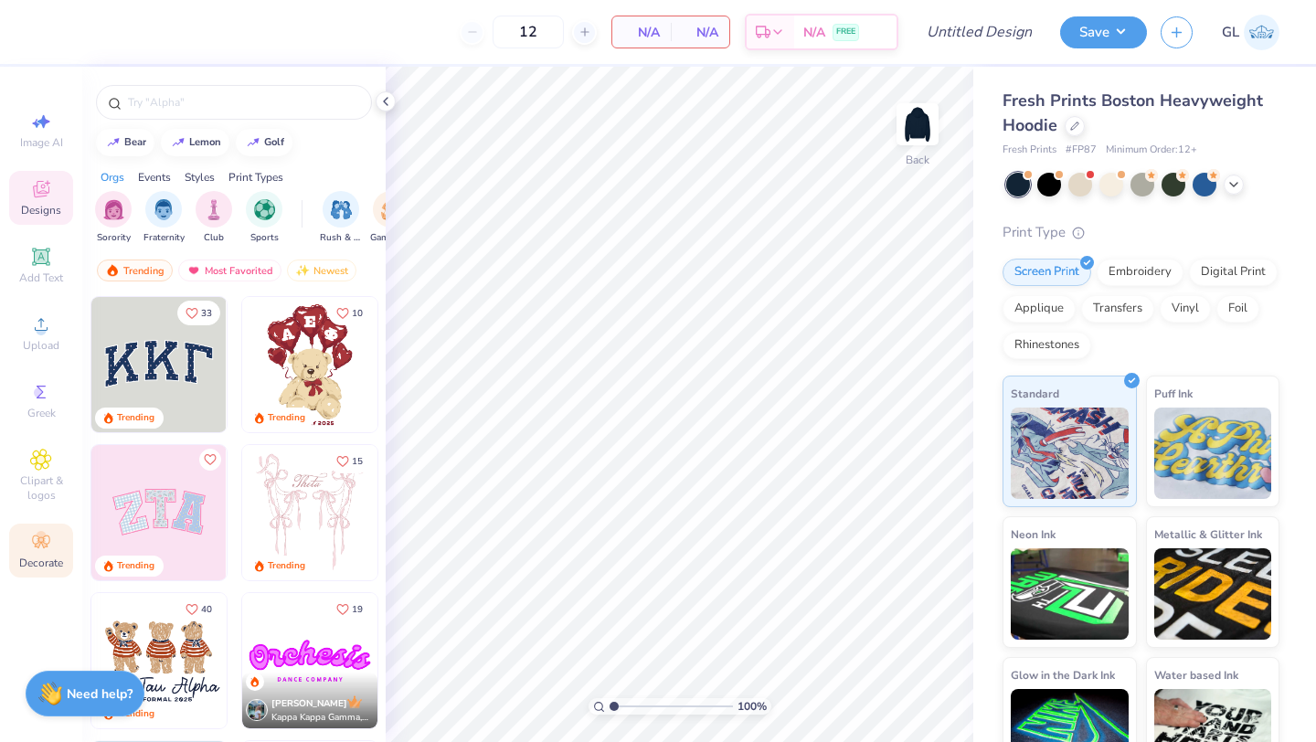
click at [39, 524] on div "Decorate" at bounding box center [41, 551] width 64 height 54
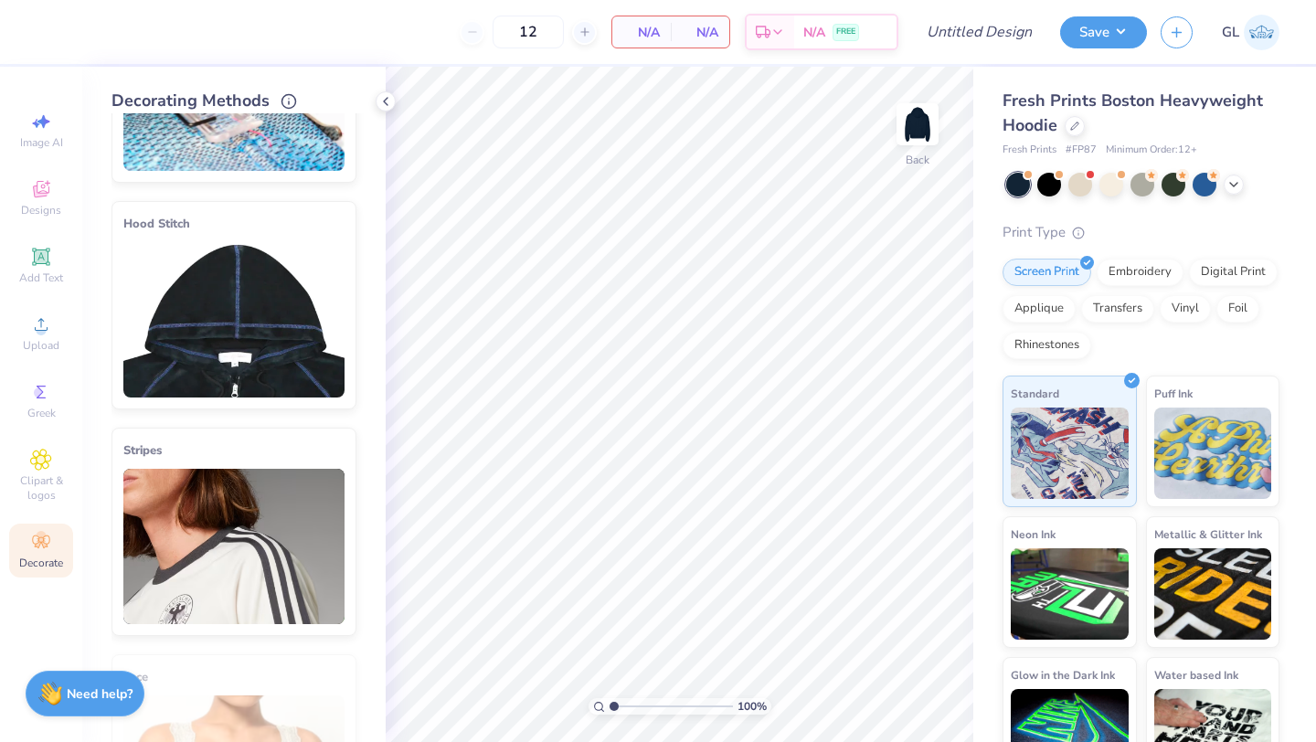
scroll to position [152, 0]
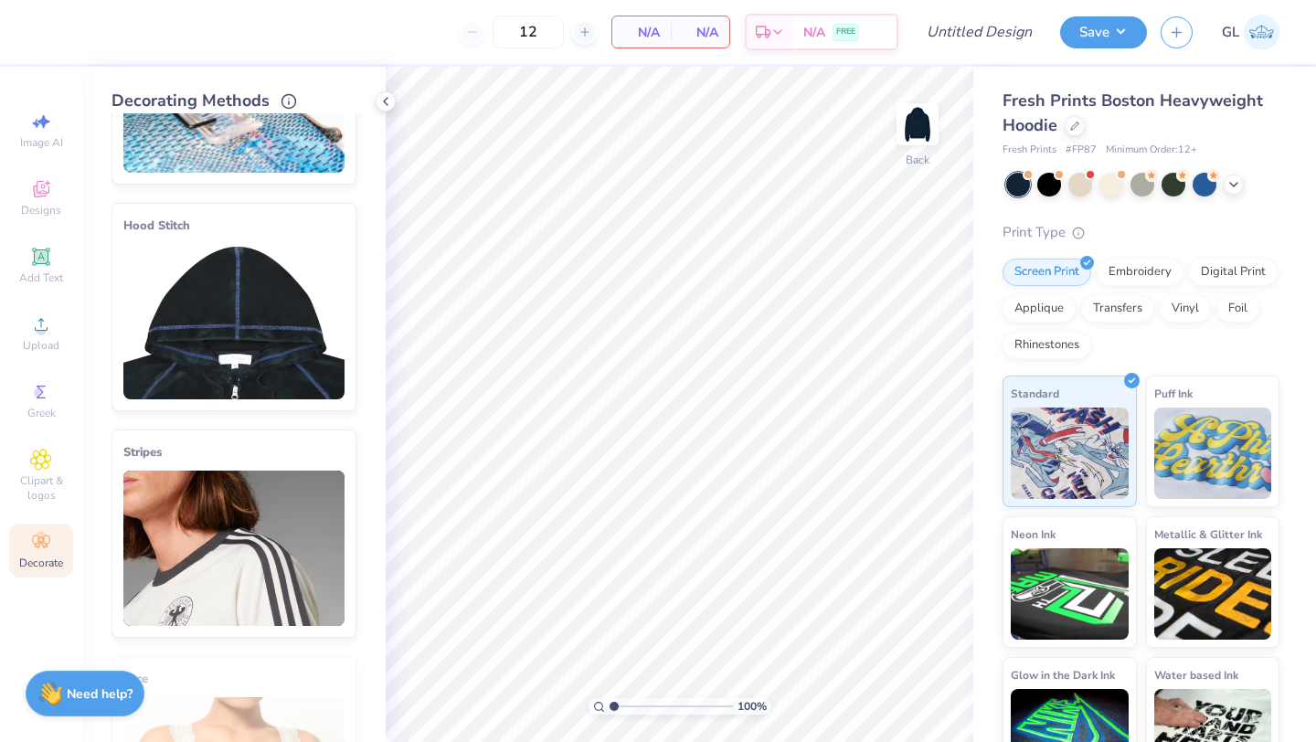
click at [229, 351] on img at bounding box center [233, 321] width 221 height 155
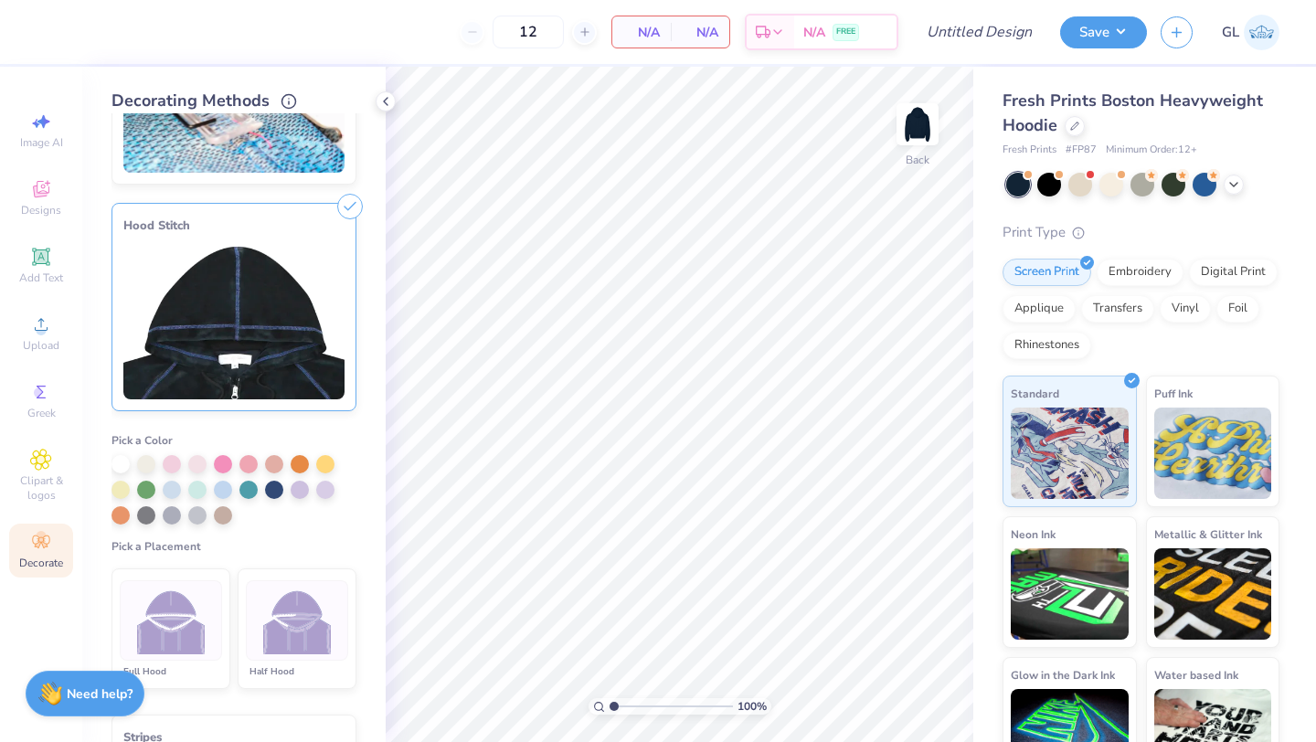
click at [274, 618] on img at bounding box center [297, 621] width 69 height 69
click at [123, 460] on div at bounding box center [120, 462] width 18 height 18
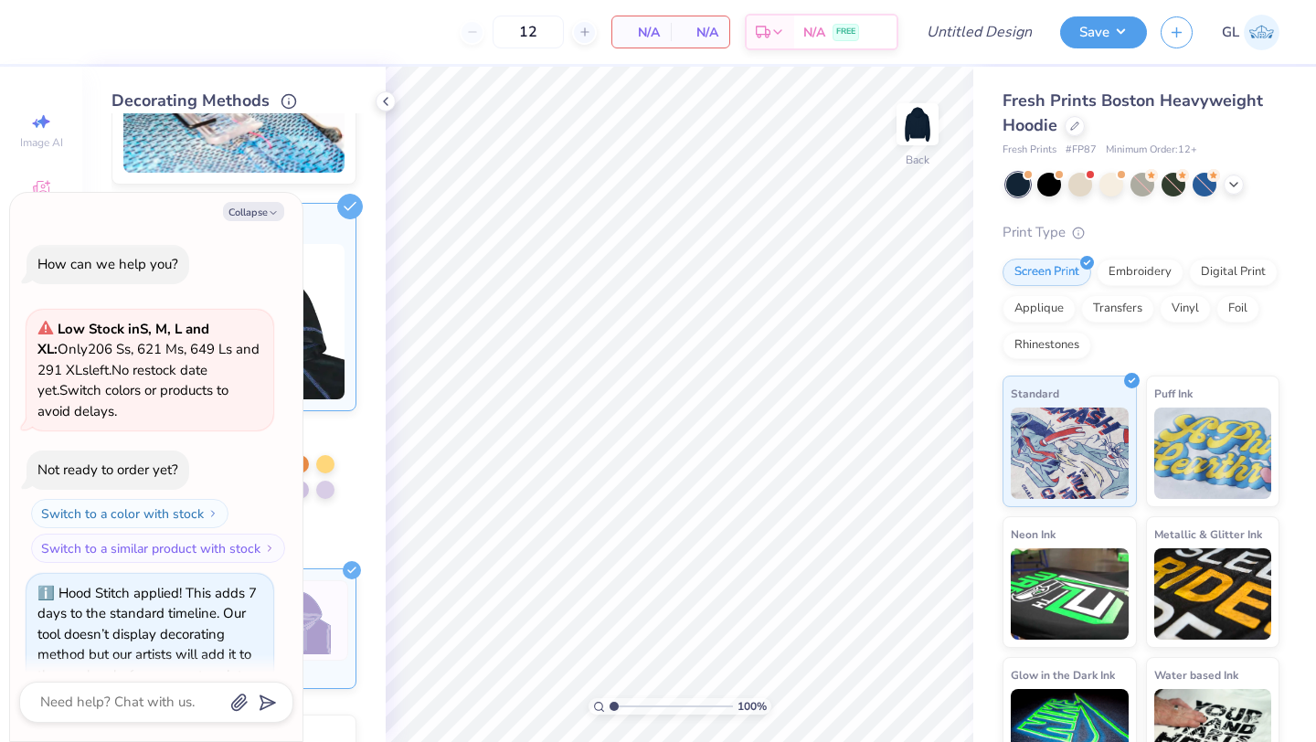
scroll to position [37, 0]
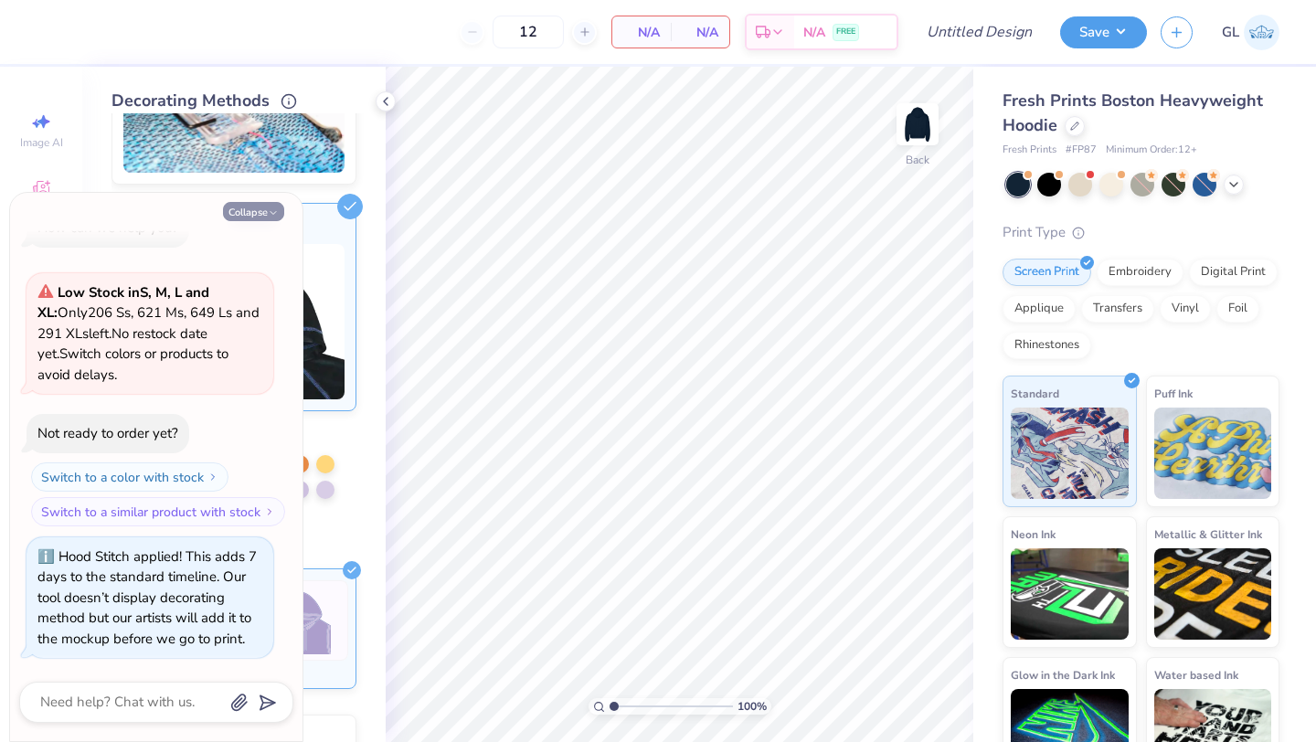
click at [259, 213] on button "Collapse" at bounding box center [253, 211] width 61 height 19
type textarea "x"
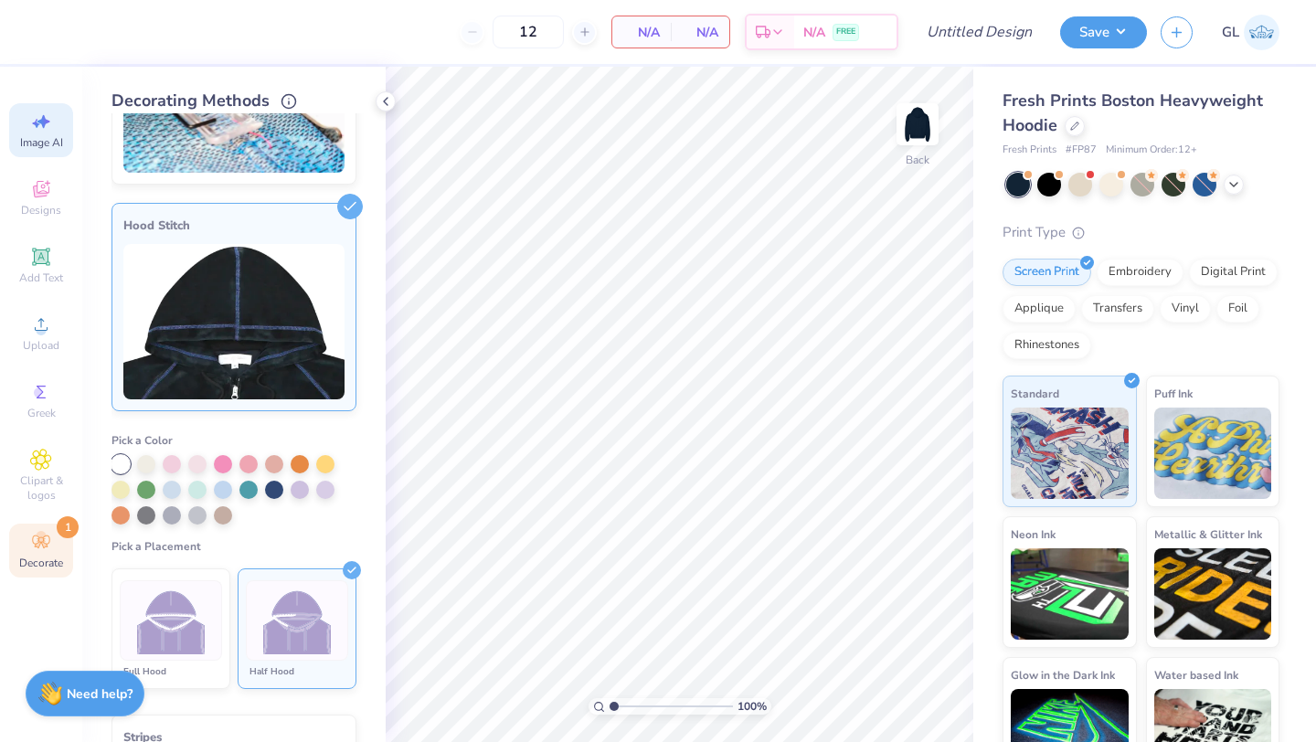
click at [44, 122] on icon at bounding box center [43, 122] width 13 height 14
select select "4"
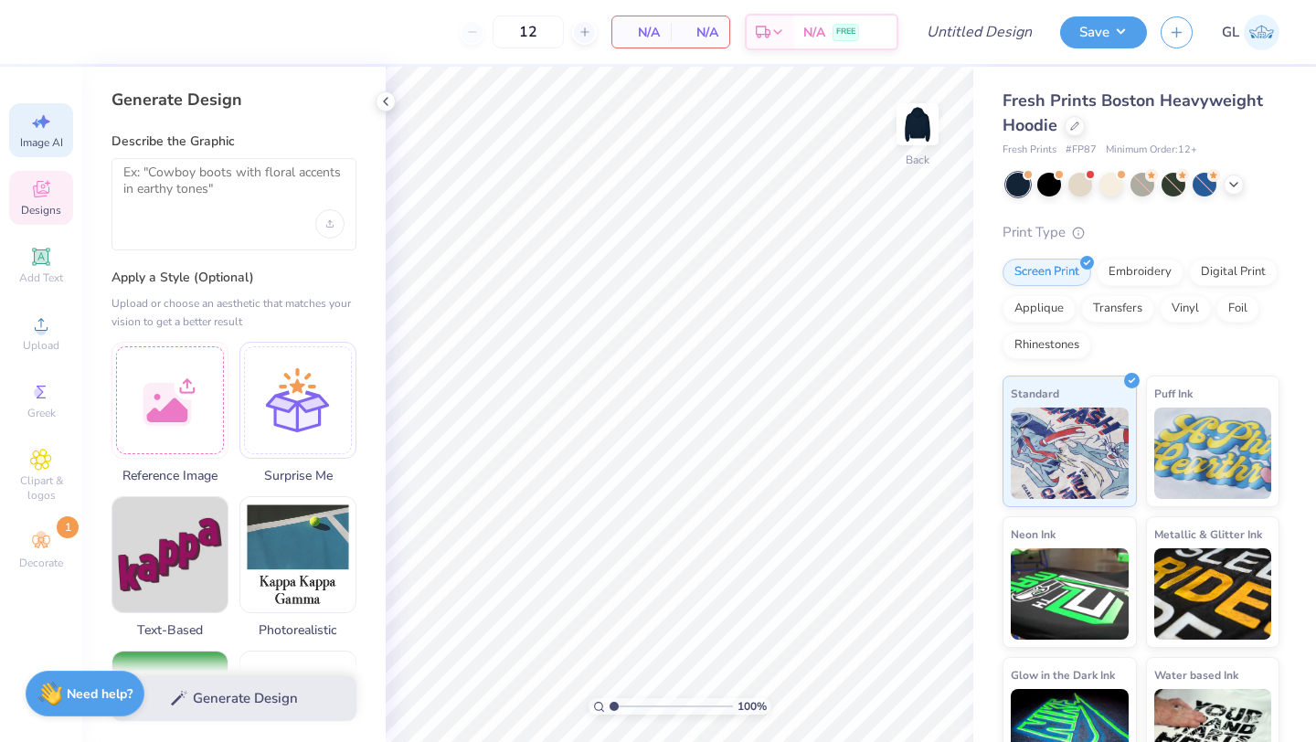
click at [41, 208] on span "Designs" at bounding box center [41, 210] width 40 height 15
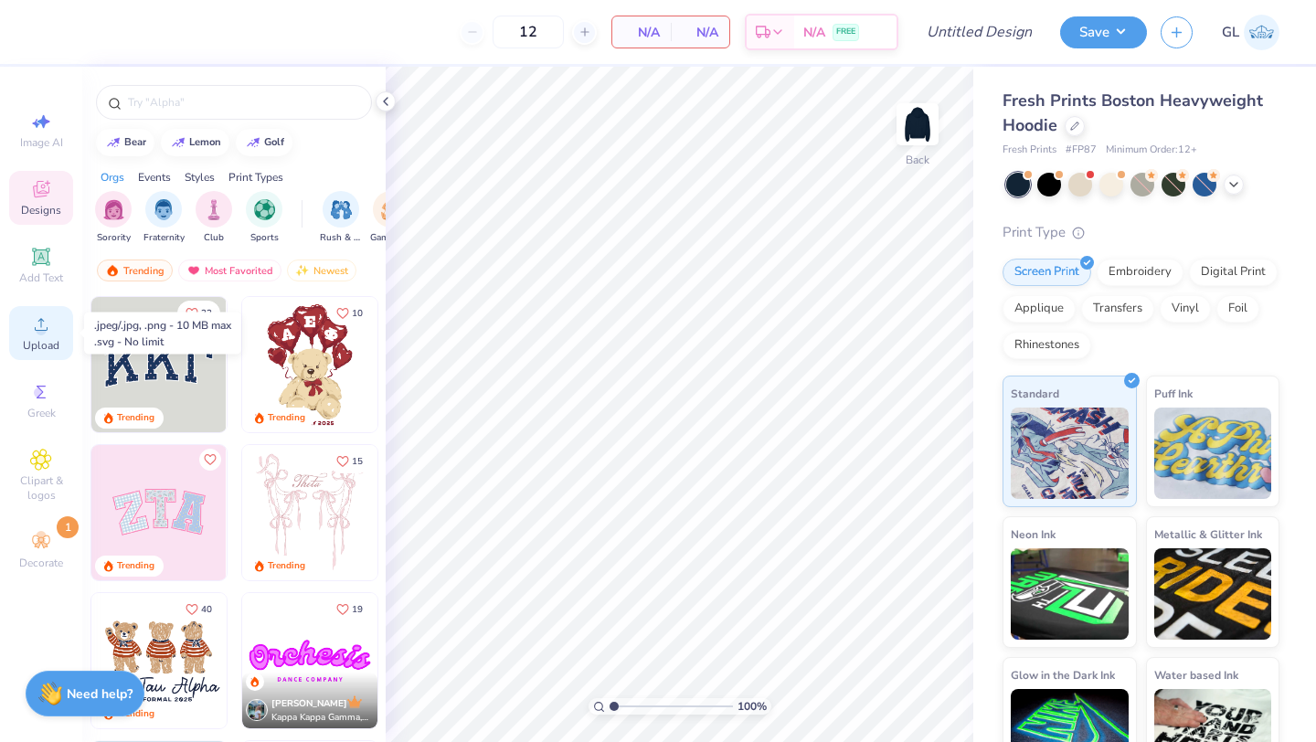
click at [37, 334] on icon at bounding box center [41, 324] width 22 height 22
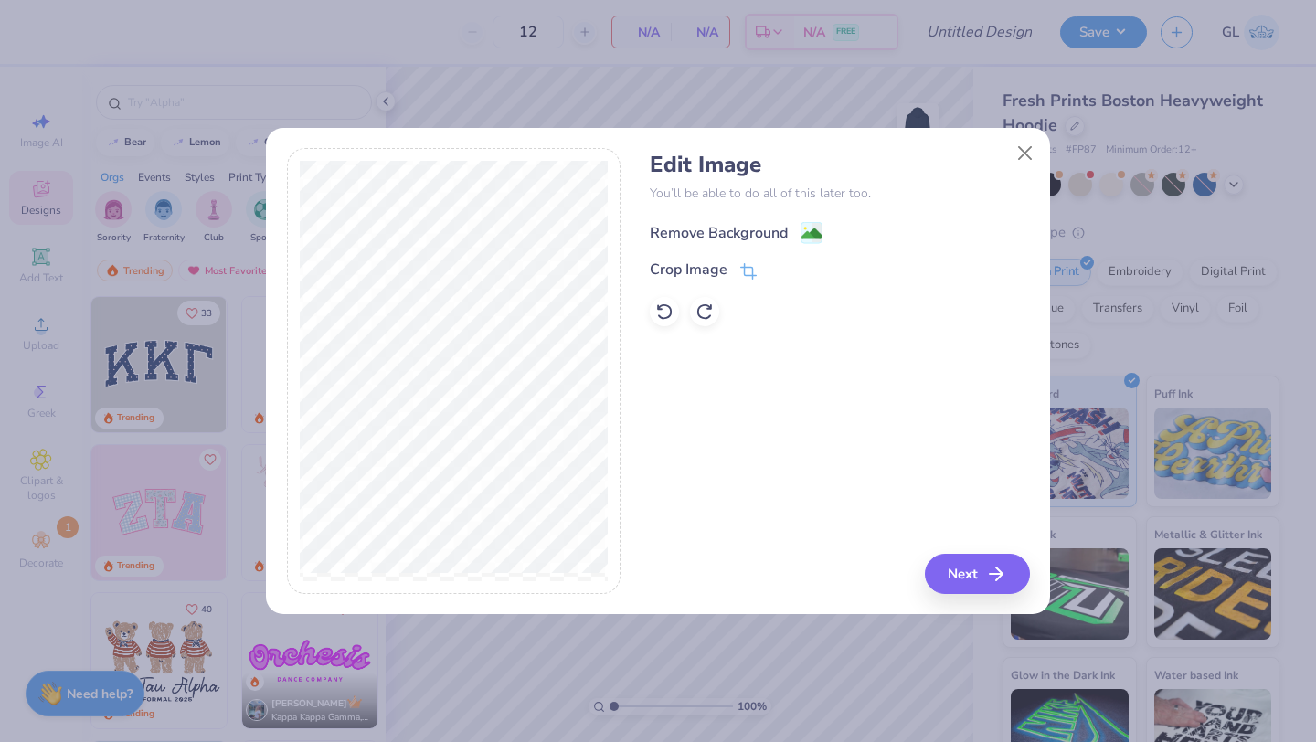
click at [711, 230] on div "Remove Background" at bounding box center [719, 233] width 138 height 22
click at [960, 573] on button "Next" at bounding box center [979, 574] width 105 height 40
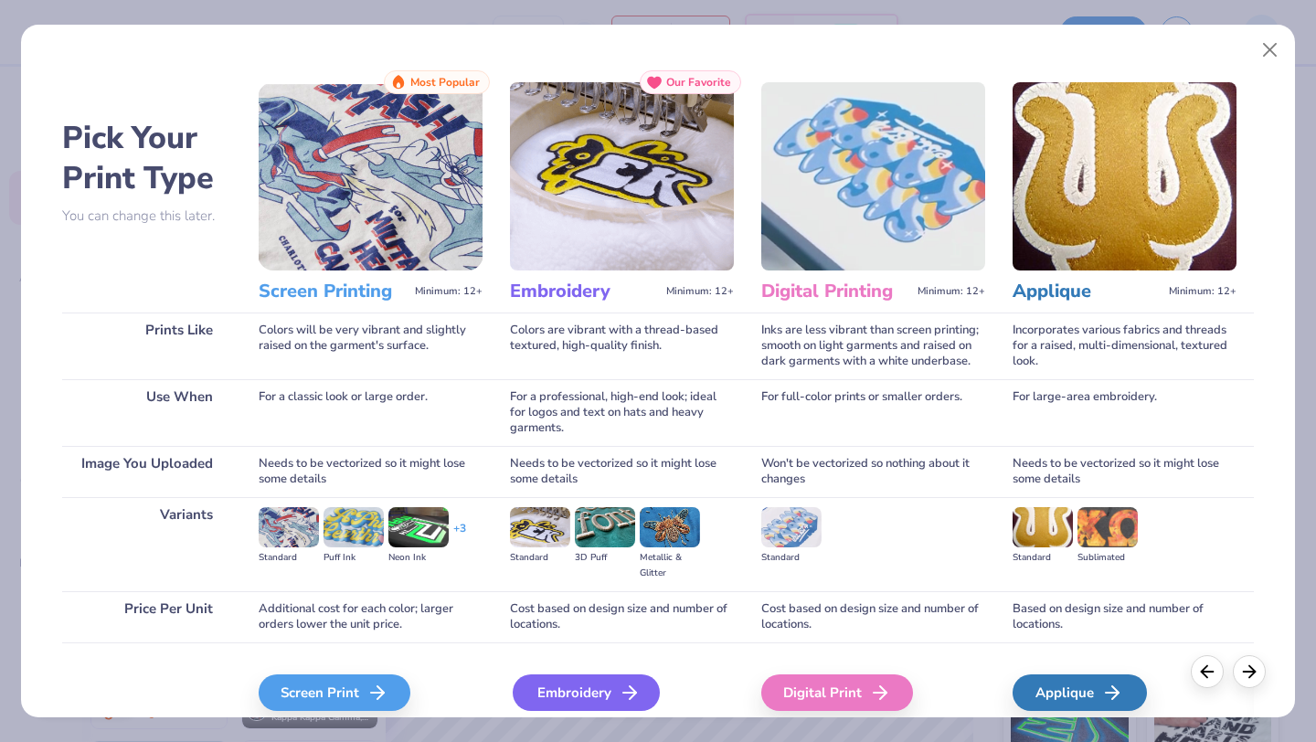
click at [580, 682] on div "Embroidery" at bounding box center [586, 692] width 147 height 37
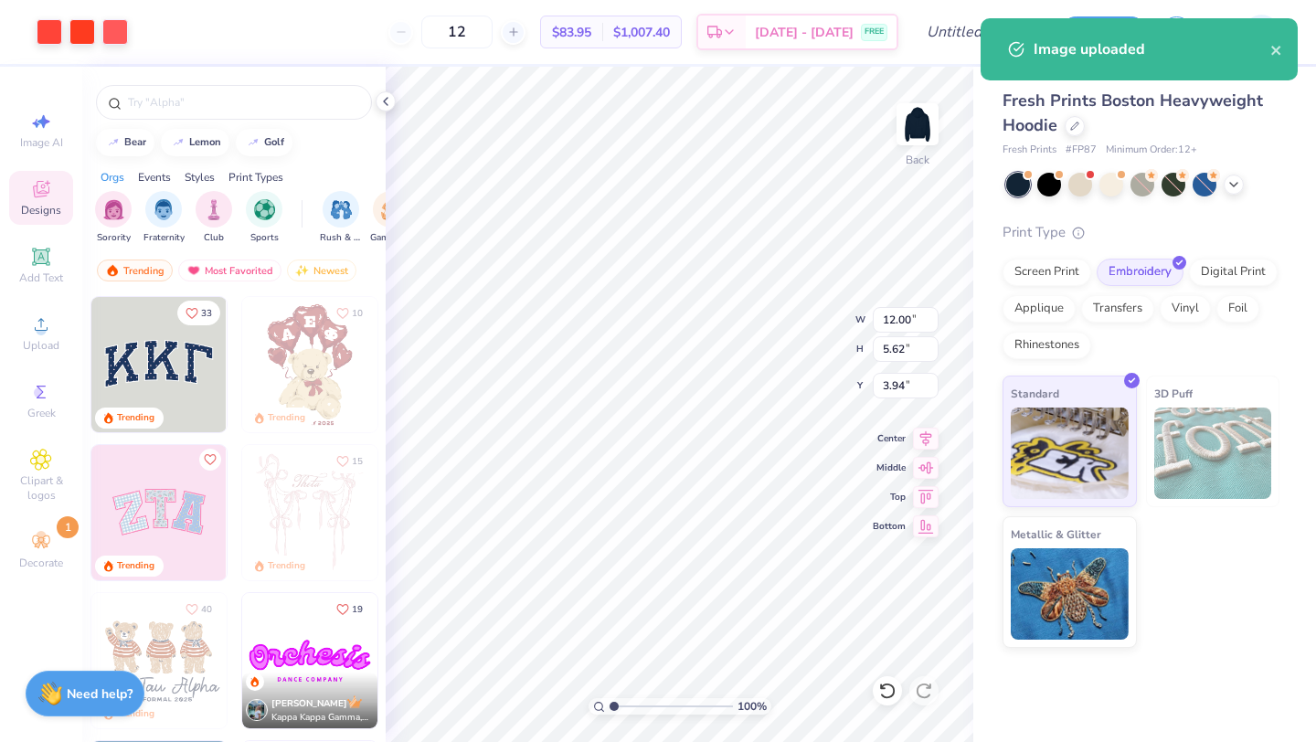
type input "3.53"
type input "1.65"
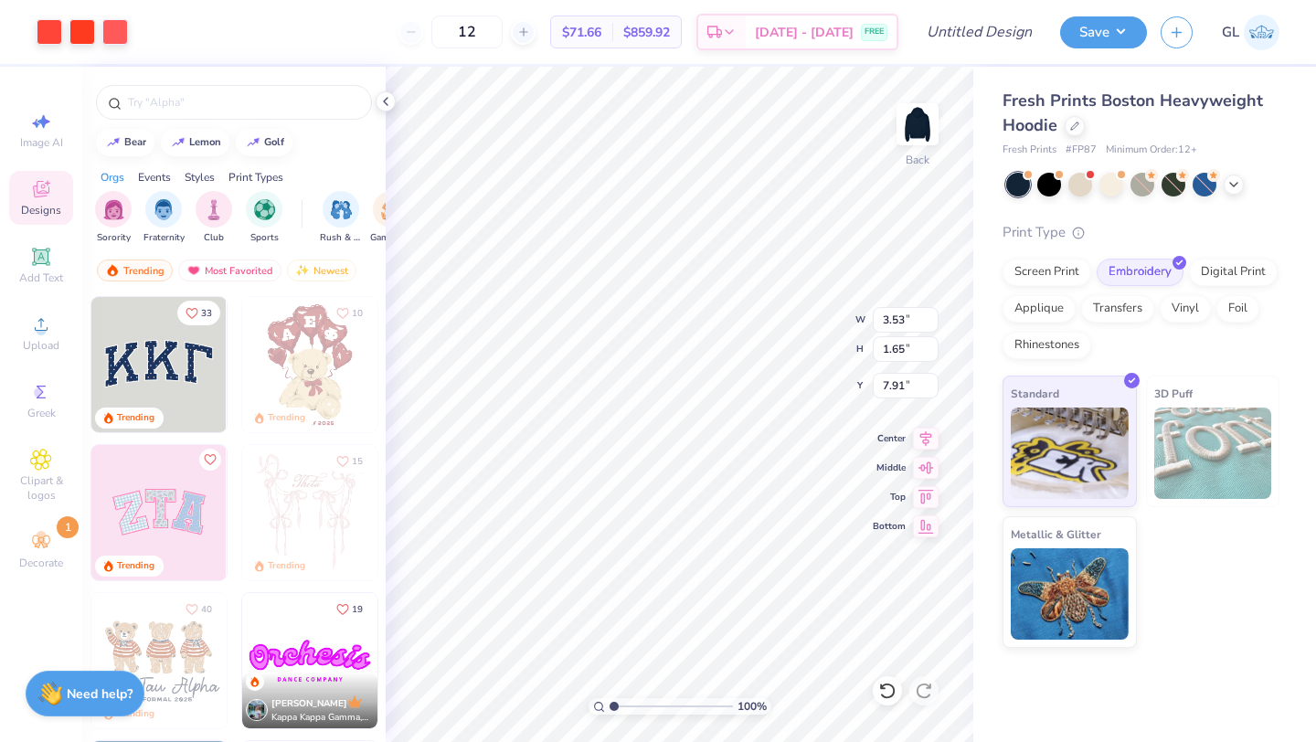
type input "3.00"
click at [54, 269] on div "Add Text" at bounding box center [41, 265] width 64 height 54
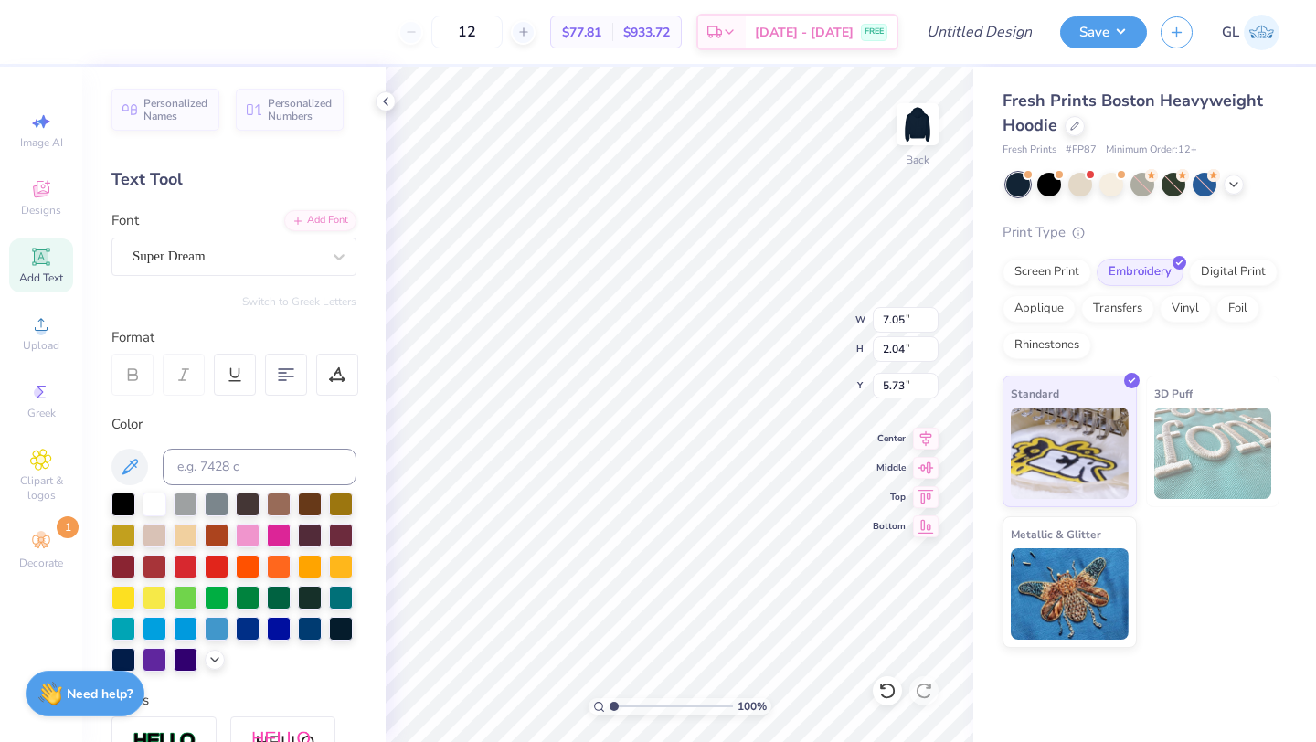
scroll to position [0, 1]
type textarea "CABOT"
click at [268, 251] on div "Super Dream" at bounding box center [227, 256] width 192 height 28
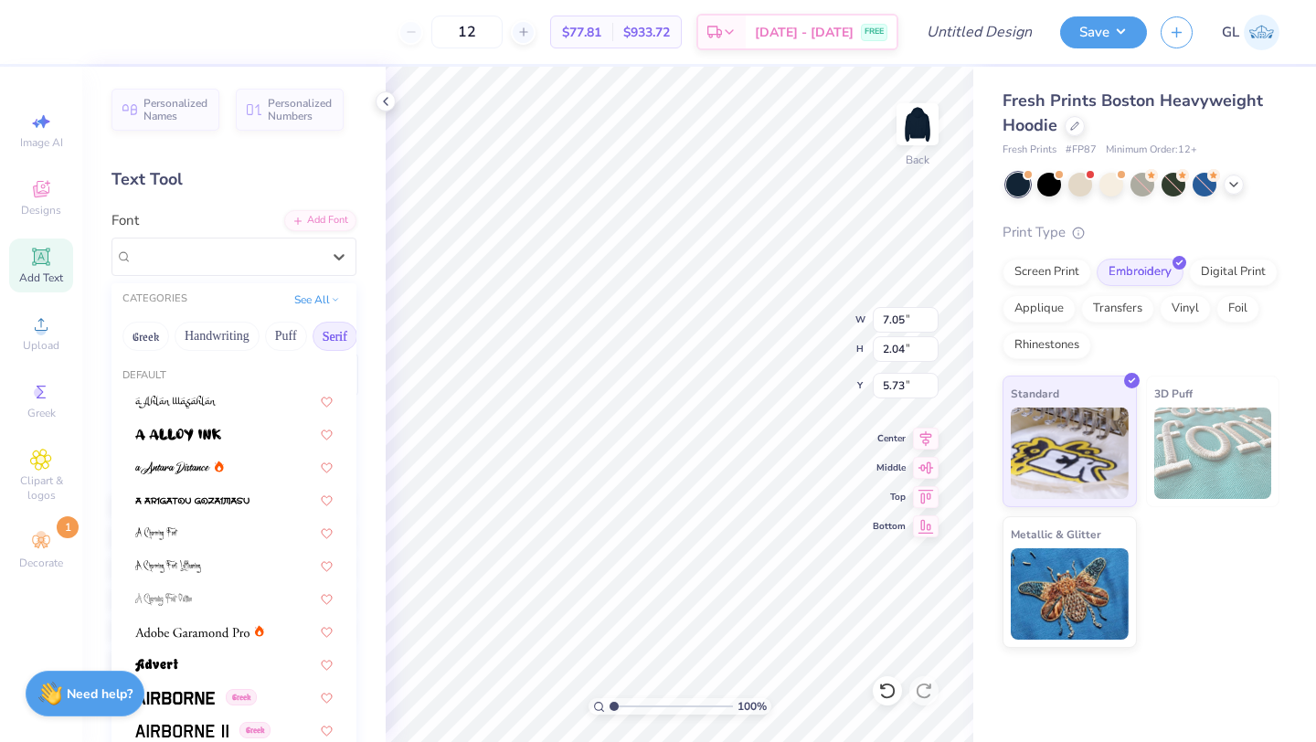
click at [325, 335] on button "Serif" at bounding box center [334, 336] width 45 height 29
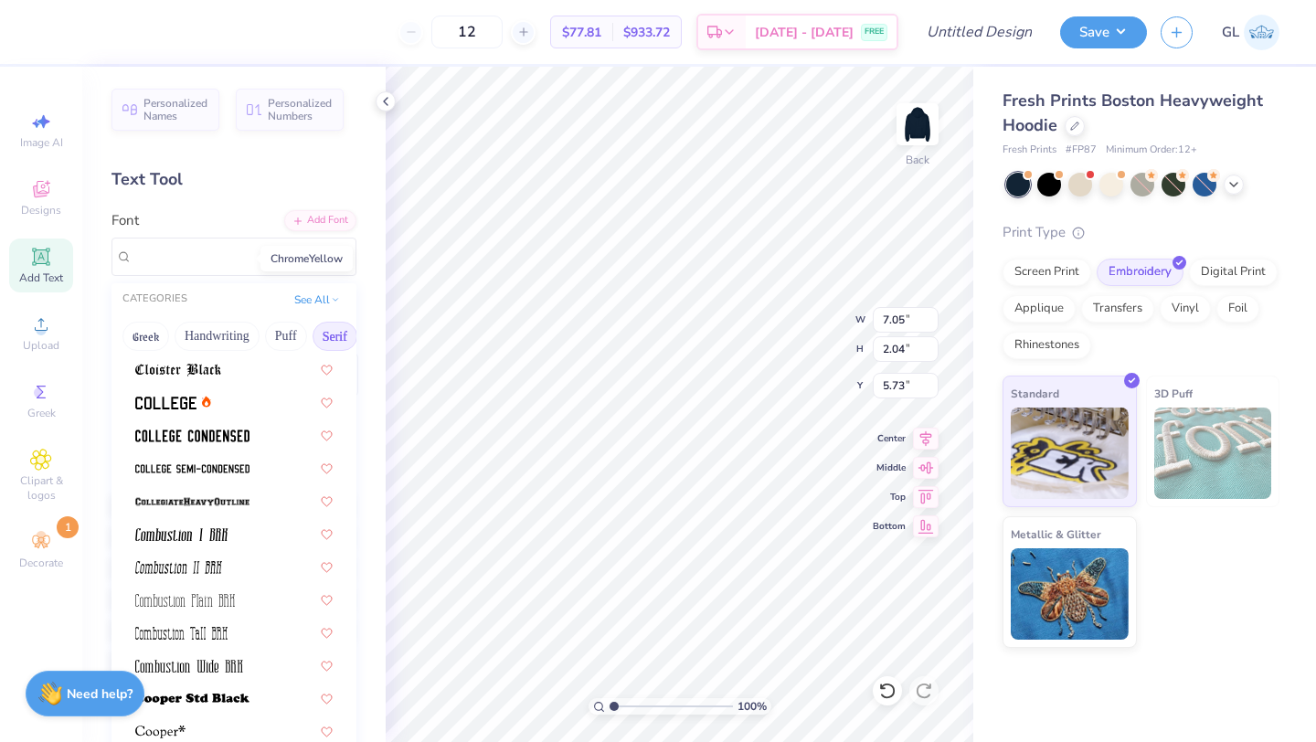
scroll to position [495, 0]
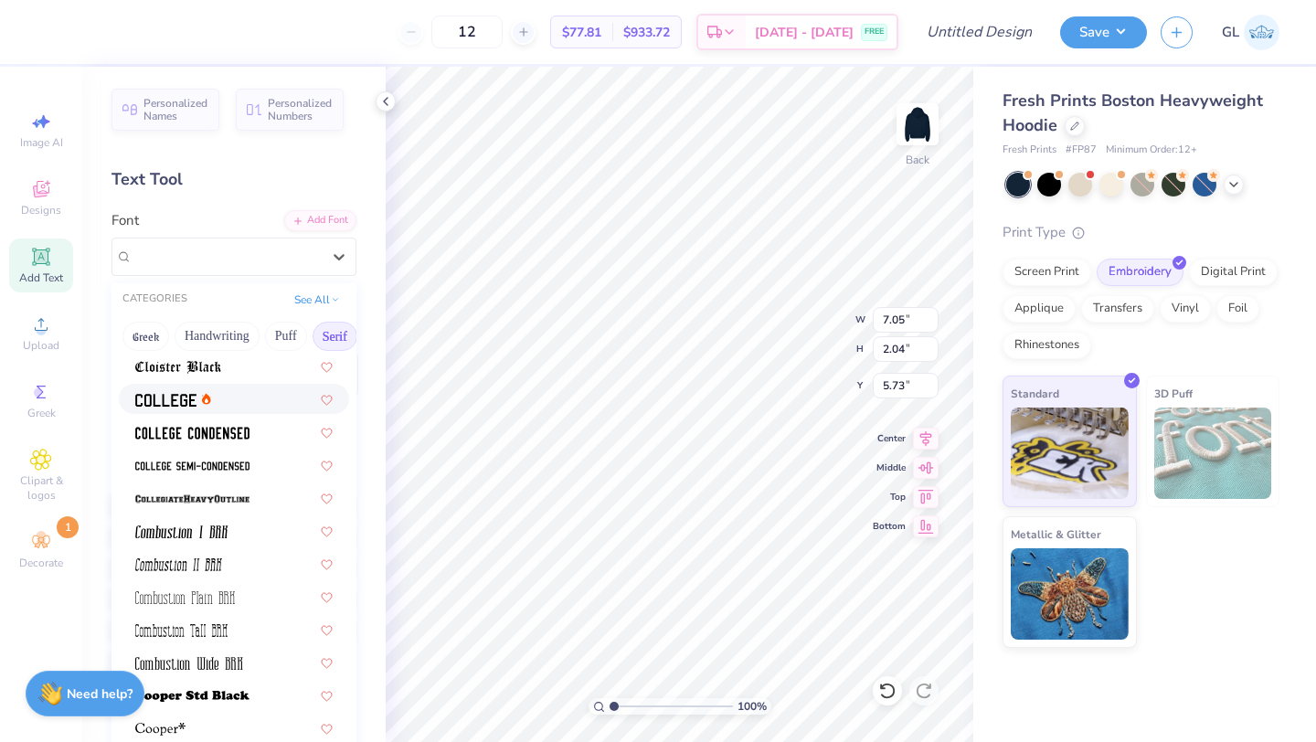
click at [165, 394] on img at bounding box center [165, 400] width 61 height 13
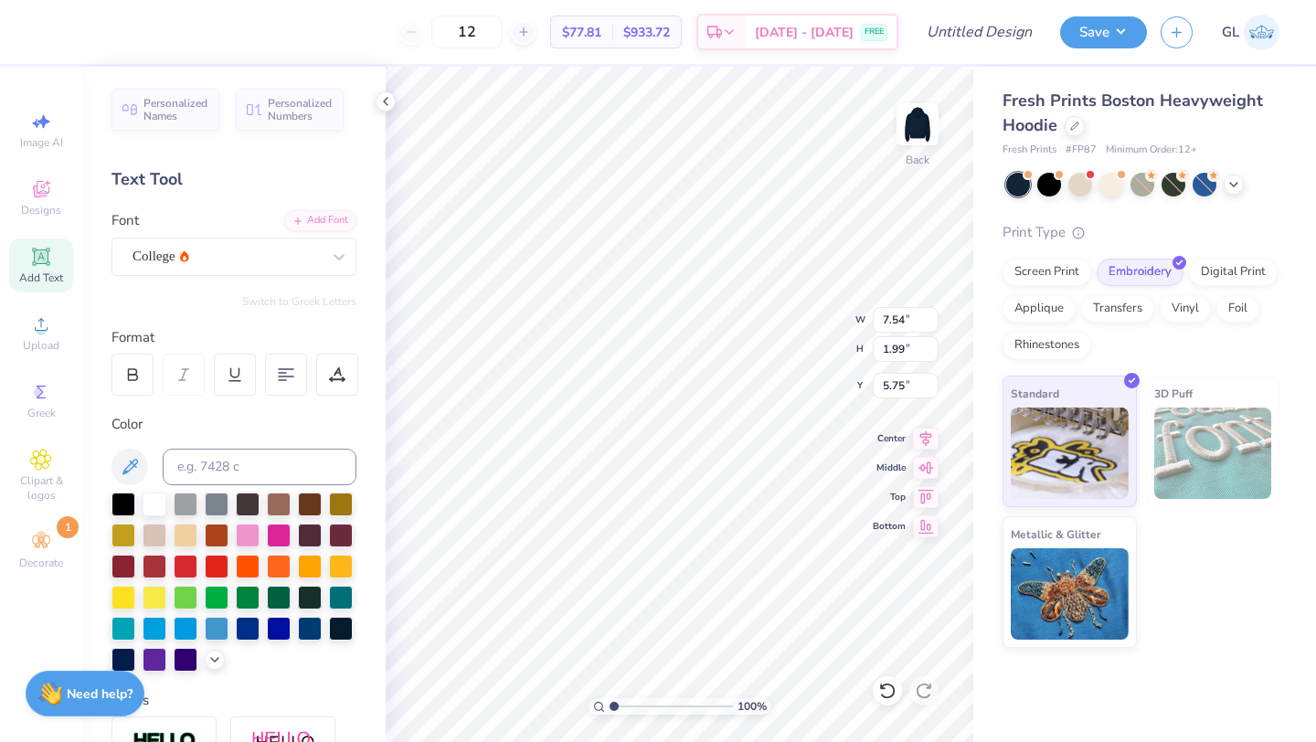
type input "4.55"
type input "1.20"
type input "5.20"
type input "3.29"
type input "0.87"
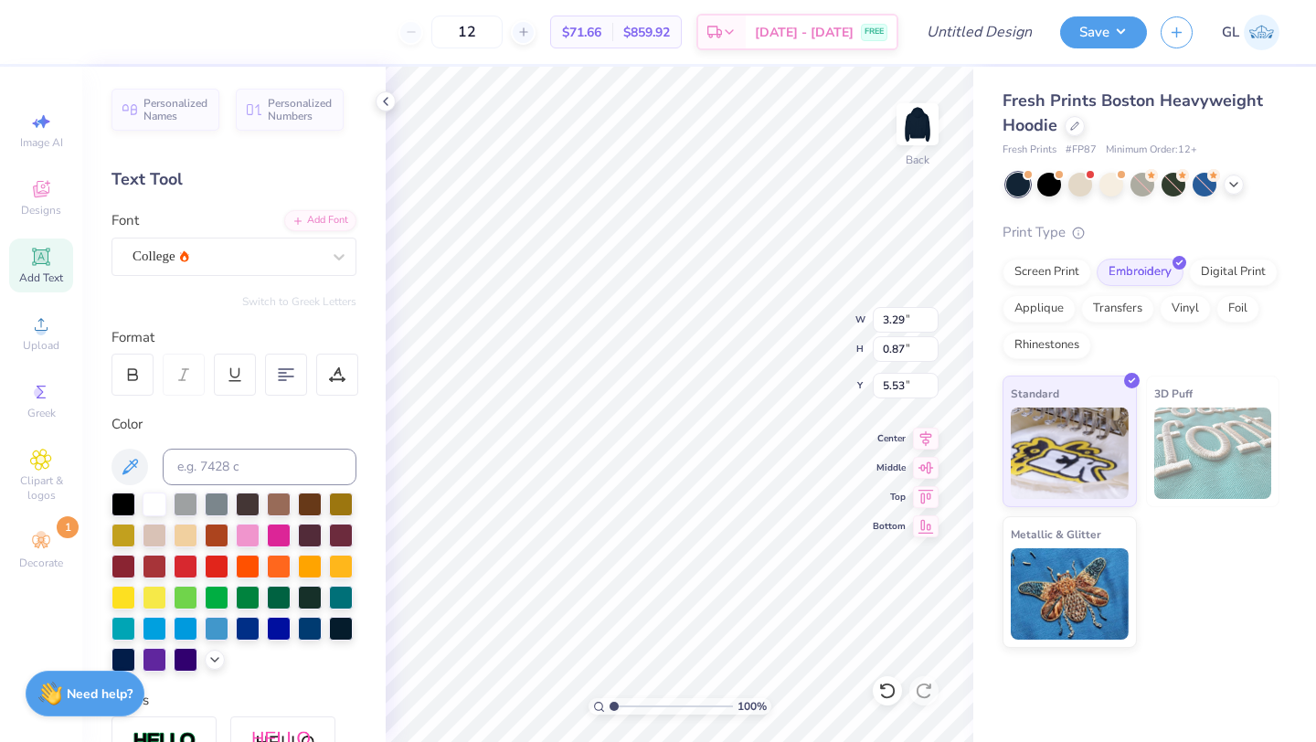
type input "5.22"
type input "3.02"
type input "1.41"
type input "3.36"
type input "3.12"
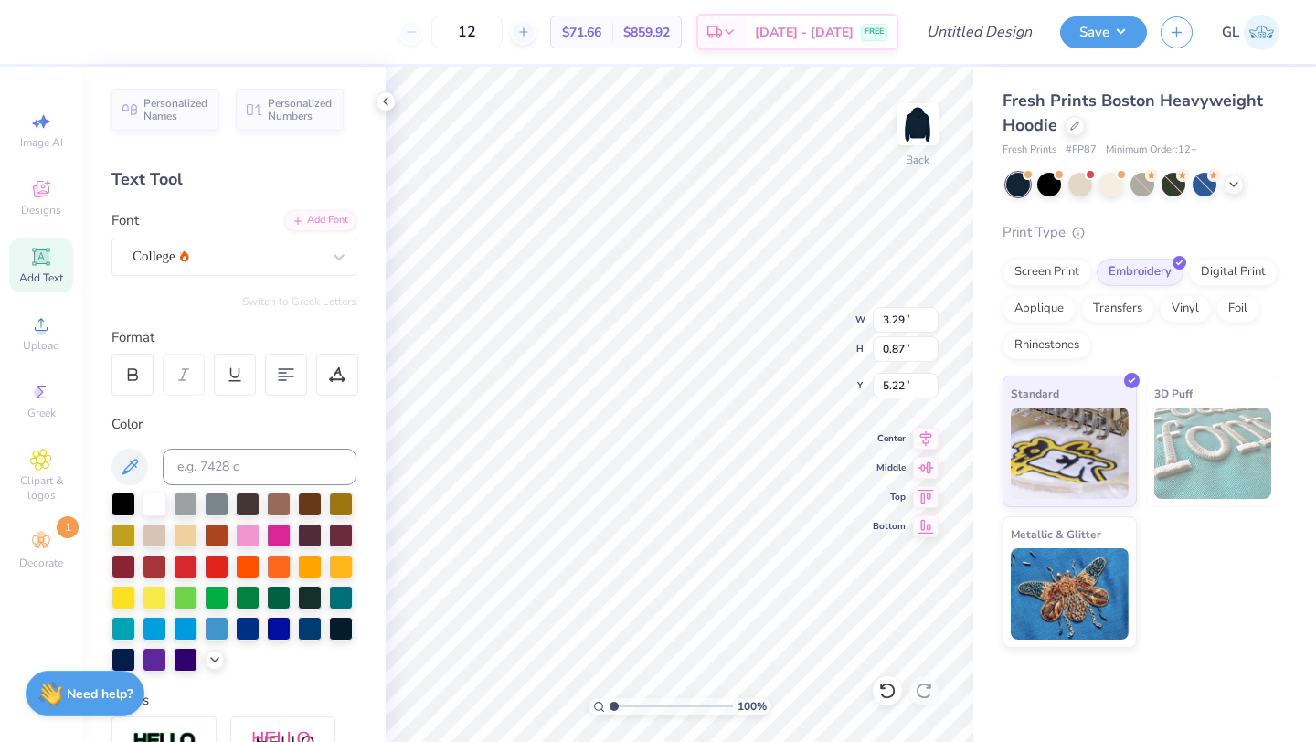
type input "0.82"
type input "5.26"
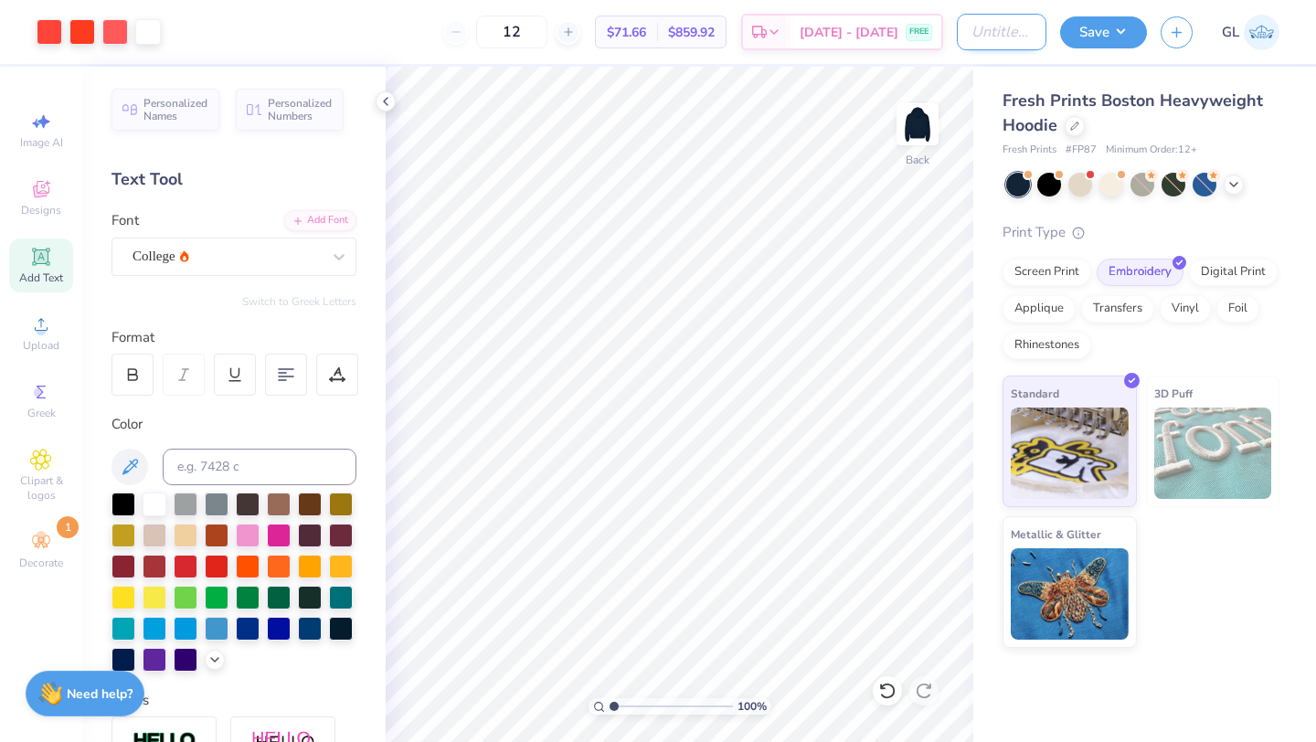
click at [961, 26] on input "Design Title" at bounding box center [1002, 32] width 90 height 37
type input "Cabot Stitched Hoodie"
click at [1052, 273] on div "Screen Print" at bounding box center [1046, 269] width 89 height 27
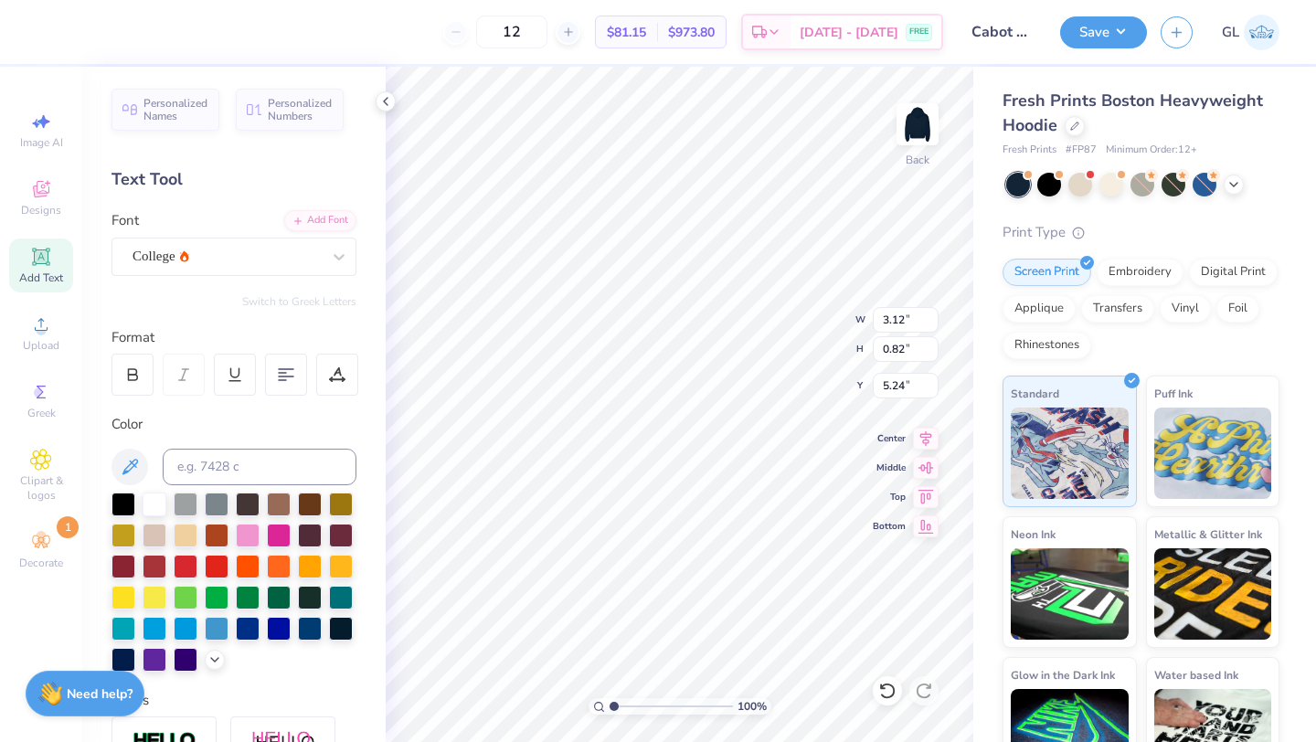
type input "3.02"
type input "1.41"
type input "3.36"
type input "5.22"
click at [1137, 262] on div "Embroidery" at bounding box center [1139, 269] width 87 height 27
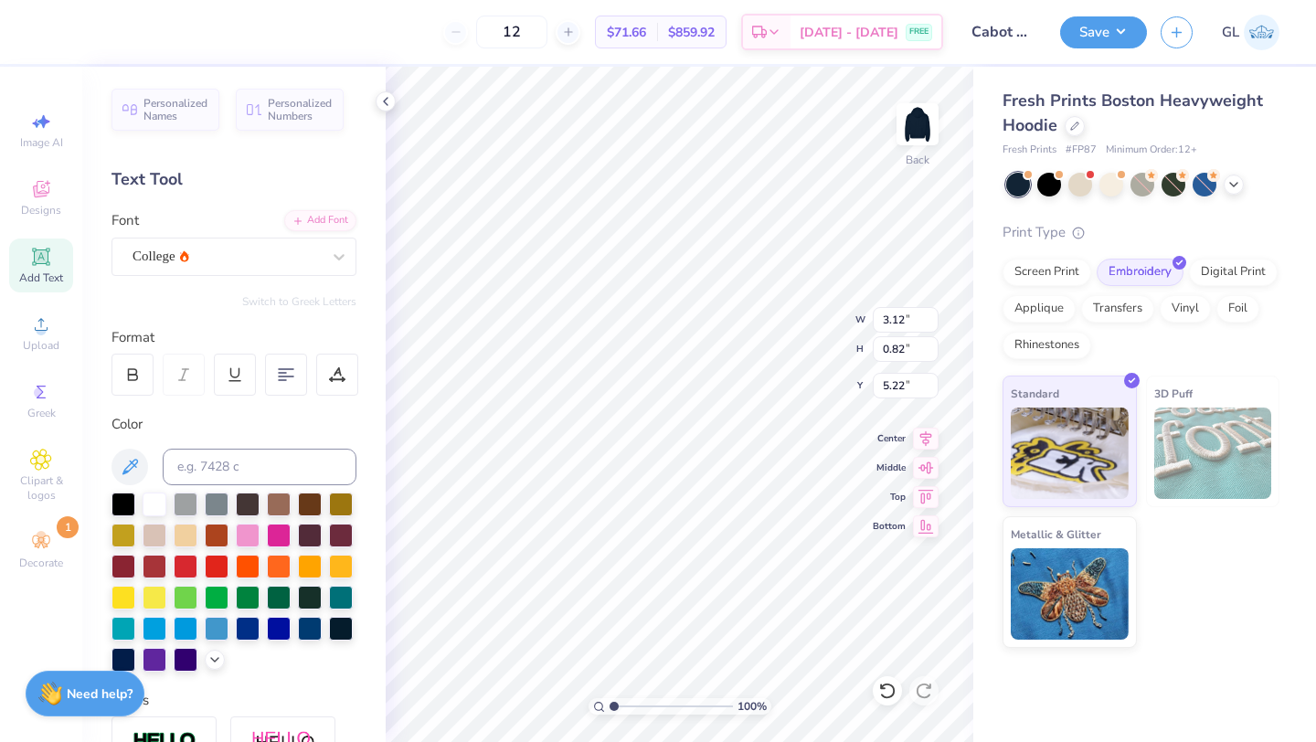
type input "3.02"
type input "1.41"
type input "3.36"
click at [1169, 243] on div "Print Type Screen Print Embroidery Digital Print Applique Transfers Vinyl Foil …" at bounding box center [1140, 435] width 277 height 427
click at [1072, 124] on icon at bounding box center [1074, 124] width 7 height 7
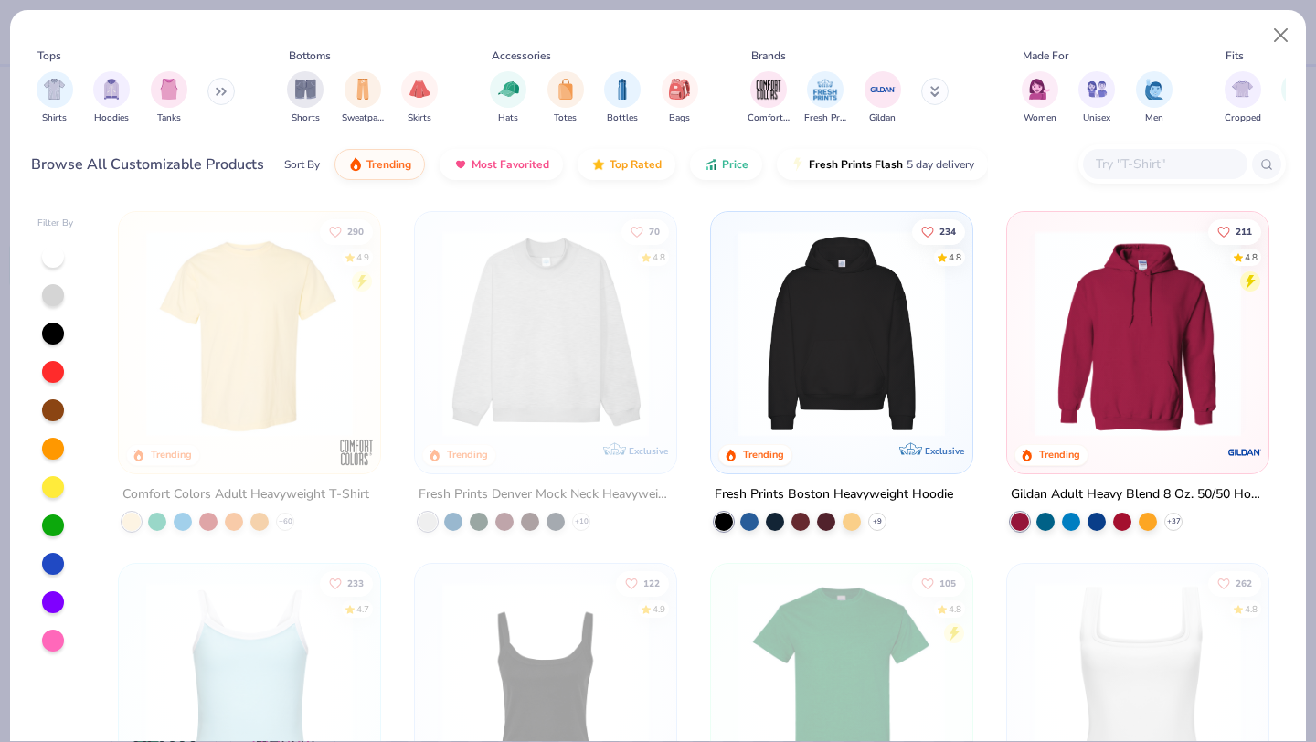
click at [1145, 149] on div at bounding box center [1165, 164] width 164 height 30
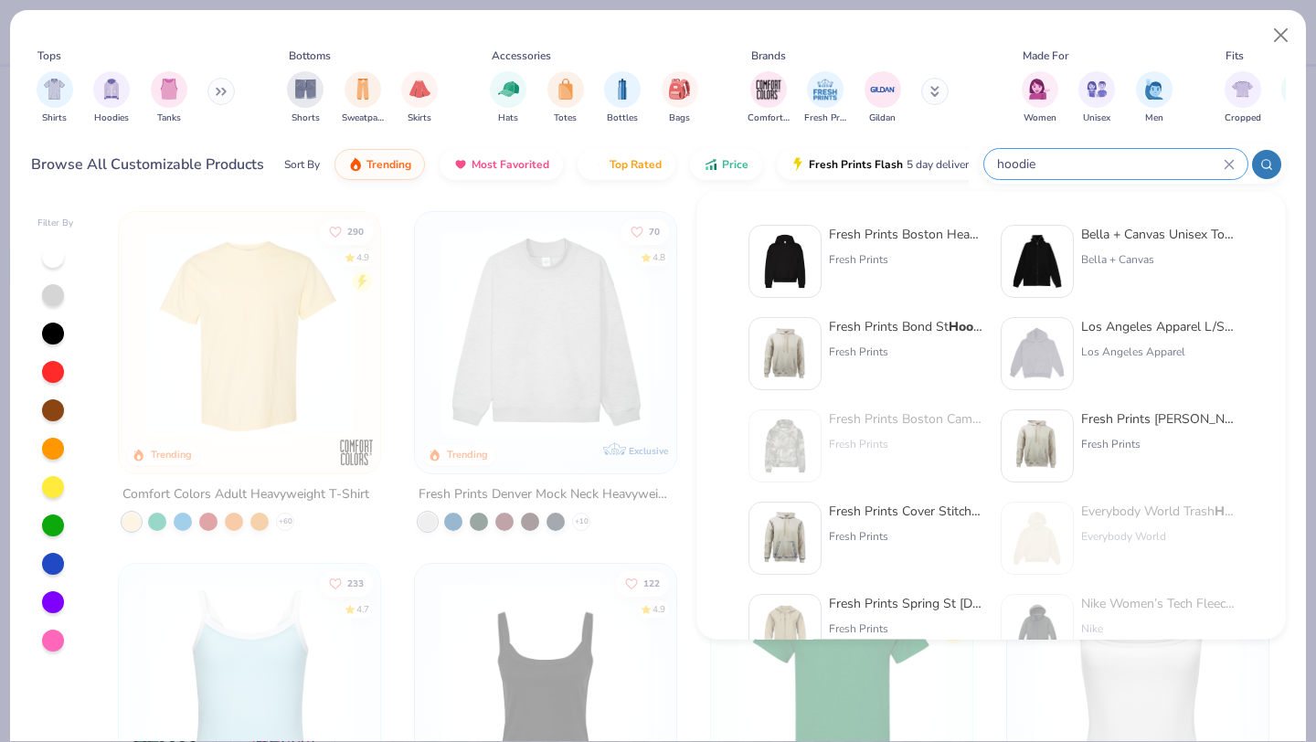
type input "hoodie"
click at [1044, 354] on img at bounding box center [1037, 353] width 57 height 57
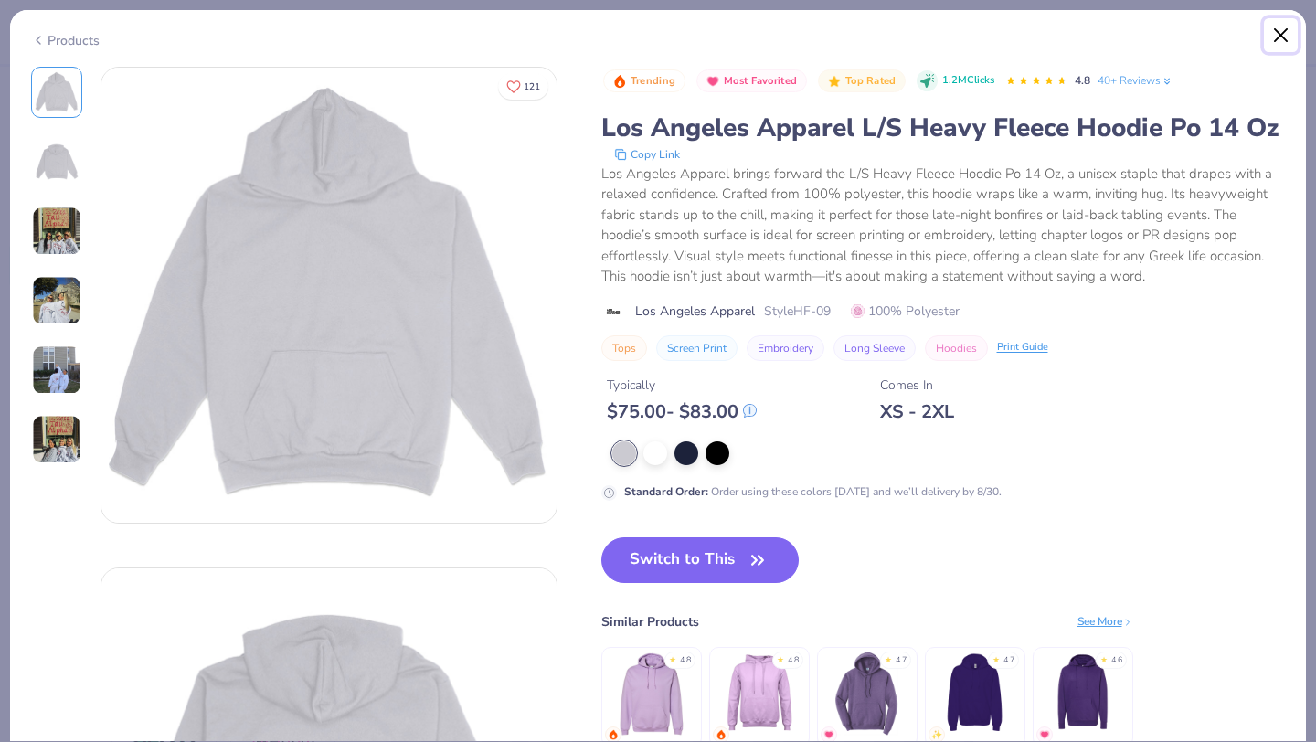
click at [1274, 31] on button "Close" at bounding box center [1281, 35] width 35 height 35
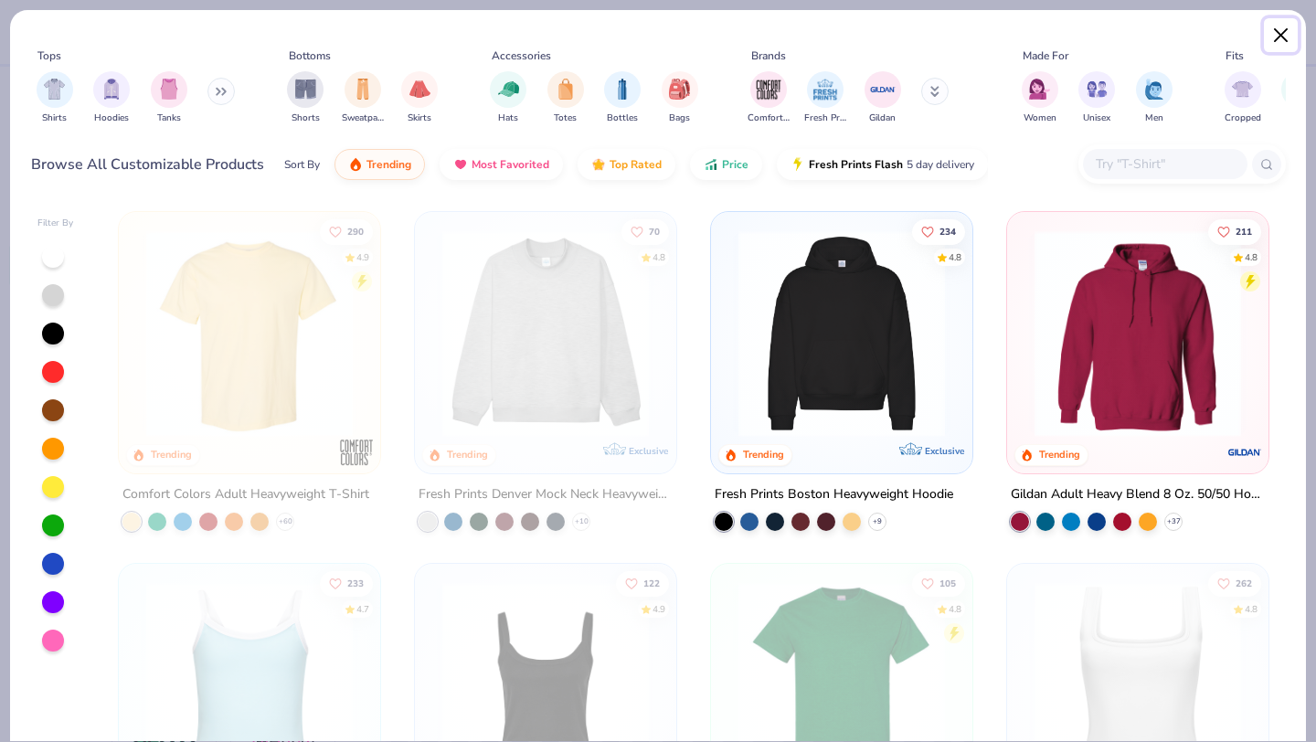
click at [1279, 32] on button "Close" at bounding box center [1281, 35] width 35 height 35
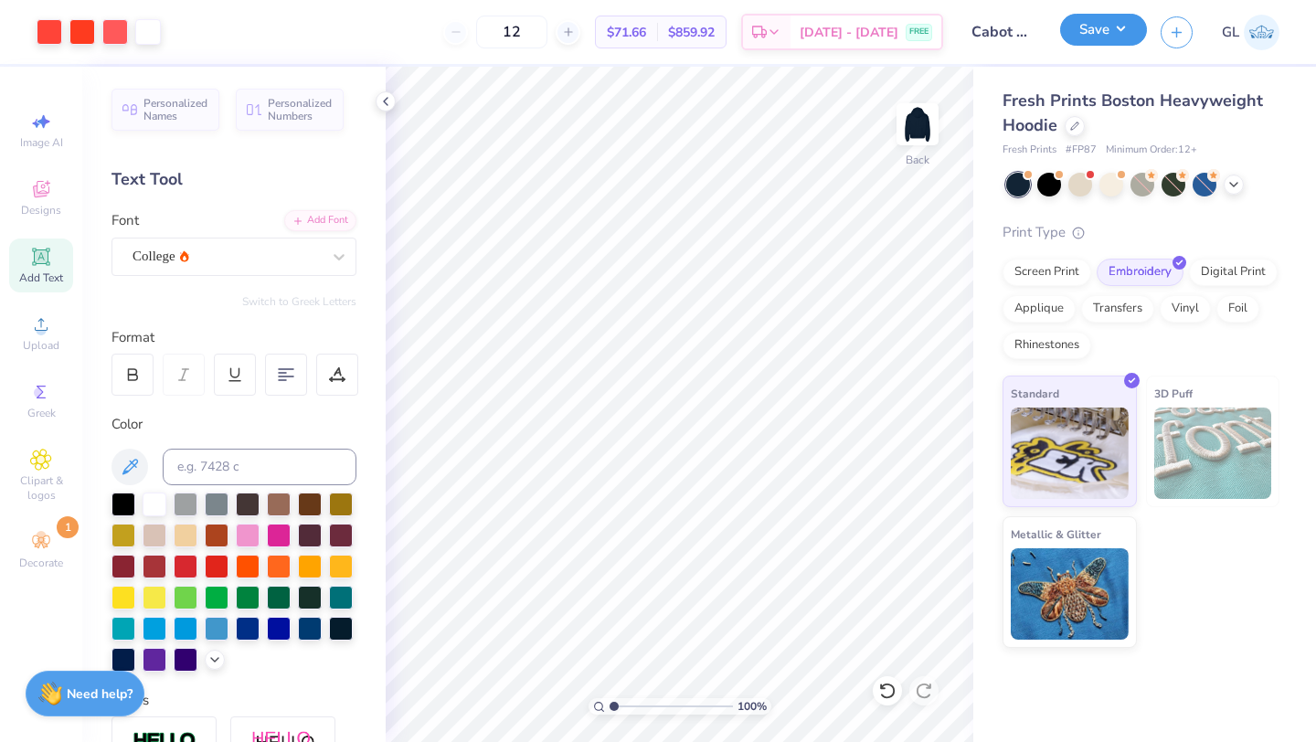
click at [1092, 28] on button "Save" at bounding box center [1103, 30] width 87 height 32
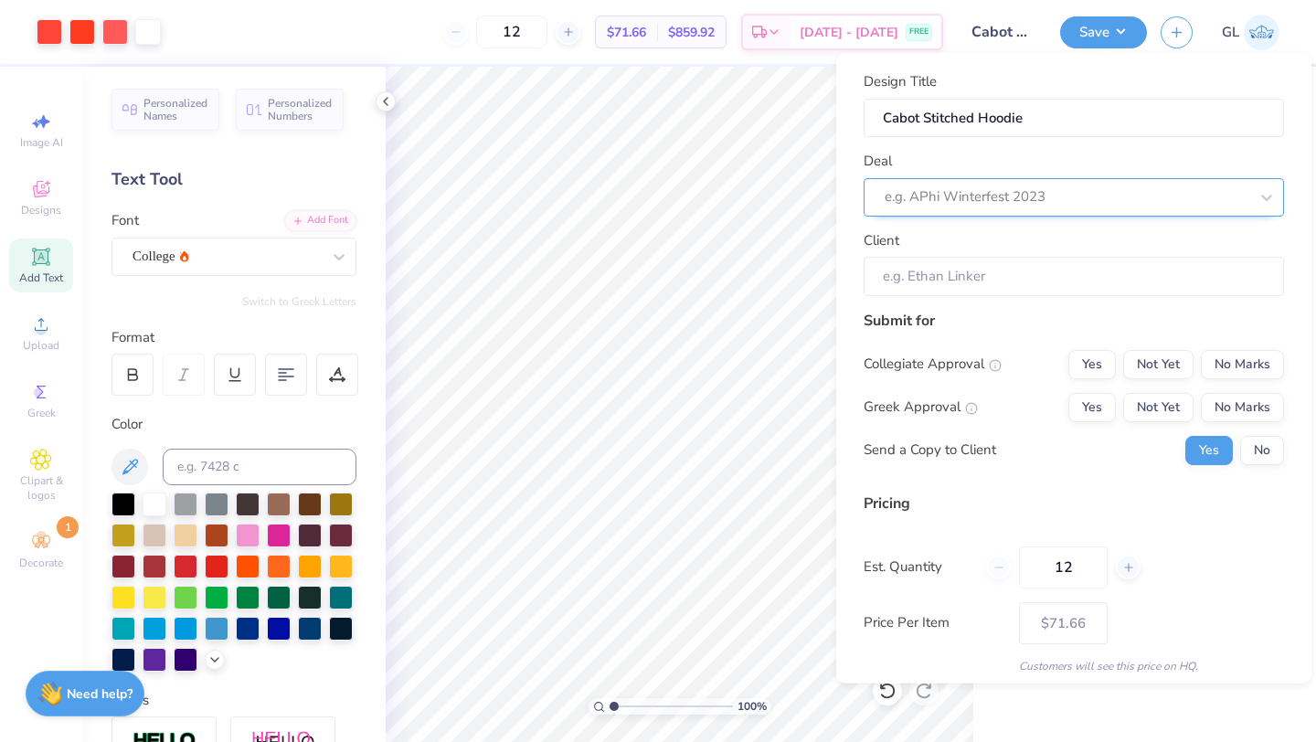
click at [998, 194] on div at bounding box center [1066, 197] width 364 height 25
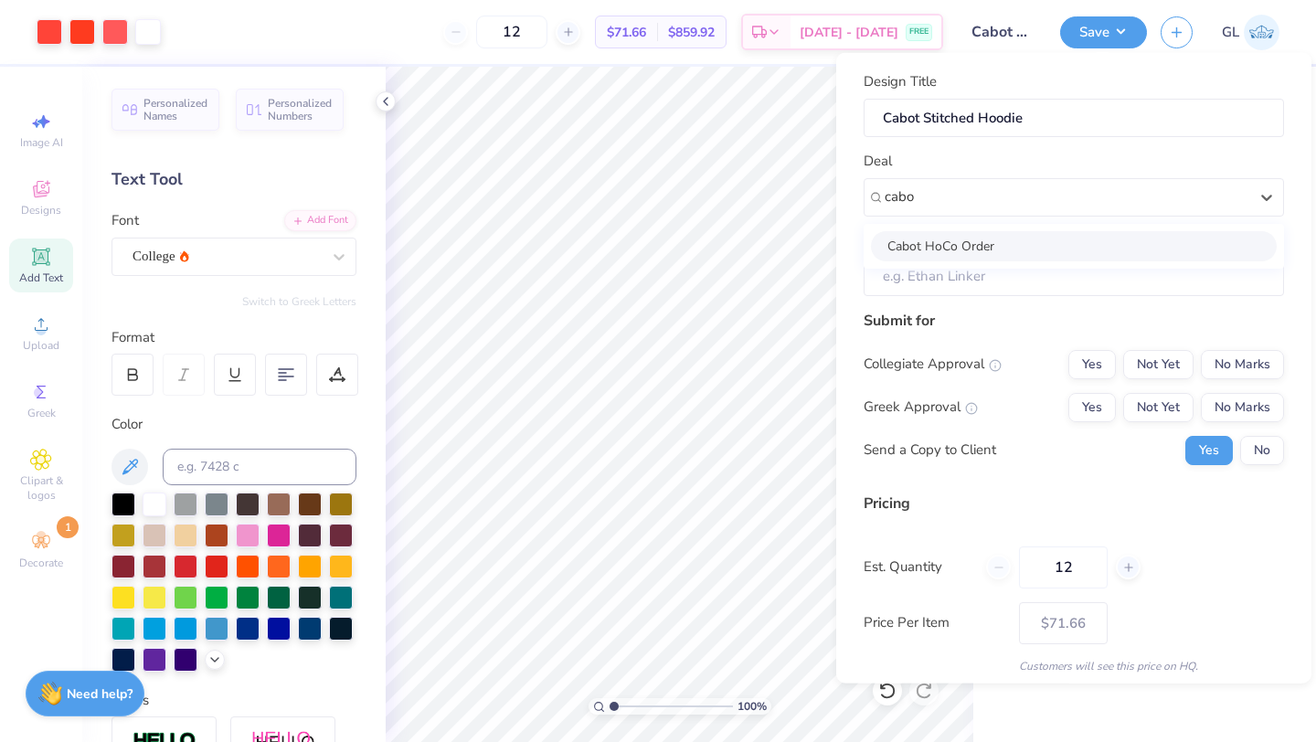
click at [957, 243] on div "Cabot HoCo Order" at bounding box center [1074, 245] width 406 height 30
type input "cabo"
type input "Grace Lang"
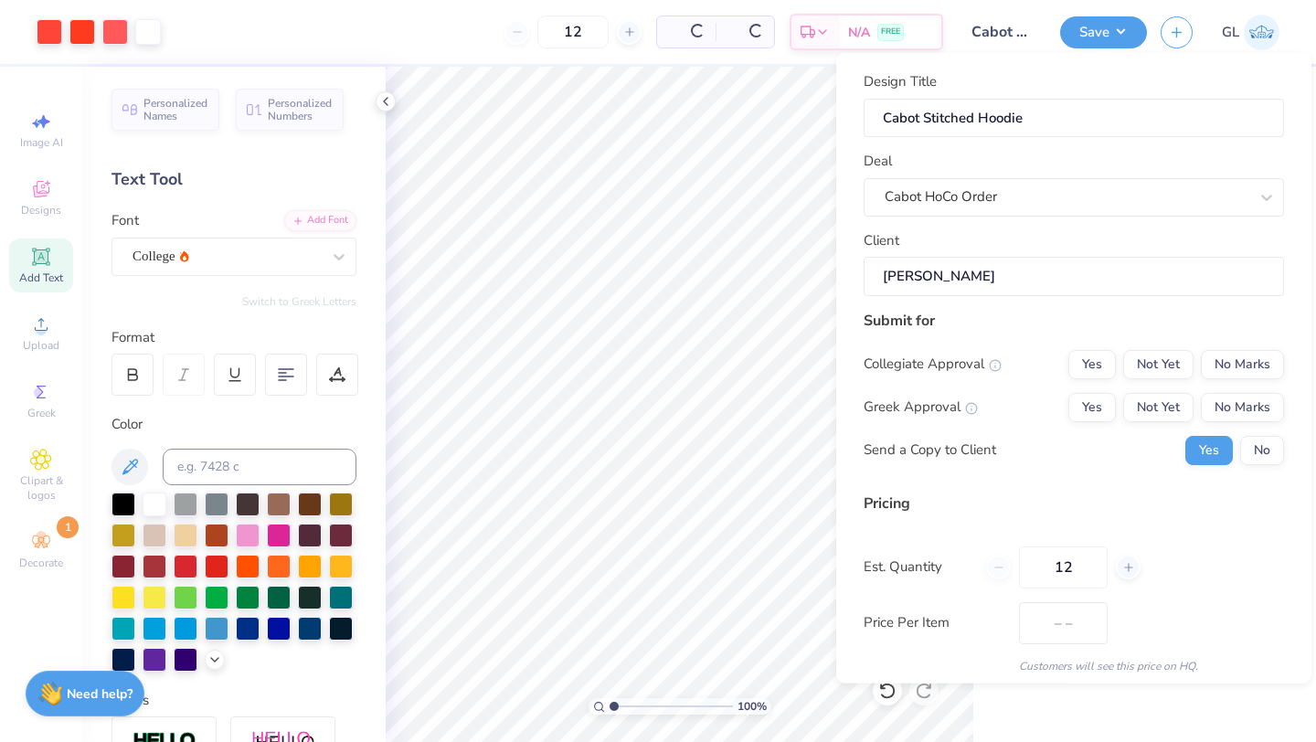
type input "$71.66"
click at [1179, 359] on button "Not Yet" at bounding box center [1158, 363] width 70 height 29
click at [1169, 418] on button "Not Yet" at bounding box center [1158, 406] width 70 height 29
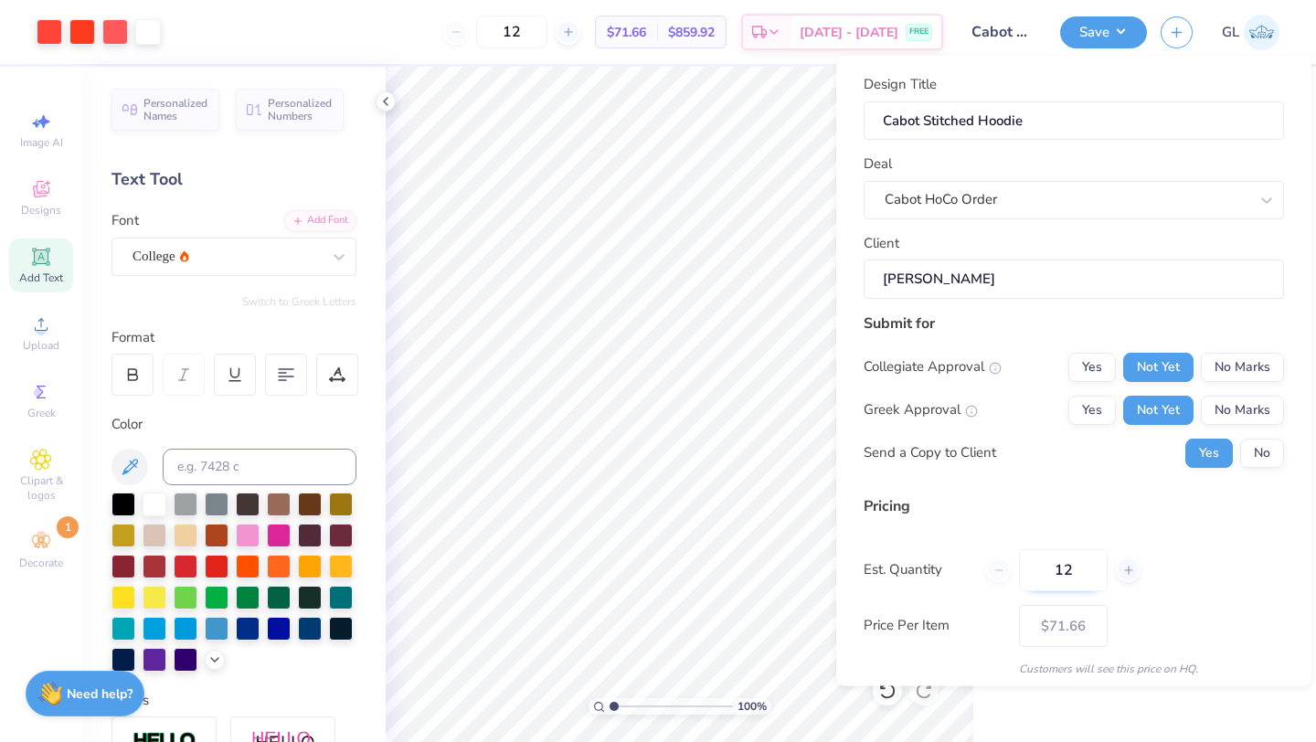
scroll to position [66, 0]
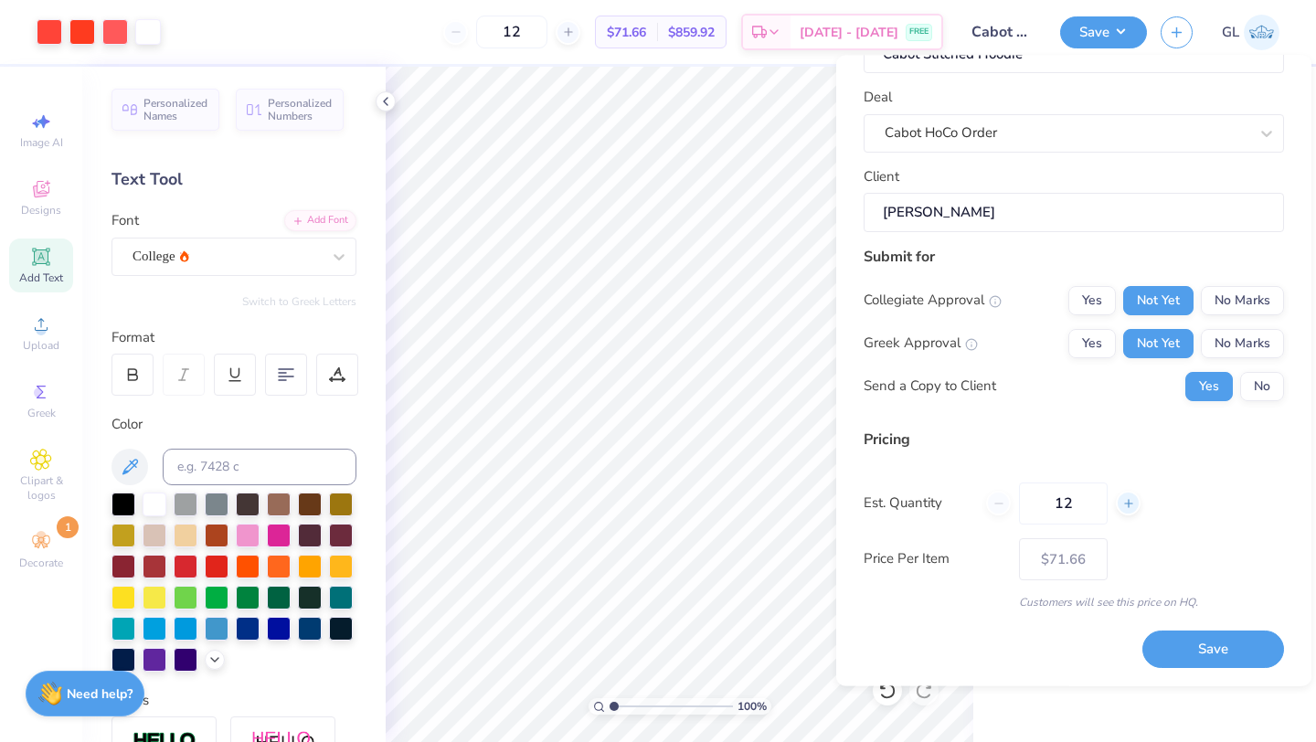
click at [1122, 502] on icon at bounding box center [1128, 503] width 13 height 13
click at [1123, 503] on icon at bounding box center [1128, 503] width 13 height 13
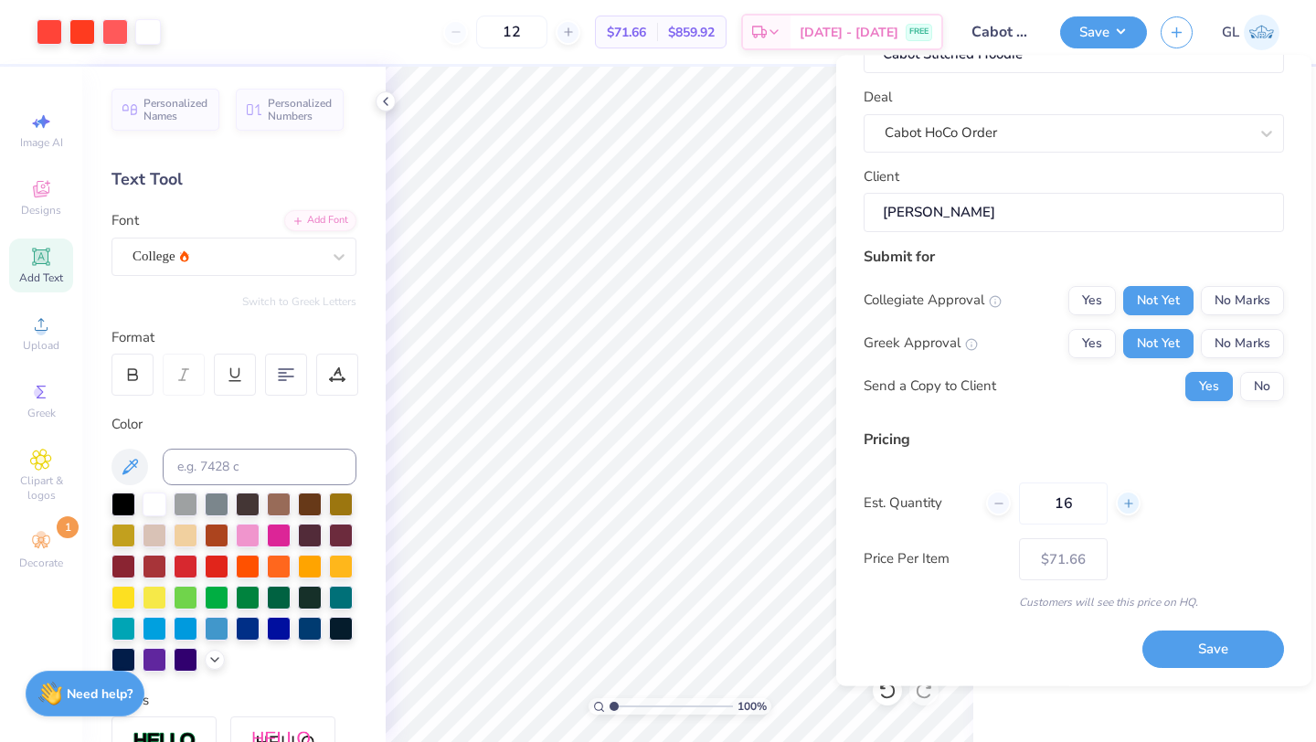
type input "17"
type input "$68.82"
click at [1123, 503] on icon at bounding box center [1128, 503] width 13 height 13
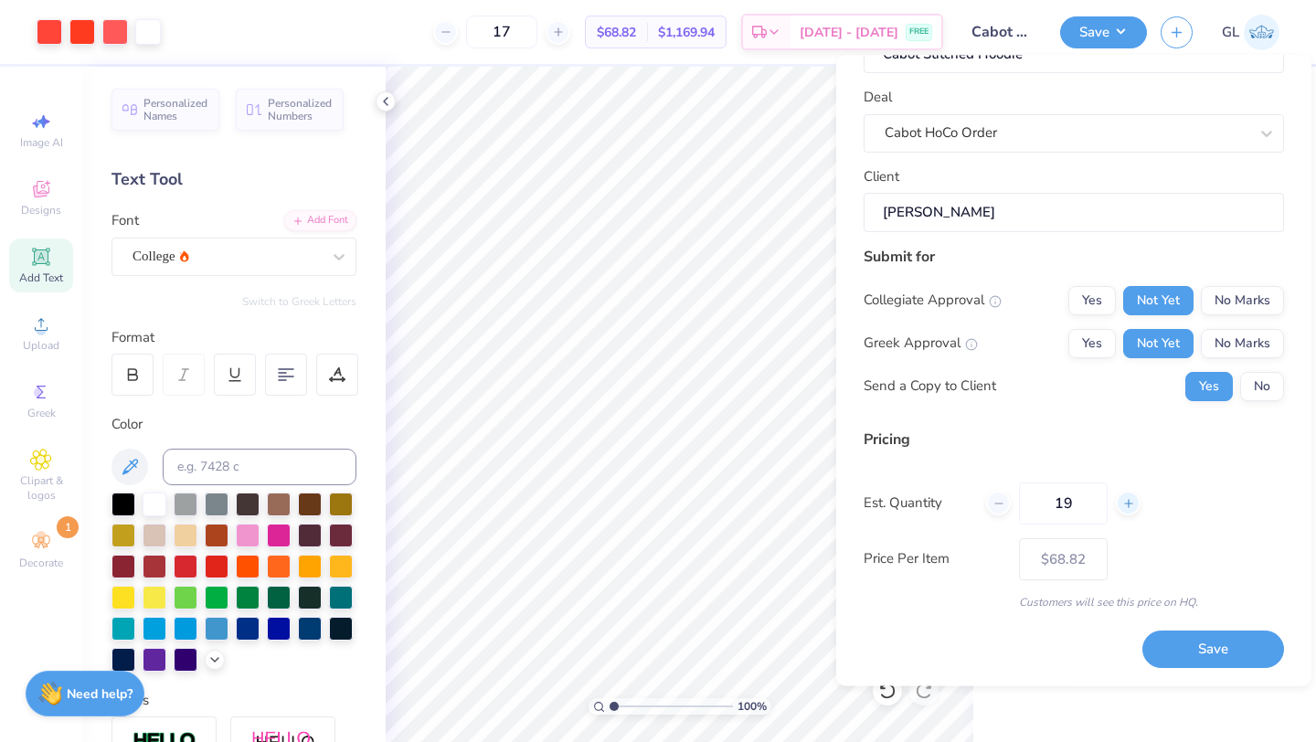
click at [1123, 503] on icon at bounding box center [1128, 503] width 13 height 13
type input "20"
type input "$67.90"
click at [1123, 502] on icon at bounding box center [1128, 503] width 13 height 13
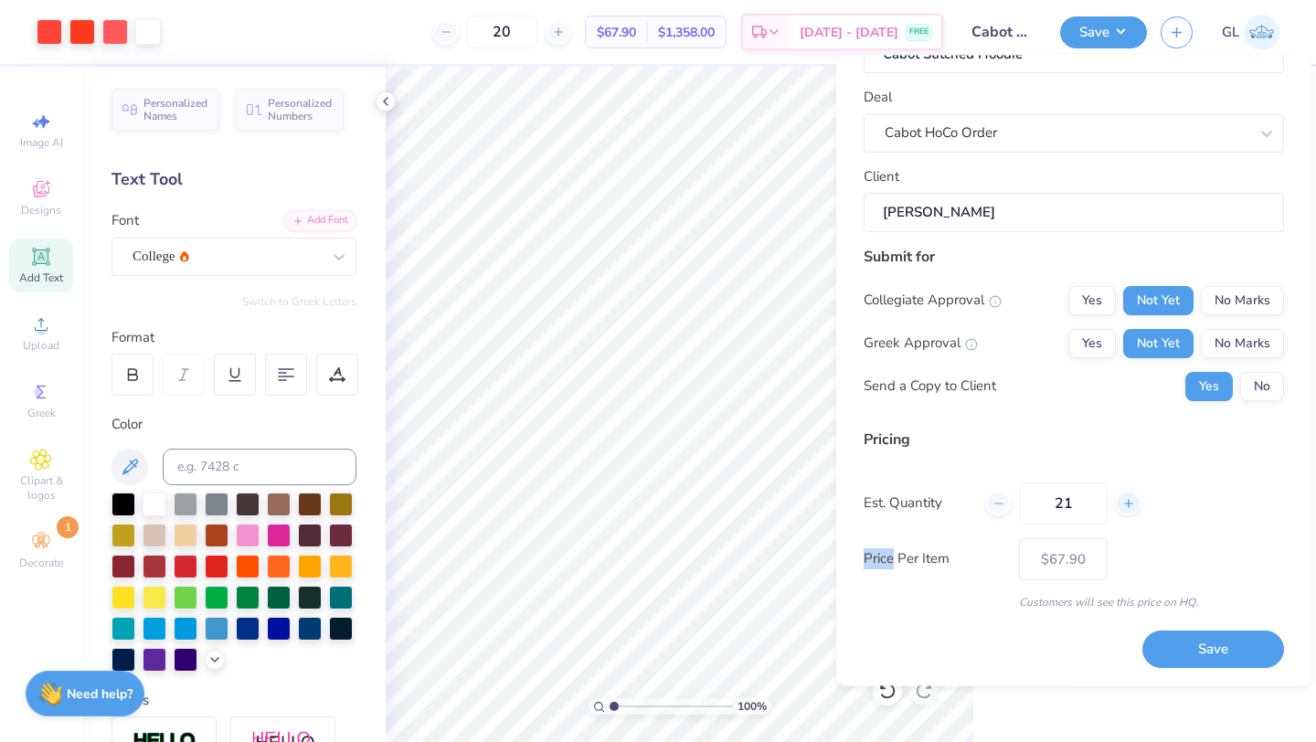
click at [1123, 502] on icon at bounding box center [1128, 503] width 13 height 13
type input "24"
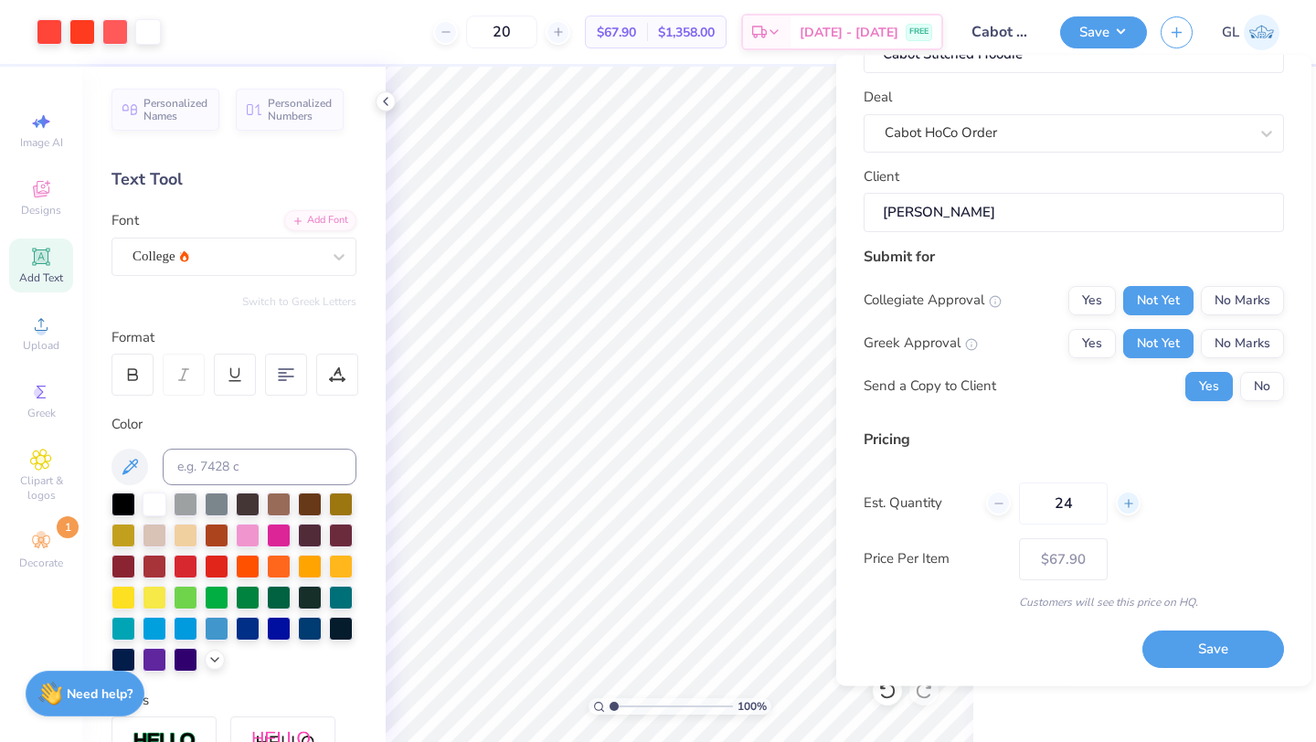
type input "– –"
click at [1123, 502] on icon at bounding box center [1128, 503] width 13 height 13
type input "25"
type input "$66.02"
type input "25"
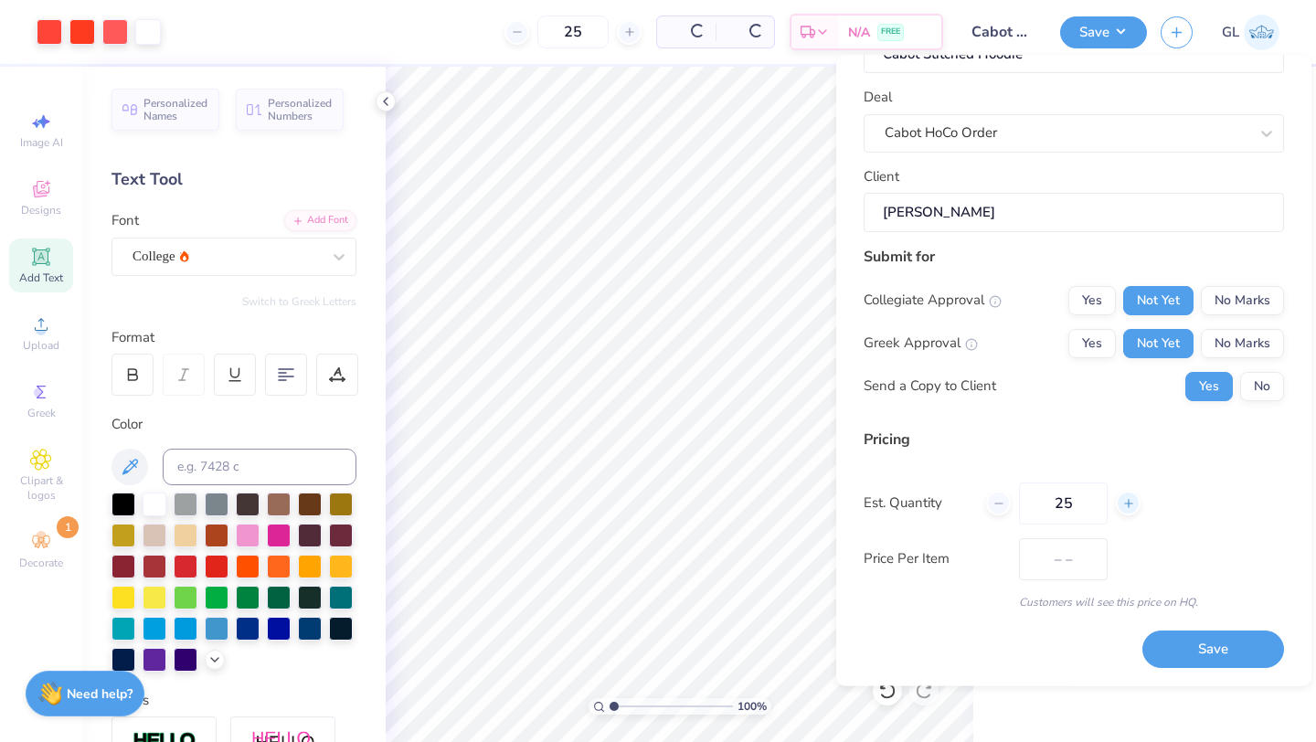
type input "$65.86"
click at [1005, 505] on div at bounding box center [998, 504] width 25 height 25
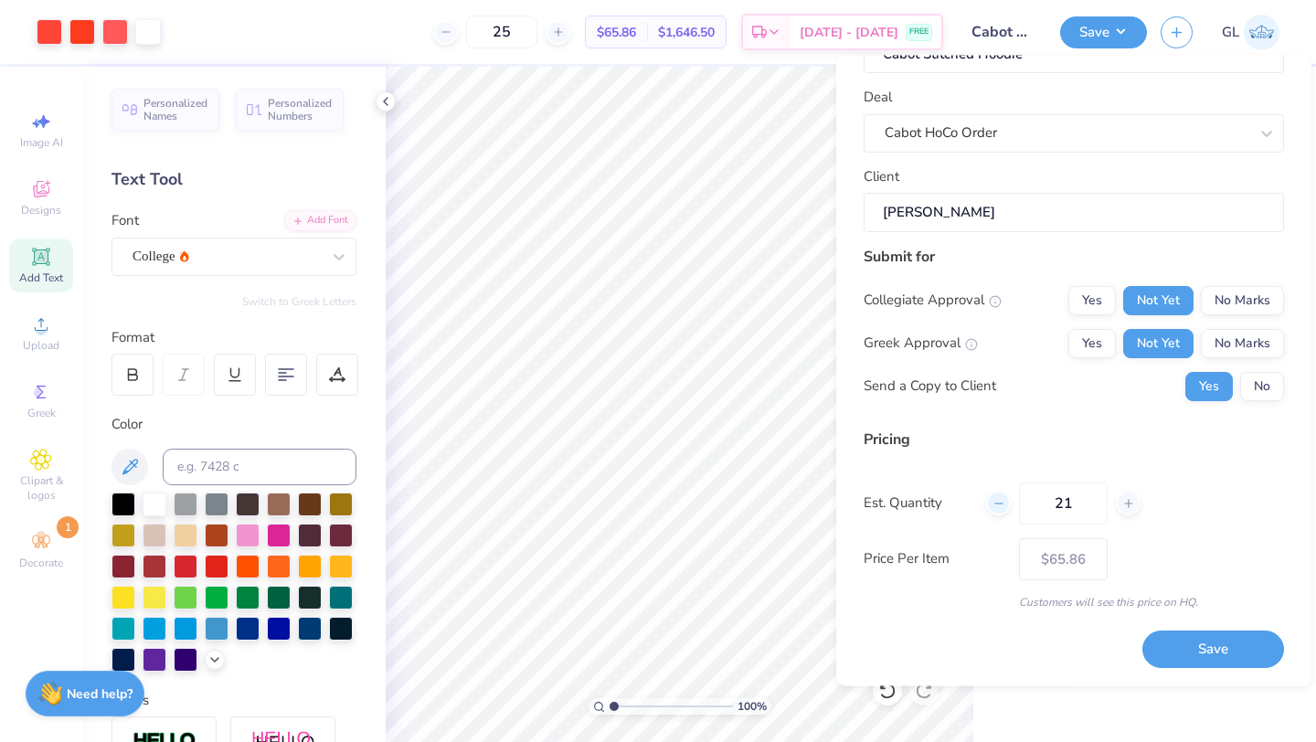
click at [1005, 505] on div at bounding box center [998, 504] width 25 height 25
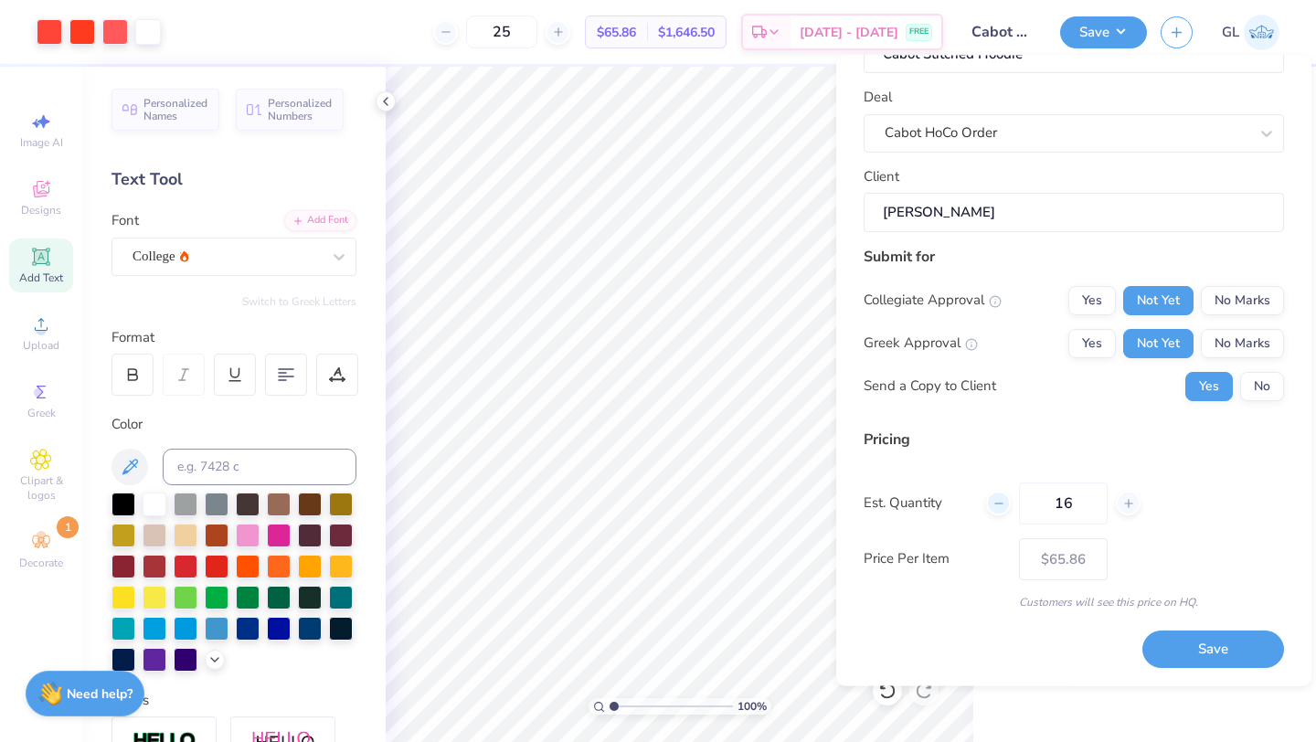
click at [1005, 505] on div at bounding box center [998, 504] width 25 height 25
type input "15"
type input "$69.68"
click at [1126, 503] on icon at bounding box center [1128, 503] width 13 height 13
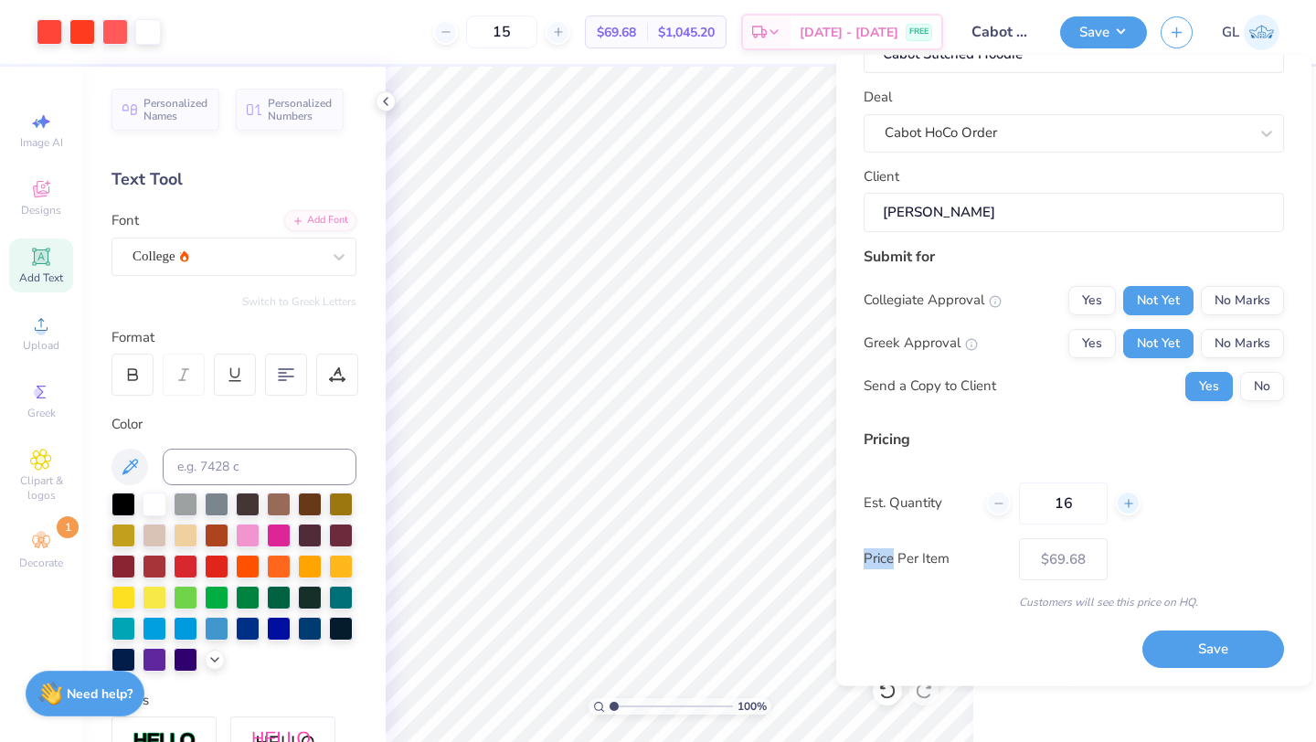
click at [1126, 503] on icon at bounding box center [1128, 503] width 13 height 13
type input "19"
click at [1126, 503] on icon at bounding box center [1128, 503] width 13 height 13
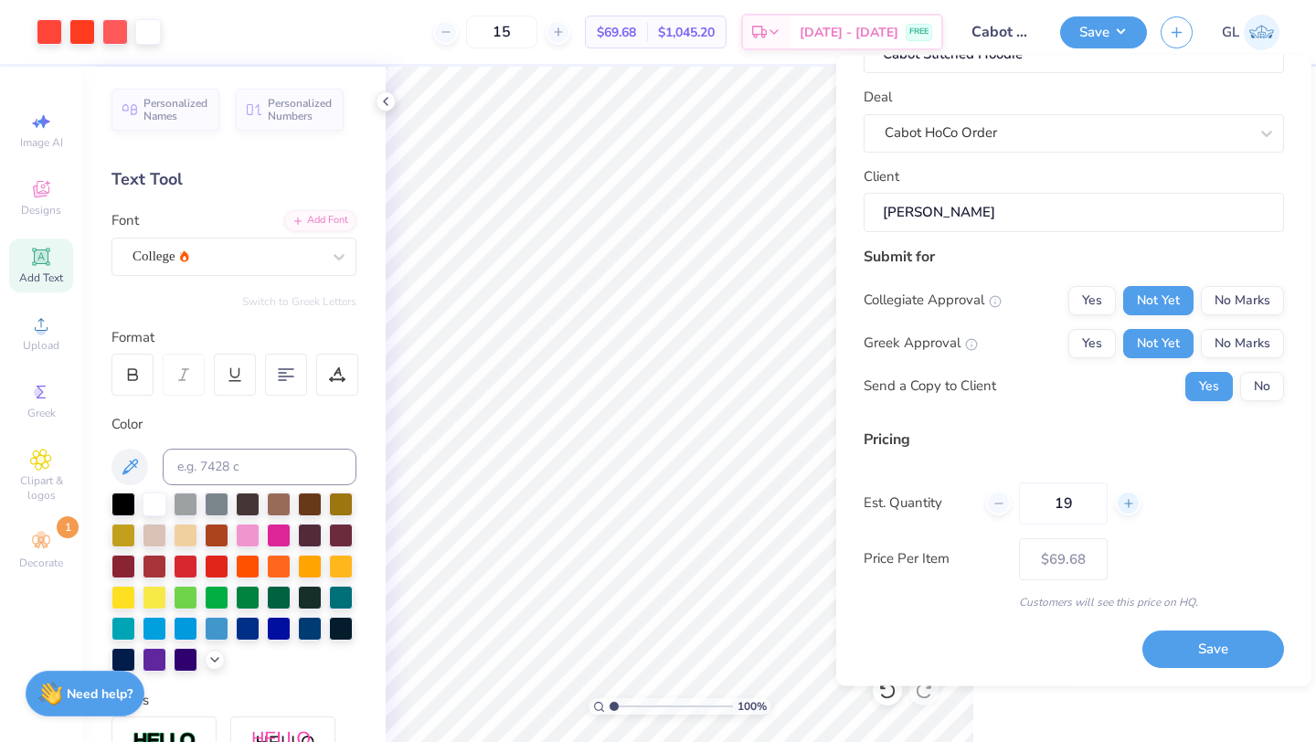
type input "19"
type input "20"
type input "$68.17"
type input "20"
type input "$67.90"
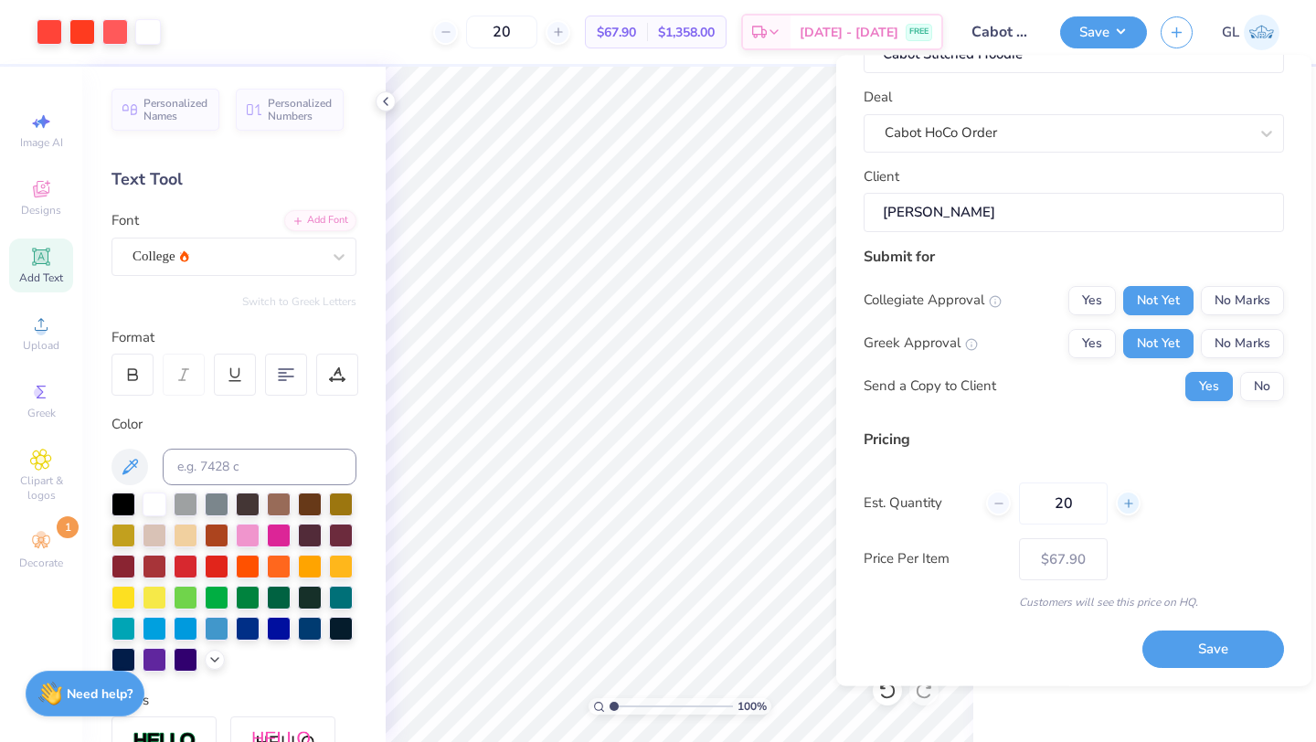
click at [1126, 503] on icon at bounding box center [1128, 503] width 13 height 13
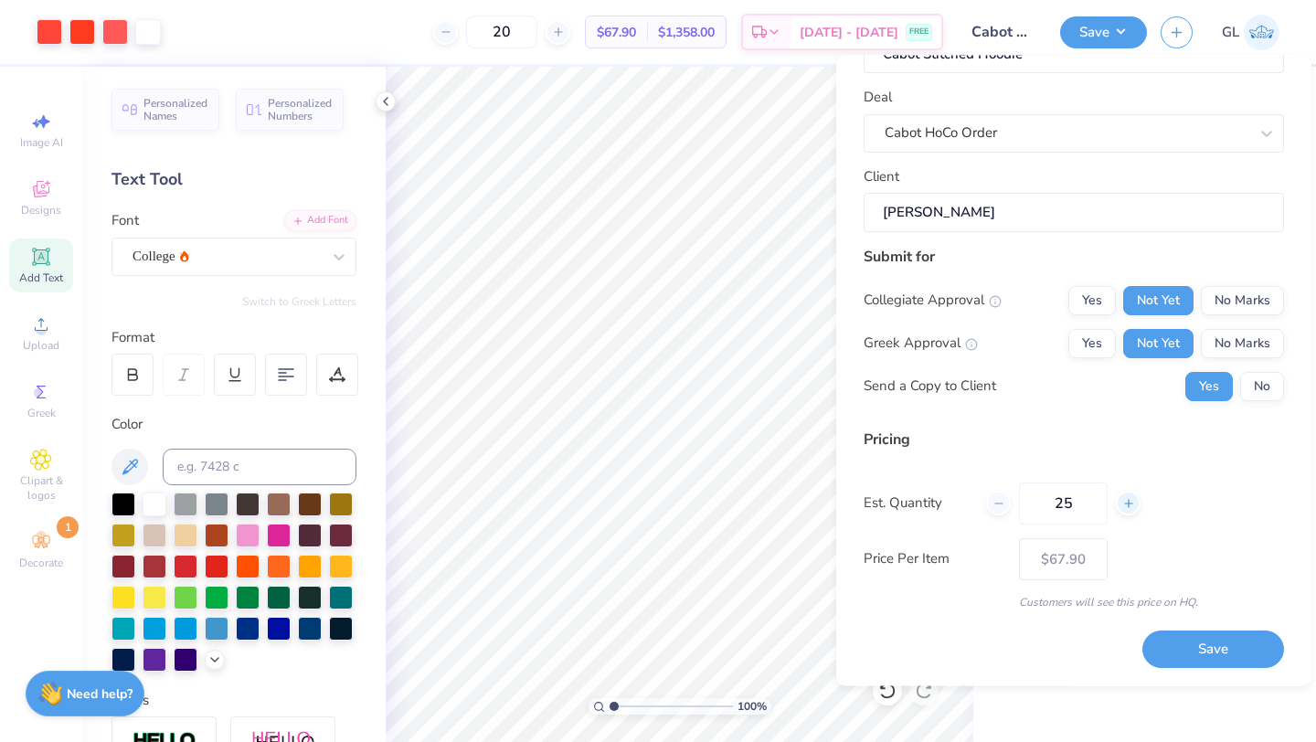
click at [1126, 503] on icon at bounding box center [1128, 503] width 13 height 13
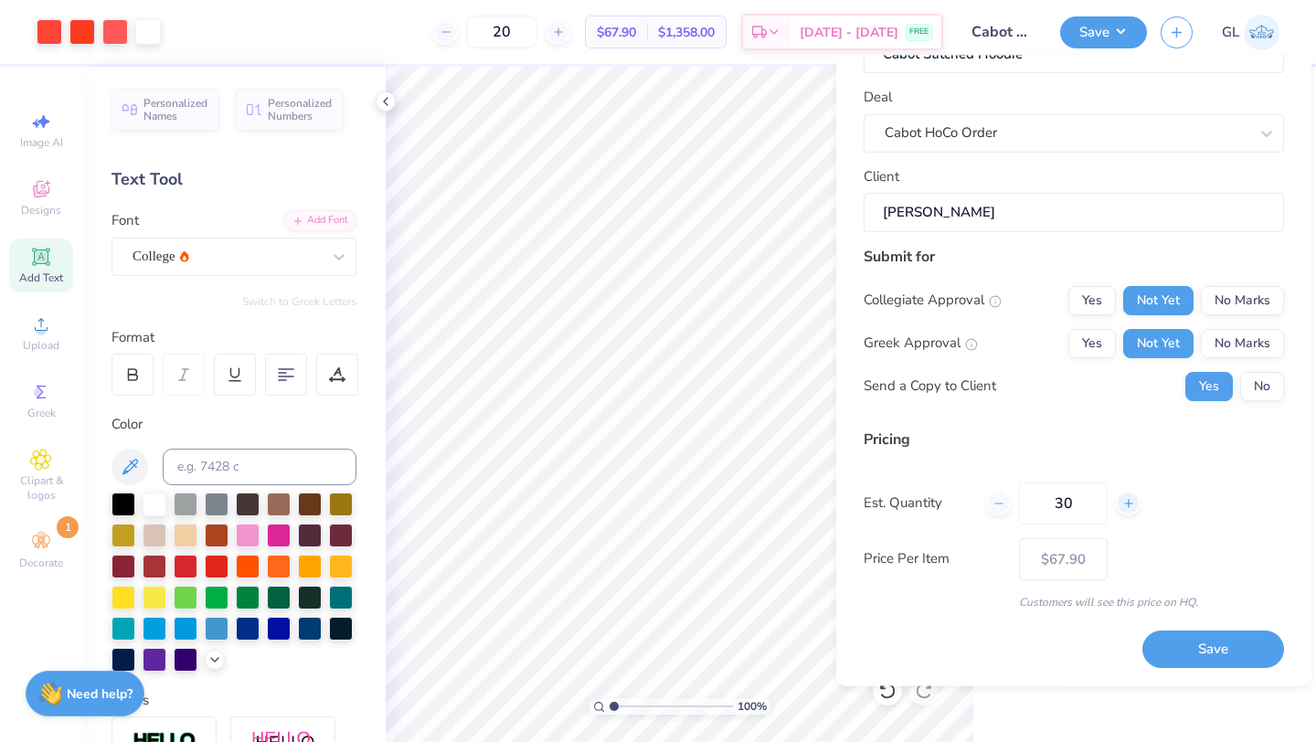
click at [1126, 503] on icon at bounding box center [1128, 503] width 13 height 13
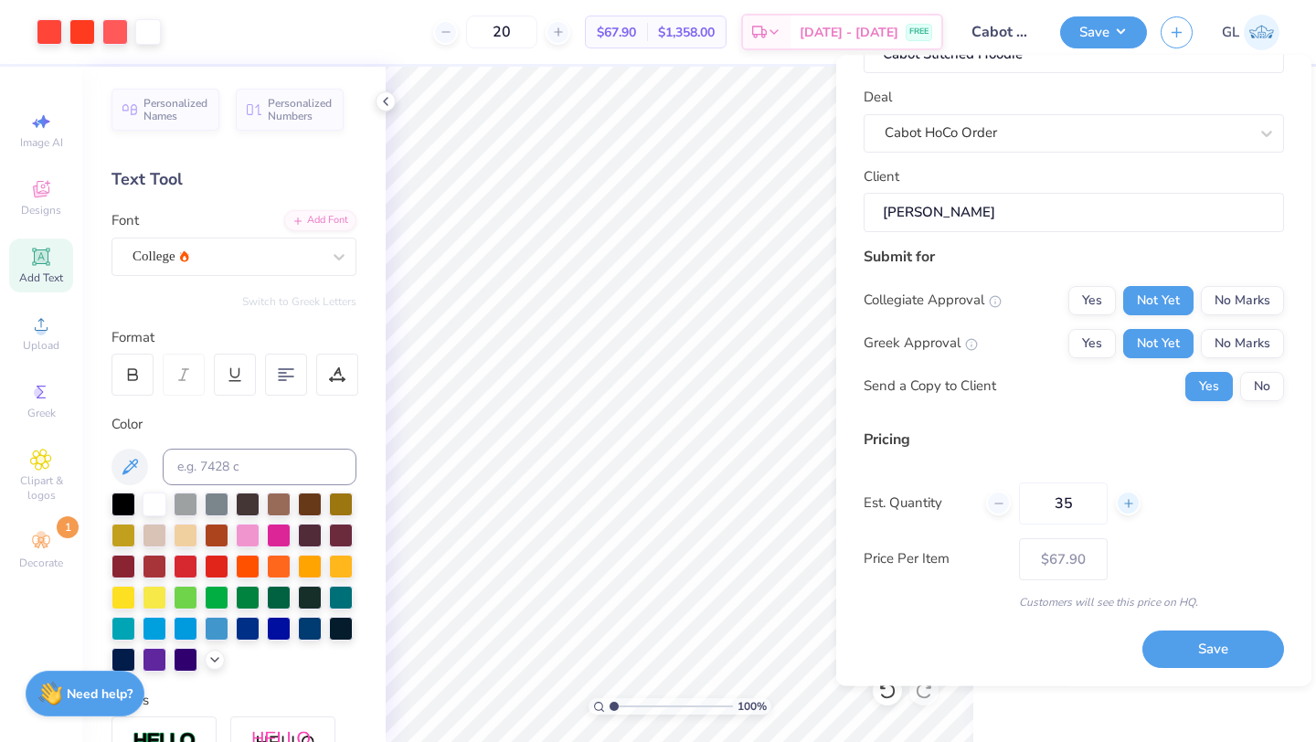
click at [1126, 503] on icon at bounding box center [1128, 503] width 13 height 13
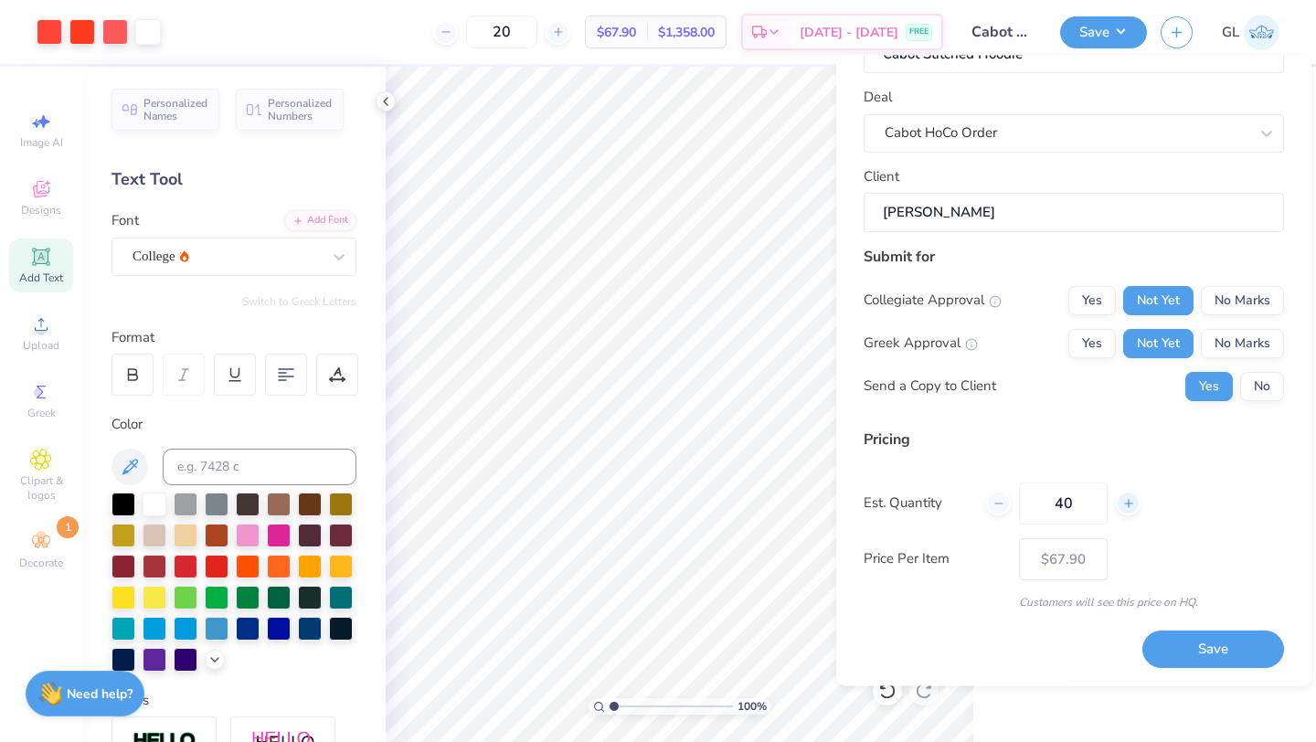
click at [1126, 503] on icon at bounding box center [1128, 503] width 13 height 13
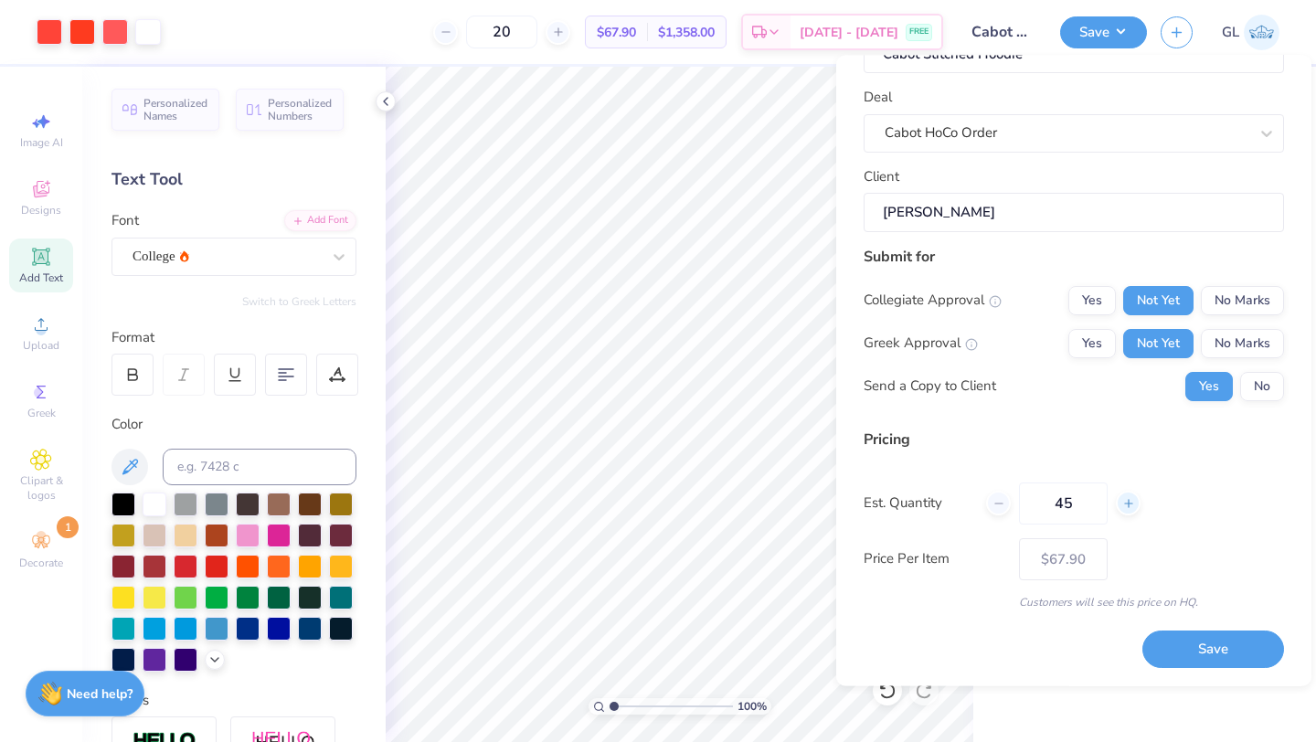
click at [1126, 503] on icon at bounding box center [1128, 503] width 13 height 13
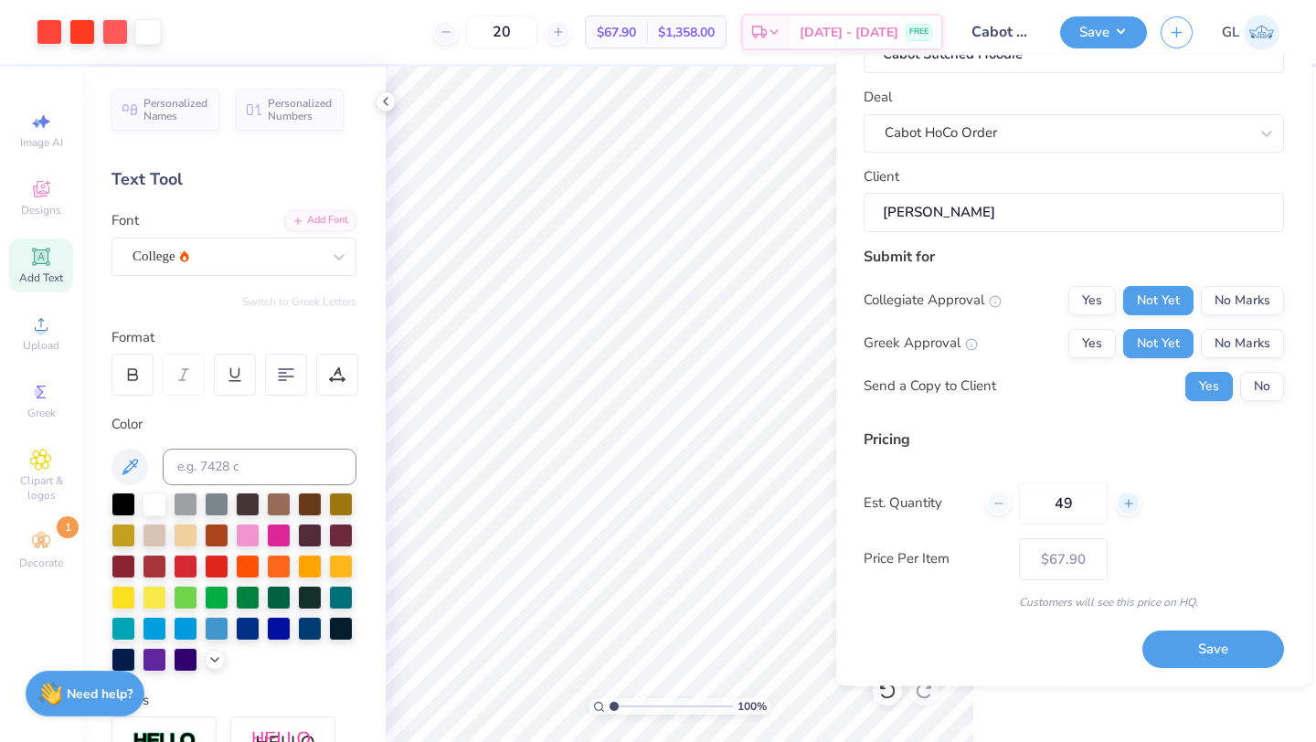
type input "50"
click at [1259, 387] on button "No" at bounding box center [1262, 386] width 44 height 29
click at [1176, 647] on button "Save" at bounding box center [1213, 649] width 142 height 37
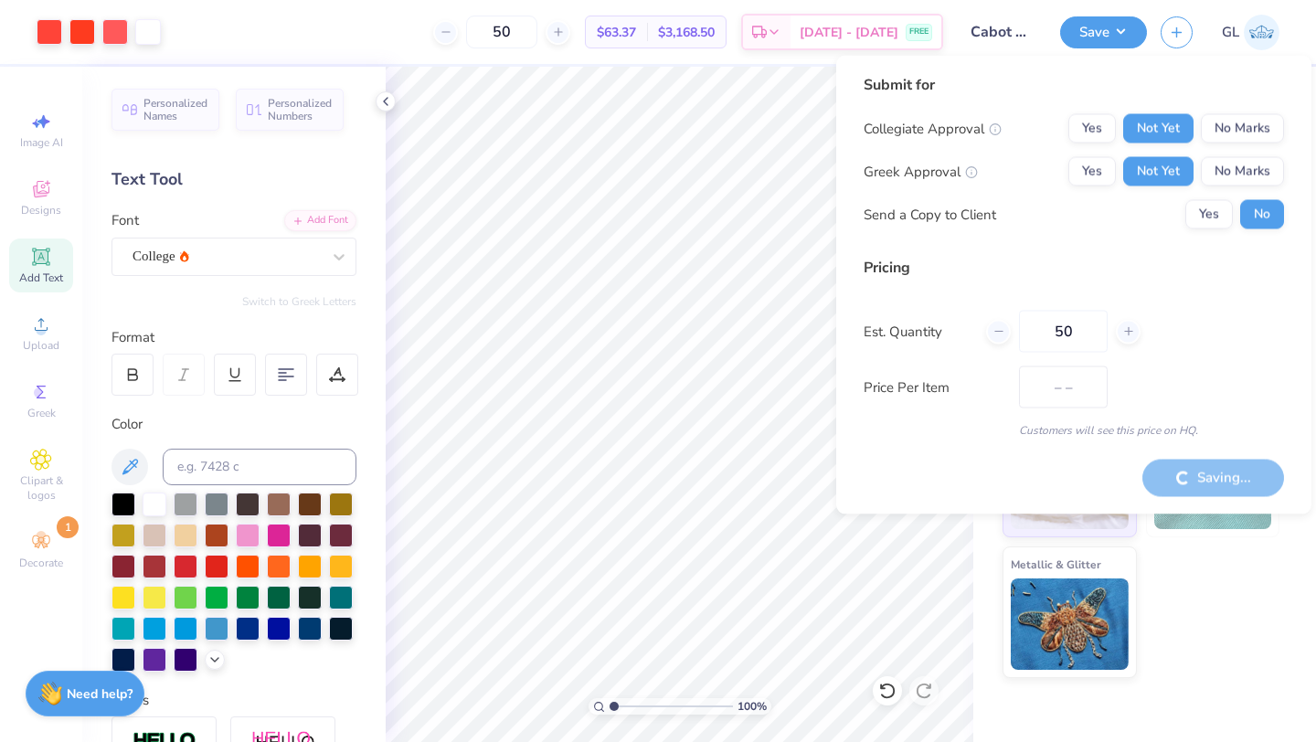
type input "$63.37"
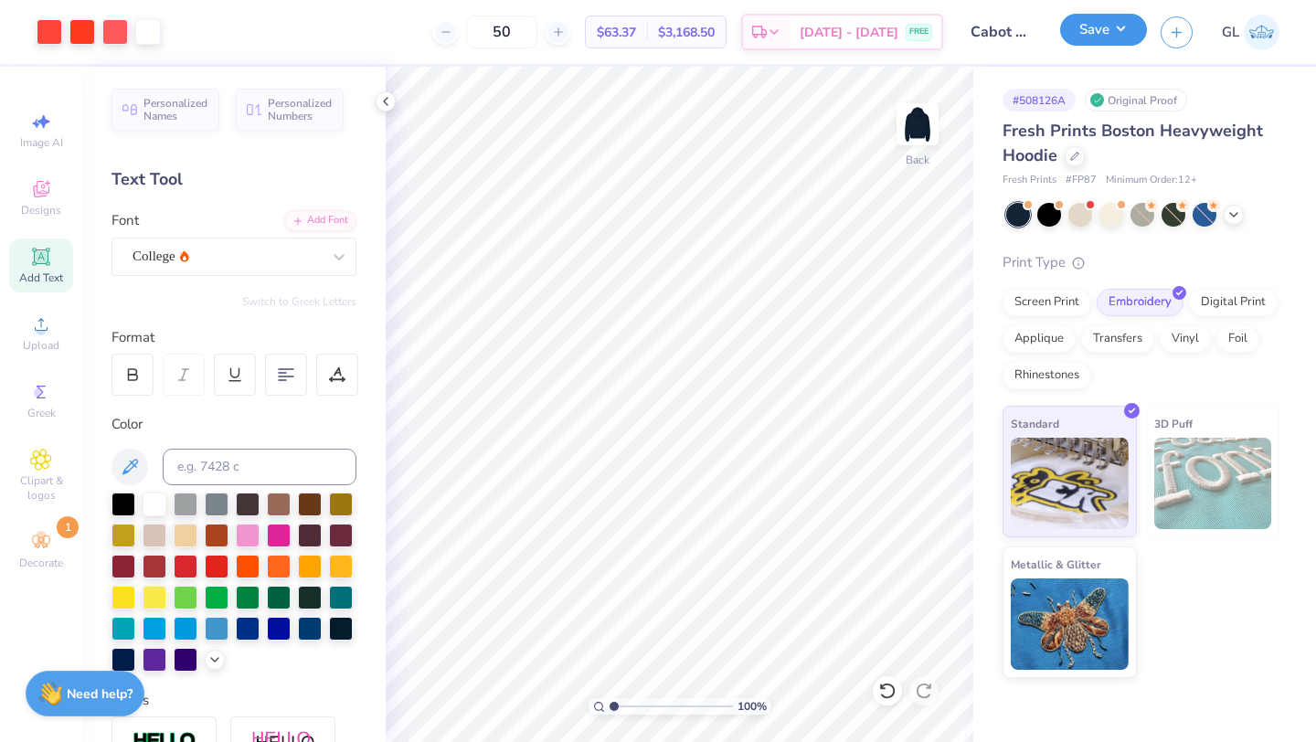
click at [1084, 35] on button "Save" at bounding box center [1103, 30] width 87 height 32
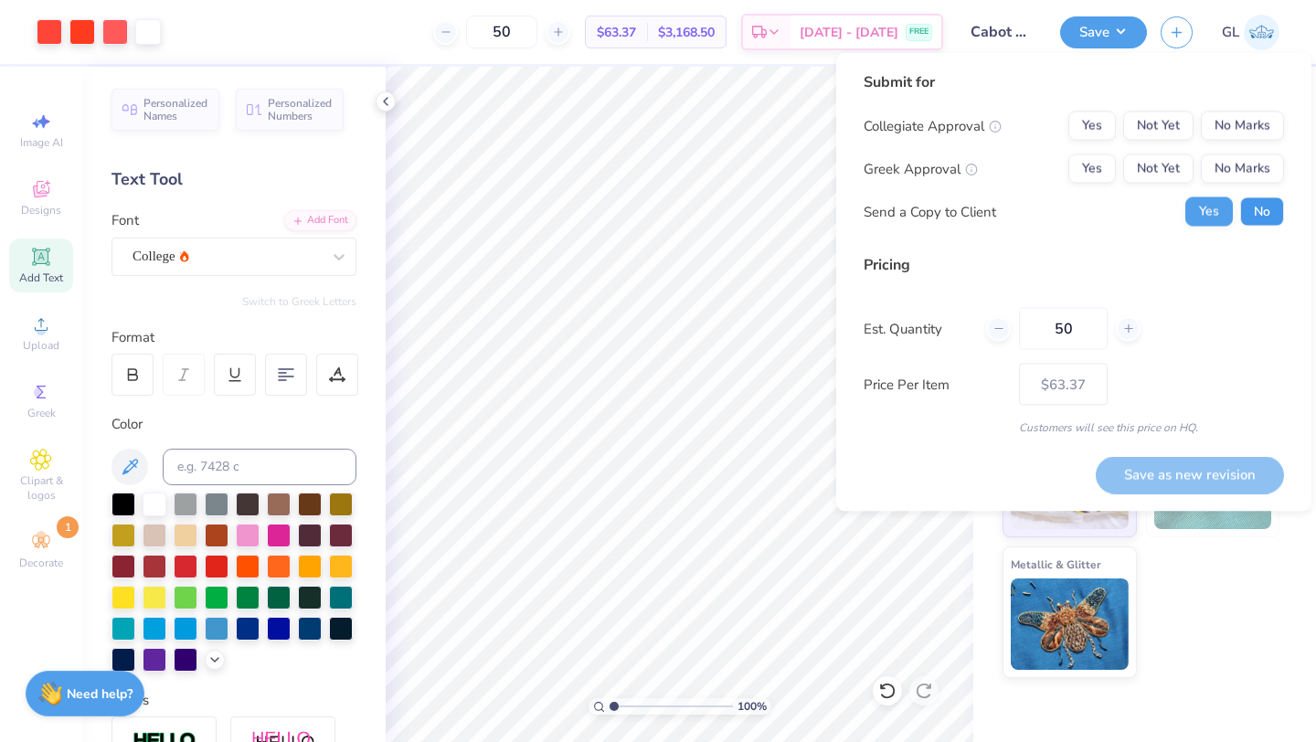
click at [1265, 211] on button "No" at bounding box center [1262, 211] width 44 height 29
